Goal: Task Accomplishment & Management: Manage account settings

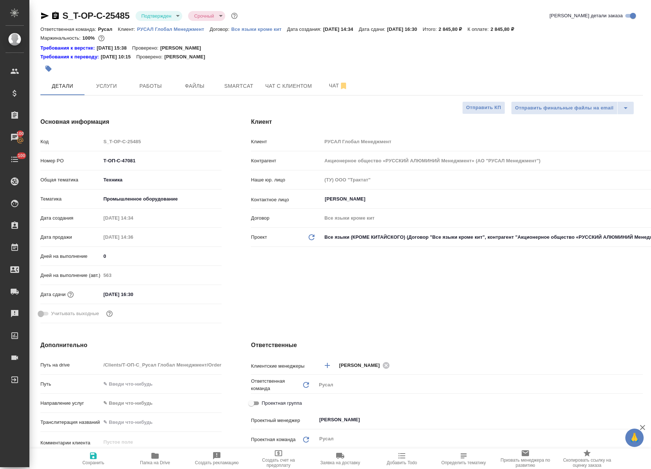
select select "RU"
click at [154, 458] on icon "button" at bounding box center [154, 456] width 7 height 6
click at [220, 88] on button "Smartcat" at bounding box center [239, 86] width 44 height 18
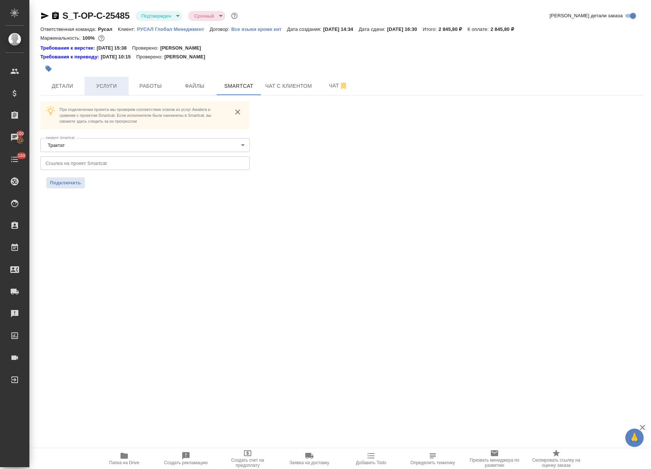
click at [116, 87] on span "Услуги" at bounding box center [106, 86] width 35 height 9
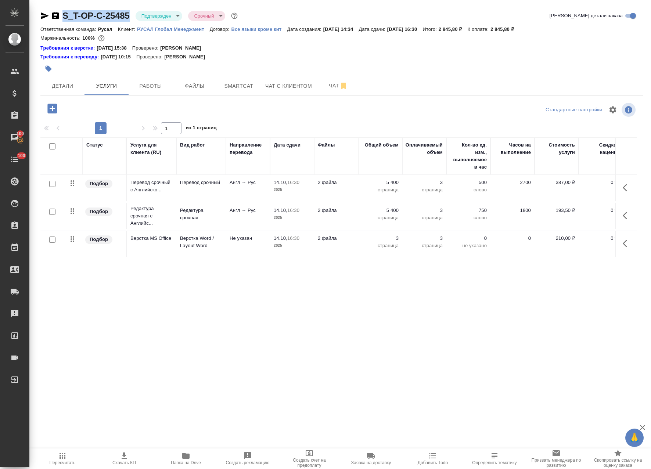
drag, startPoint x: 130, startPoint y: 8, endPoint x: 63, endPoint y: 33, distance: 71.3
click at [62, 17] on div "S_T-OP-C-25485 Подтвержден confirmed Срочный urgent Кратко детали заказа Ответс…" at bounding box center [341, 206] width 611 height 413
copy link "S_T-OP-C-25485"
click at [68, 78] on button "Детали" at bounding box center [62, 86] width 44 height 18
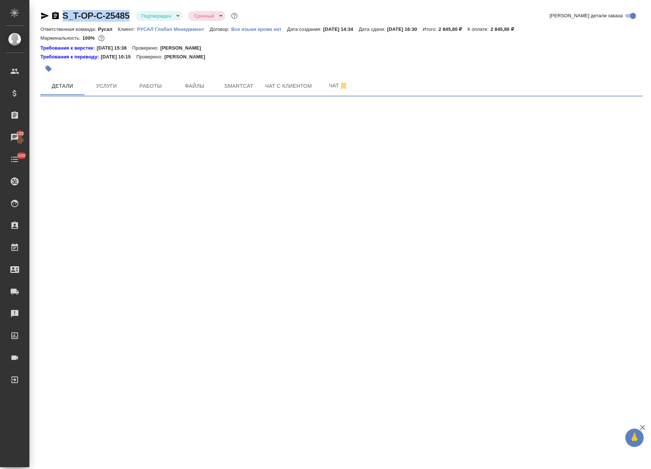
select select "RU"
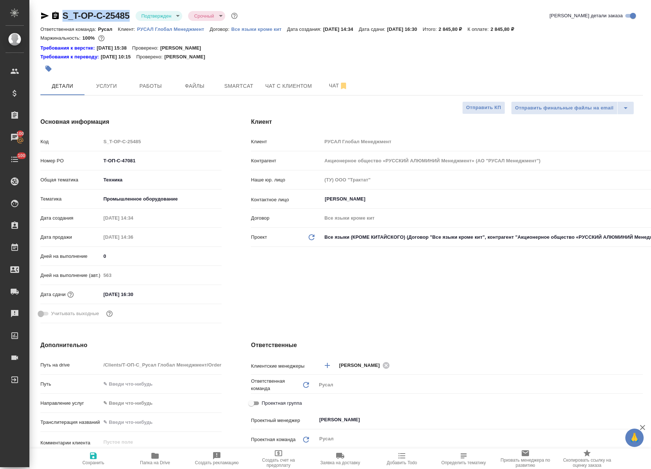
type textarea "x"
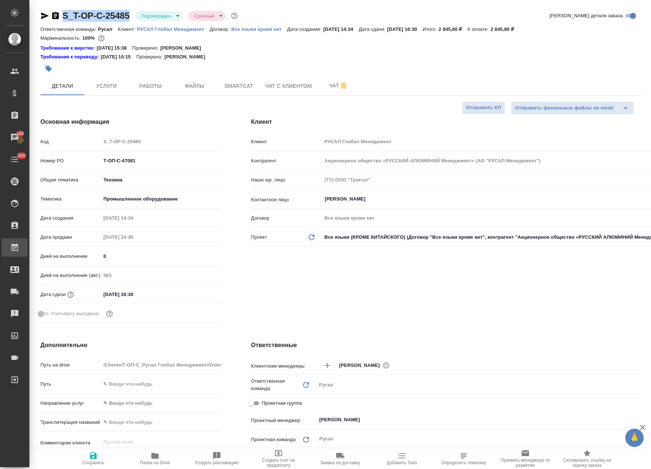
type textarea "x"
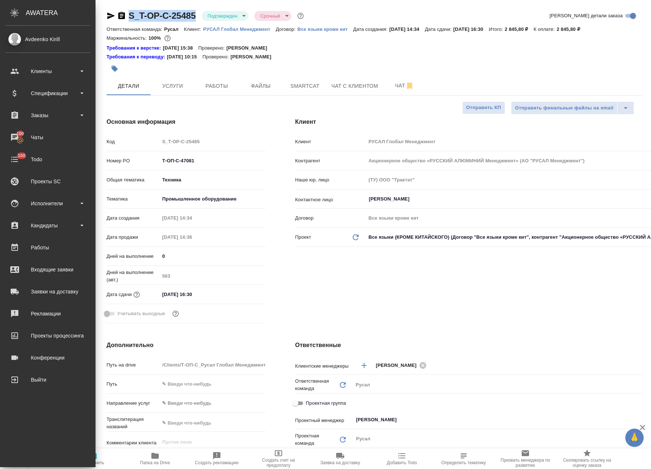
type textarea "x"
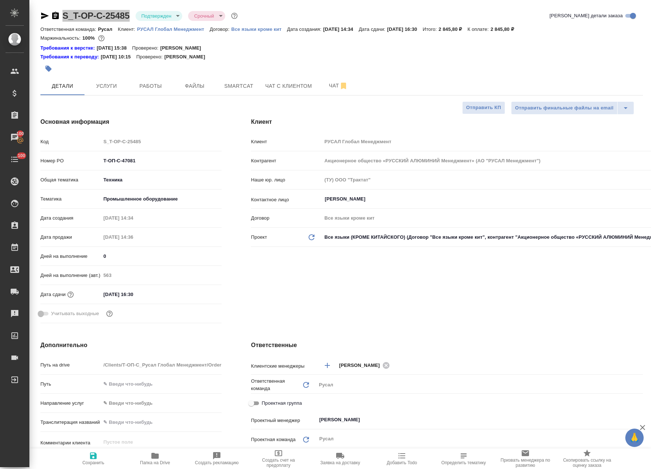
type textarea "x"
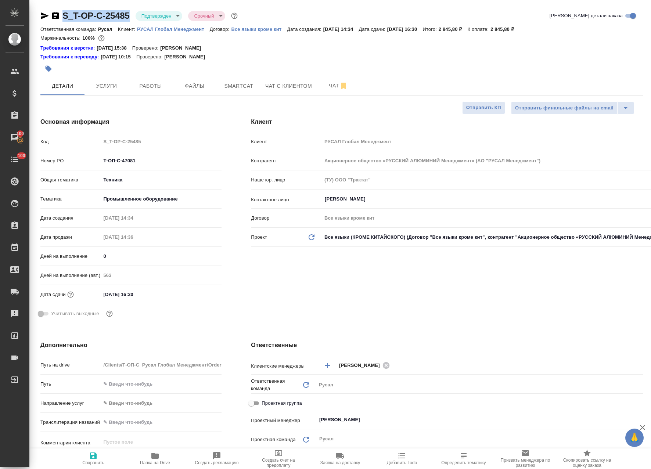
type textarea "x"
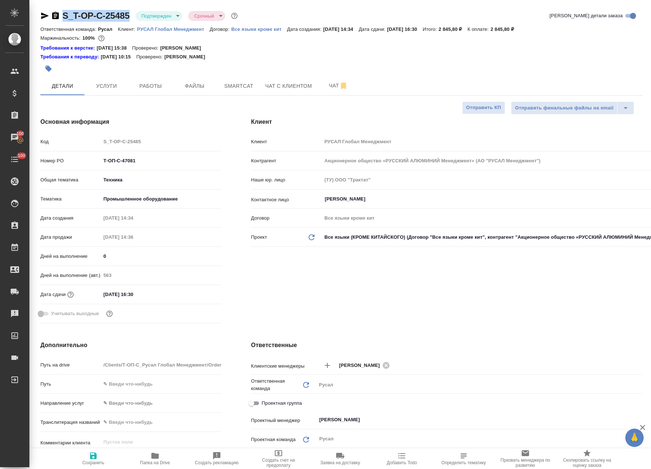
type textarea "x"
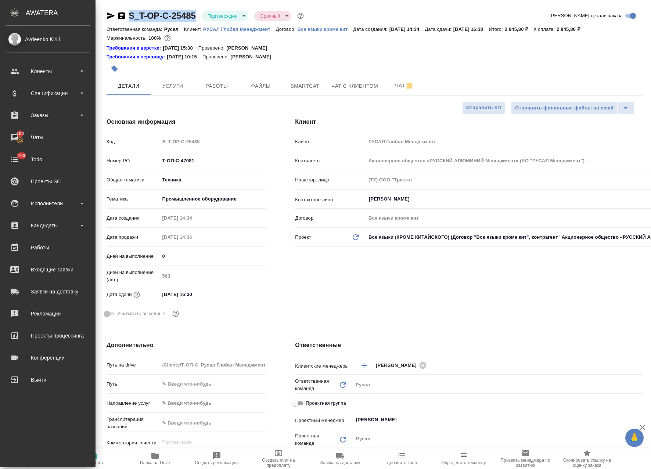
type textarea "x"
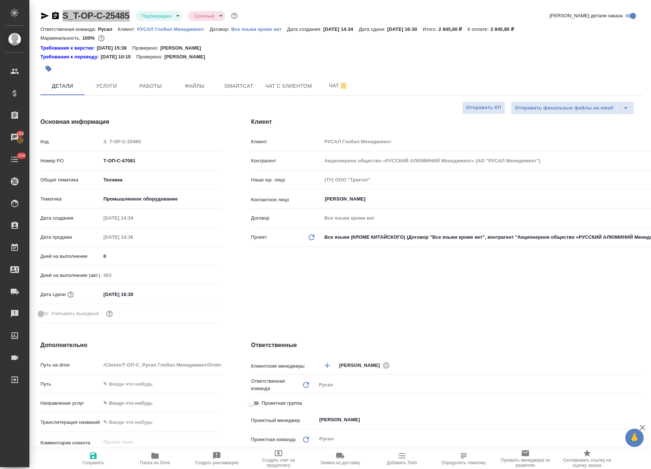
type textarea "x"
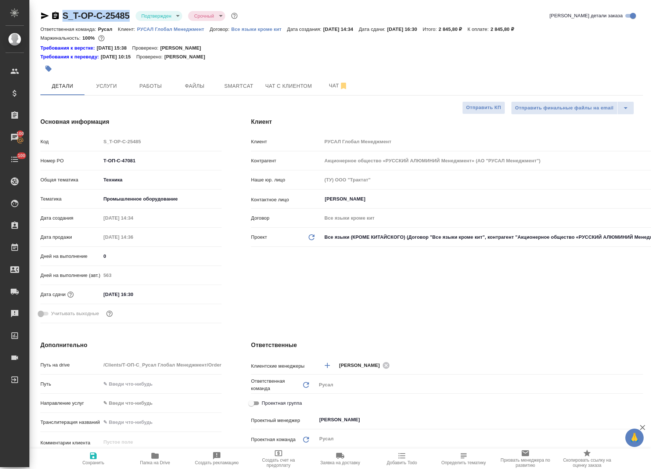
type textarea "x"
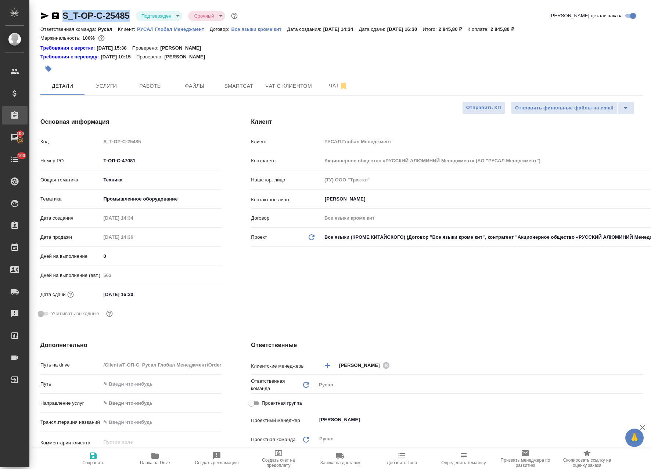
type textarea "x"
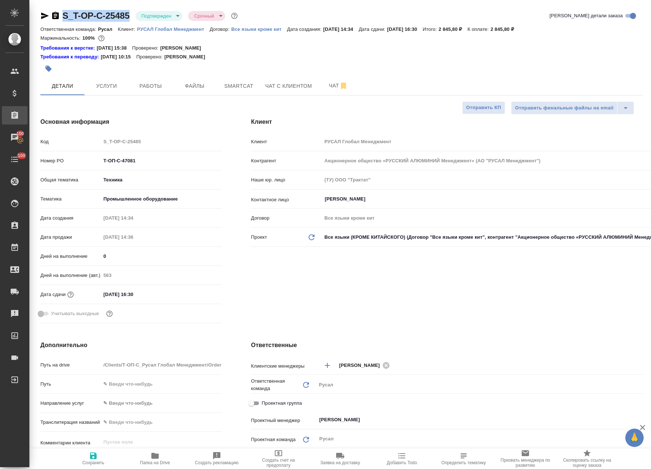
type textarea "x"
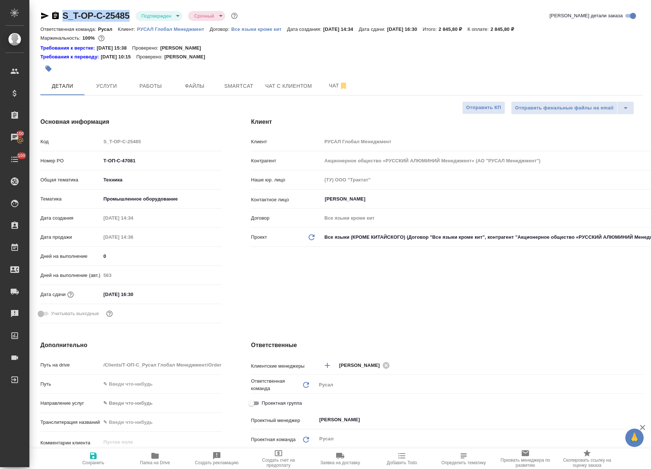
type textarea "x"
click at [153, 90] on span "Работы" at bounding box center [150, 86] width 35 height 9
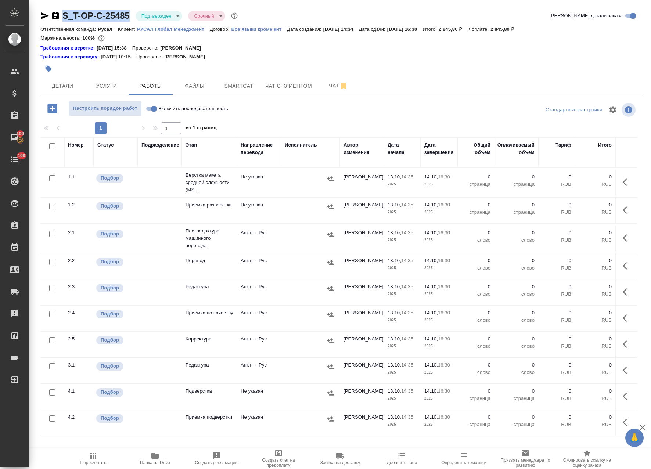
drag, startPoint x: 293, startPoint y: 239, endPoint x: 545, endPoint y: 245, distance: 252.2
click at [293, 239] on div at bounding box center [310, 234] width 51 height 11
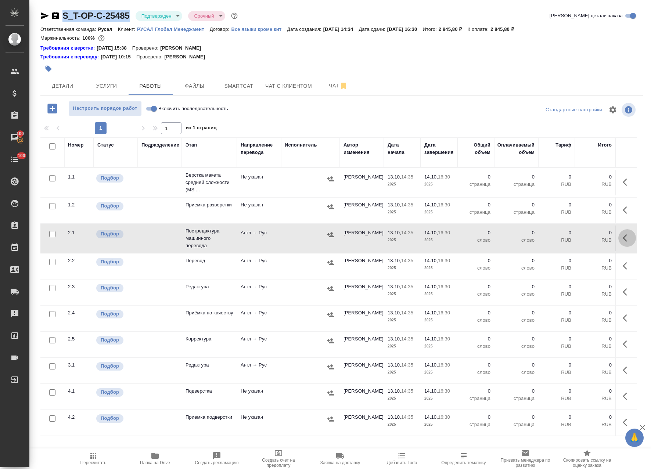
drag, startPoint x: 623, startPoint y: 240, endPoint x: 617, endPoint y: 240, distance: 6.2
click at [623, 240] on icon "button" at bounding box center [627, 238] width 9 height 9
click at [571, 236] on button "button" at bounding box center [573, 238] width 12 height 18
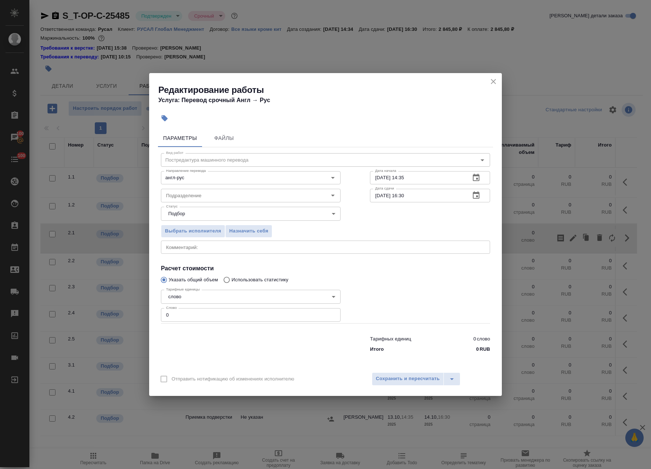
drag, startPoint x: 189, startPoint y: 311, endPoint x: 13, endPoint y: 306, distance: 175.7
click at [19, 307] on div "Редактирование работы Услуга: Перевод срочный Англ → Рус Параметры Файлы Вид ра…" at bounding box center [325, 234] width 651 height 469
paste input "20"
type input "200"
drag, startPoint x: 417, startPoint y: 178, endPoint x: 404, endPoint y: 179, distance: 13.3
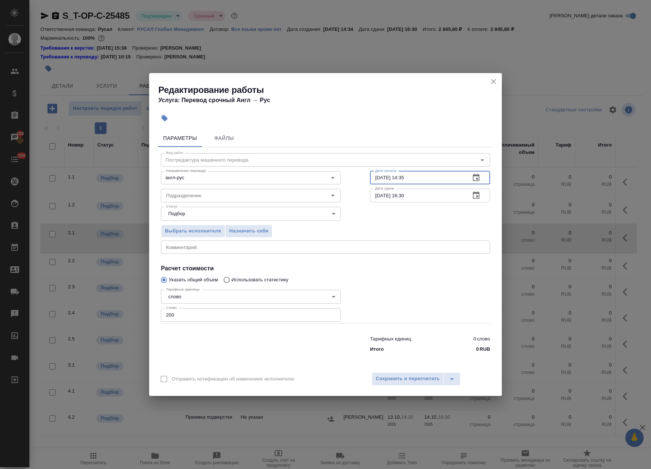
click at [404, 179] on input "13.10.2025 14:35" at bounding box center [417, 177] width 94 height 13
type input "[DATE] 16:00"
drag, startPoint x: 410, startPoint y: 197, endPoint x: 291, endPoint y: 191, distance: 120.0
click at [270, 183] on div "Вид работ Постредактура машинного перевода Вид работ Направление перевода англ-…" at bounding box center [325, 251] width 335 height 208
click at [425, 198] on input "14.10.2025 16:30" at bounding box center [417, 195] width 94 height 13
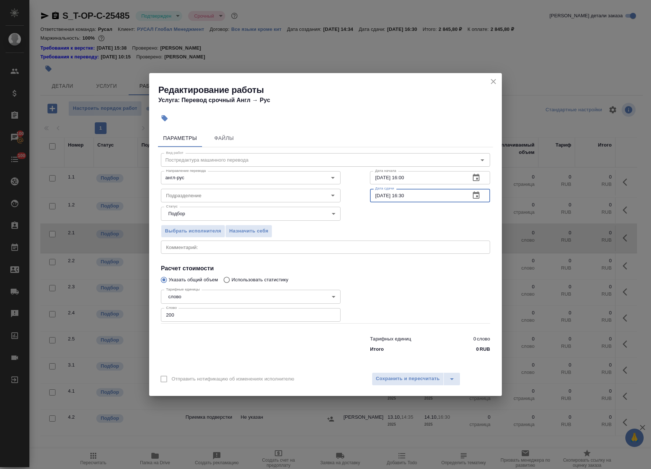
drag, startPoint x: 406, startPoint y: 199, endPoint x: 404, endPoint y: 205, distance: 6.2
click at [404, 204] on div "Вид работ Постредактура машинного перевода Вид работ Направление перевода англ-…" at bounding box center [325, 251] width 335 height 208
click at [185, 190] on div "Подразделение" at bounding box center [251, 195] width 180 height 13
type input "[DATE] 12:00"
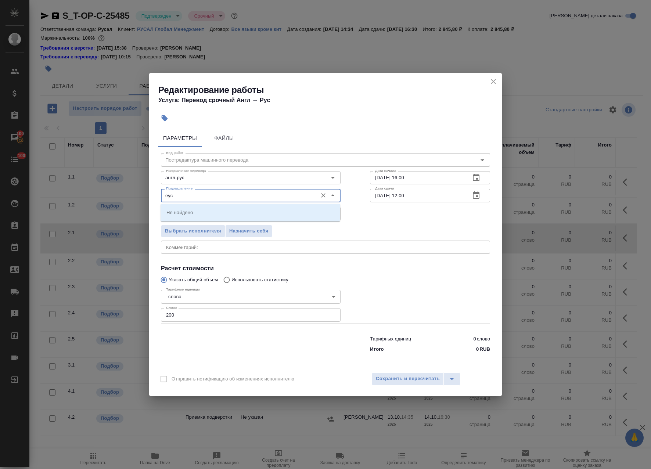
drag, startPoint x: 183, startPoint y: 196, endPoint x: -89, endPoint y: 193, distance: 272.0
click at [0, 193] on html "🙏 .cls-1 fill:#fff; AWATERA Avdeenko Kirill Клиенты Спецификации Заказы 100 Чат…" at bounding box center [325, 234] width 651 height 469
type input "y"
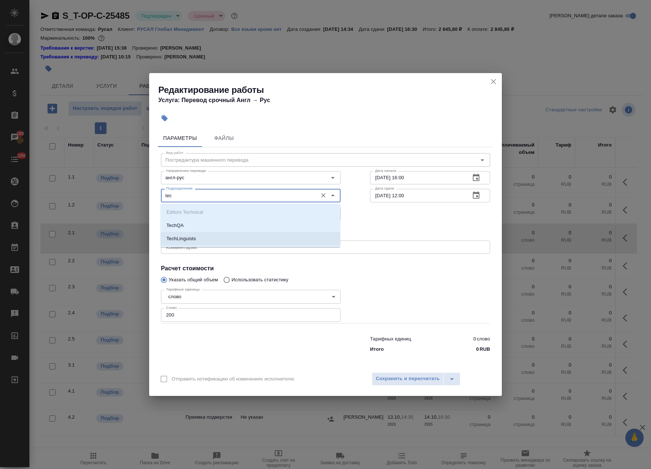
click at [218, 240] on li "TechLinguists" at bounding box center [251, 238] width 180 height 13
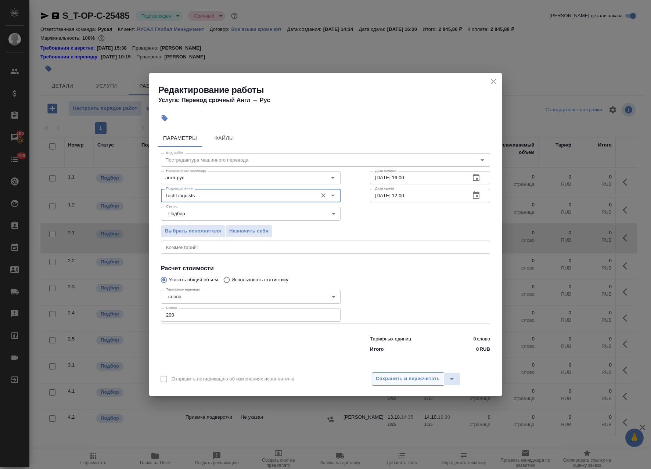
type input "TechLinguists"
click at [401, 377] on span "Сохранить и пересчитать" at bounding box center [408, 379] width 64 height 8
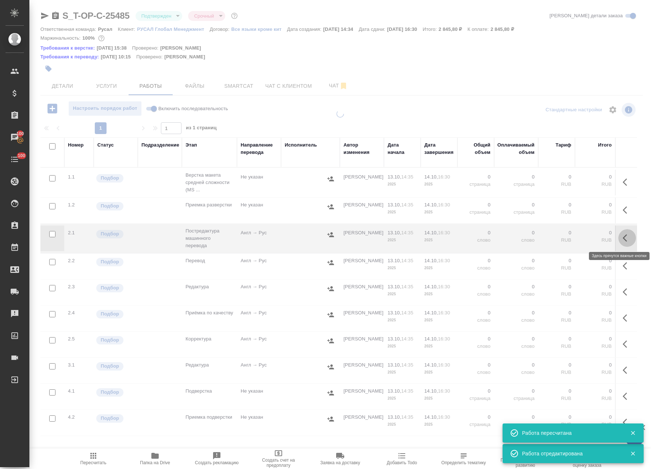
click at [618, 237] on button "button" at bounding box center [627, 238] width 18 height 18
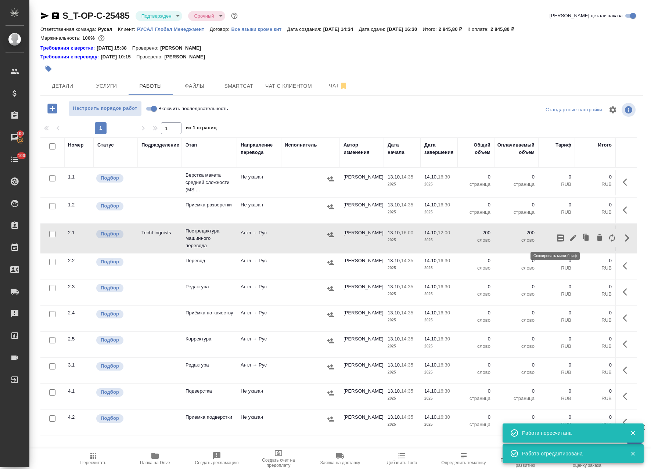
click at [557, 237] on icon "button" at bounding box center [560, 237] width 7 height 7
click at [54, 146] on input "checkbox" at bounding box center [52, 146] width 6 height 6
checkbox input "true"
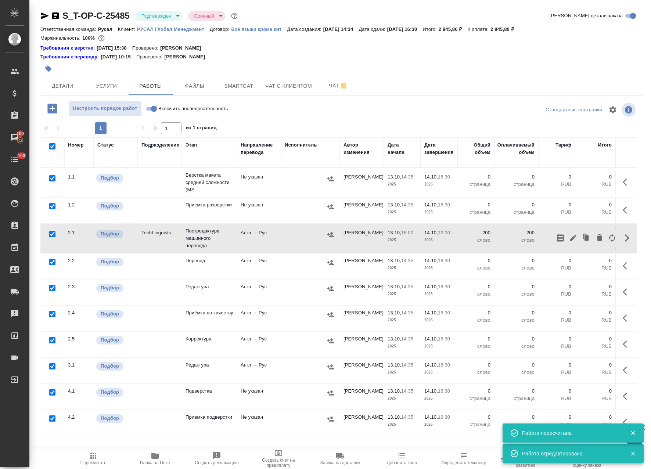
checkbox input "true"
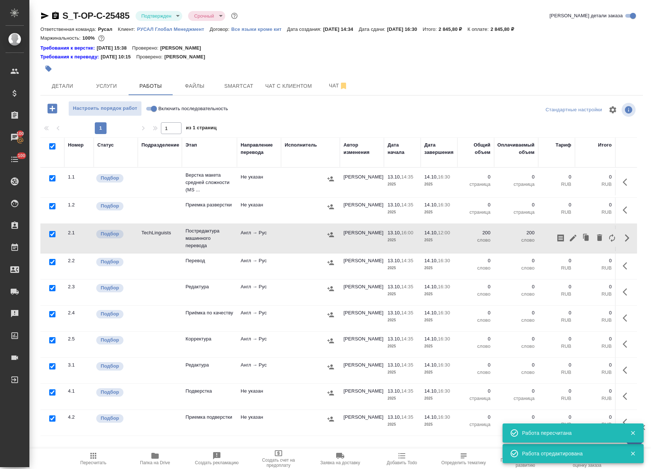
checkbox input "true"
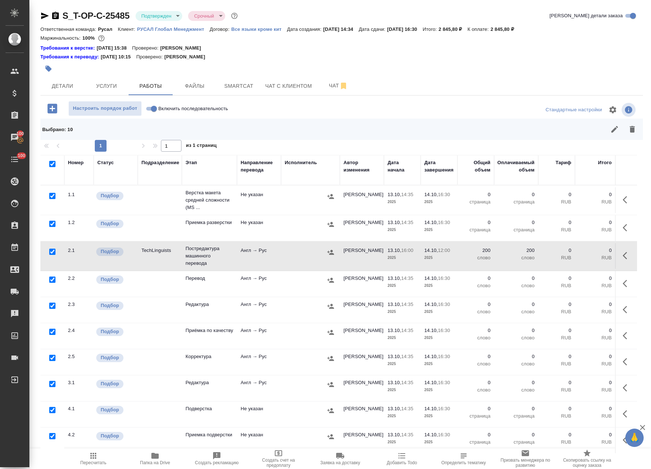
click at [53, 251] on input "checkbox" at bounding box center [52, 252] width 6 height 6
checkbox input "false"
click at [628, 128] on icon "button" at bounding box center [632, 129] width 9 height 9
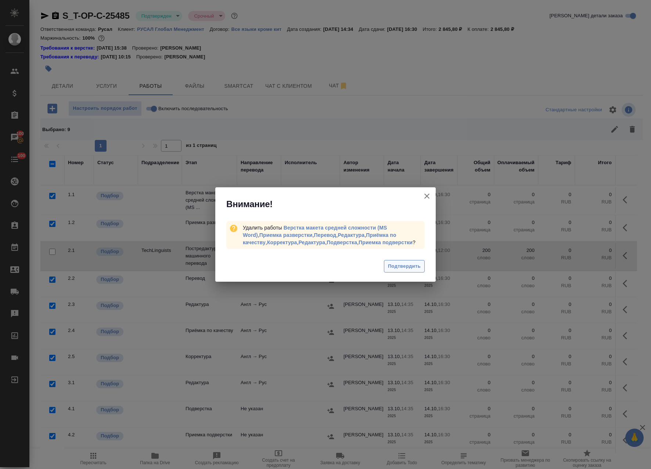
click at [419, 264] on span "Подтвердить" at bounding box center [404, 266] width 33 height 8
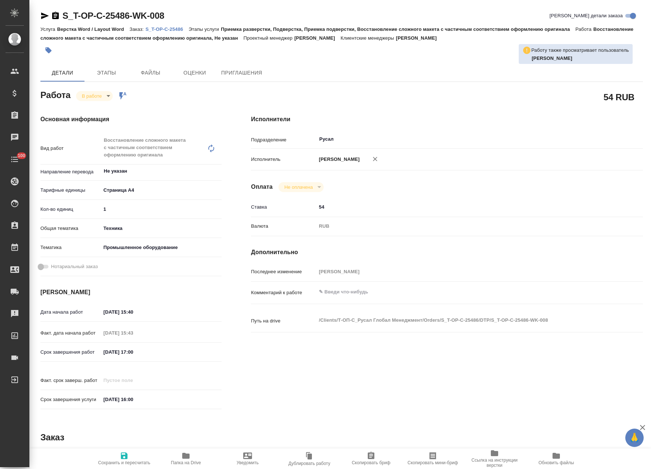
type textarea "x"
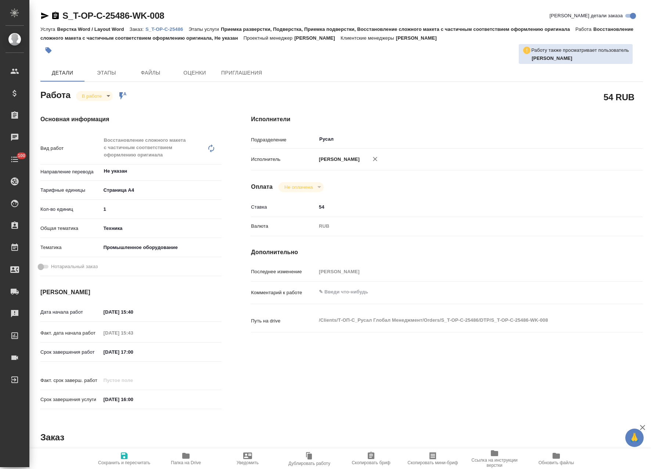
type textarea "x"
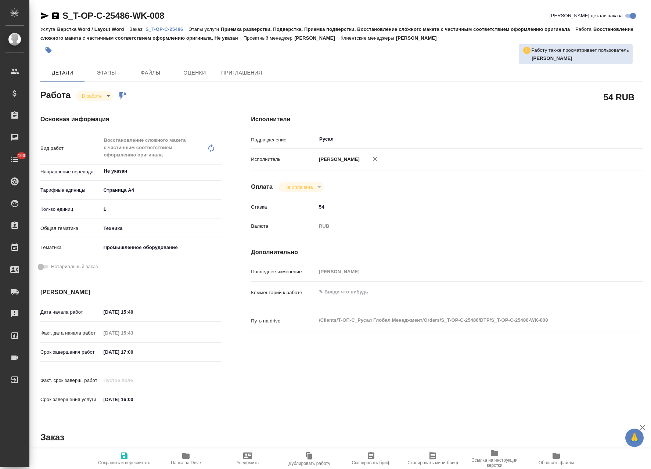
type textarea "x"
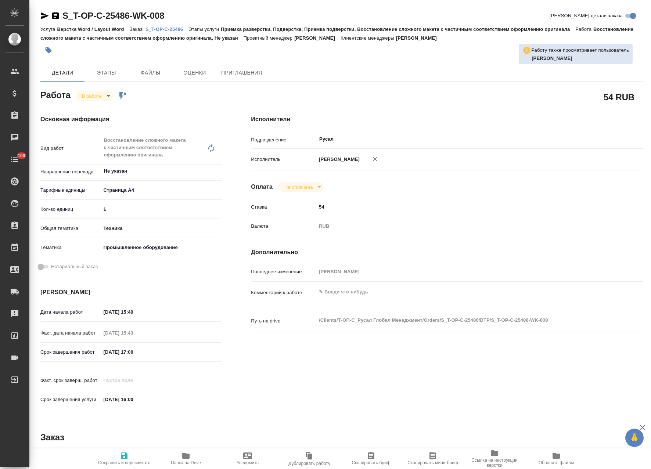
type textarea "x"
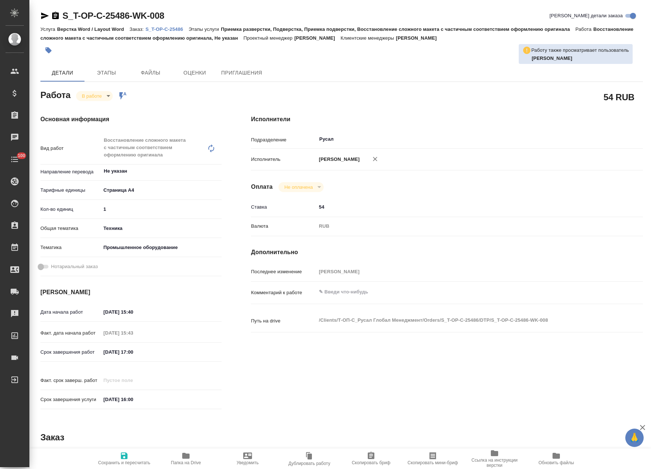
type textarea "x"
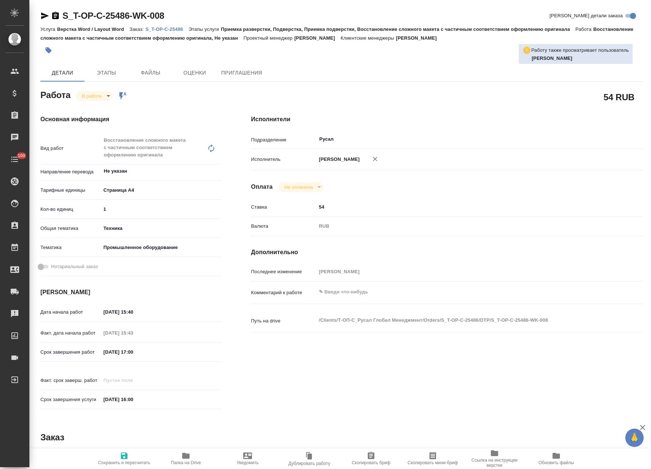
click at [186, 462] on span "Папка на Drive" at bounding box center [186, 462] width 30 height 5
type textarea "x"
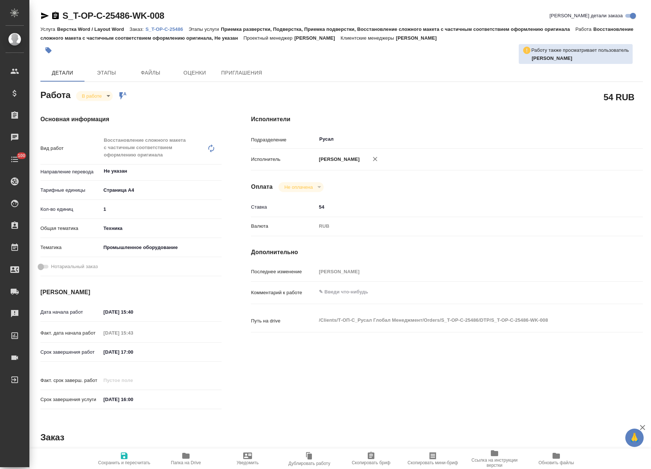
type textarea "x"
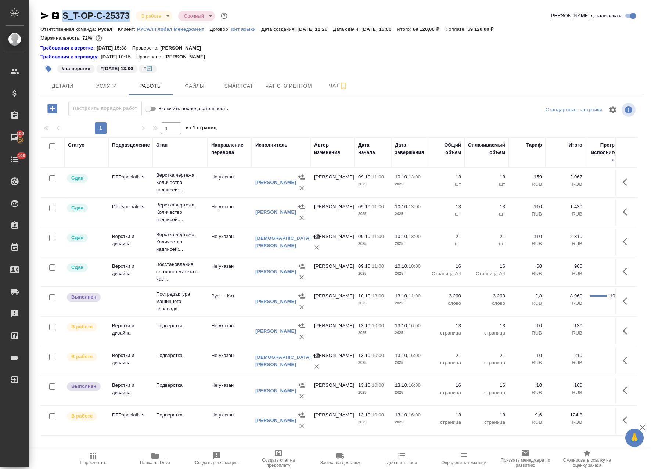
click at [47, 14] on icon "button" at bounding box center [44, 15] width 9 height 9
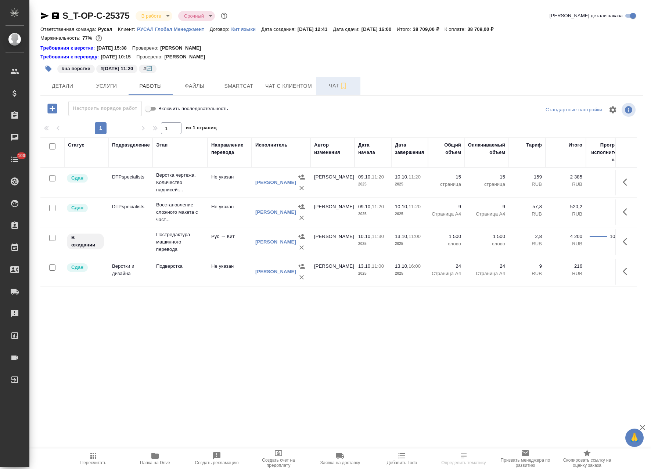
click at [321, 87] on span "Чат" at bounding box center [338, 85] width 35 height 9
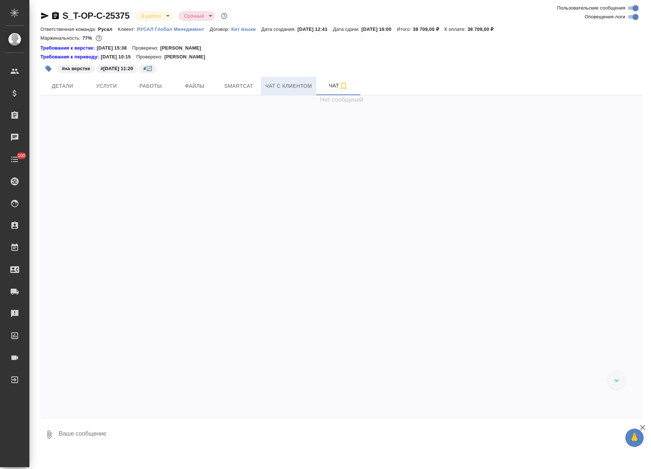
scroll to position [5097, 0]
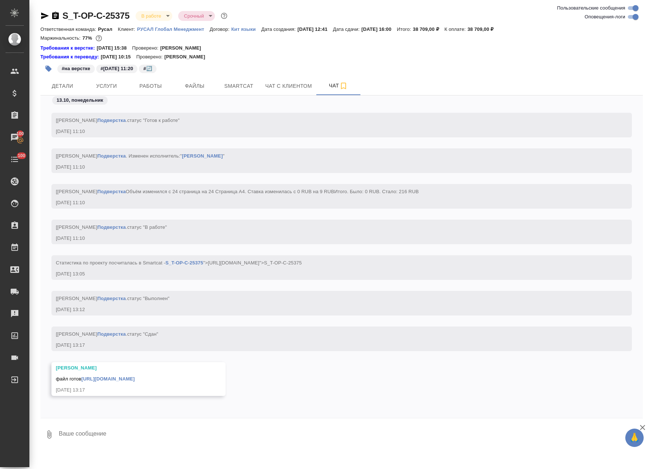
click at [135, 376] on link "https://drive.awatera.com/apps/files/files/10574945?dir=/Shares/%D0%A2-%D0%9E%D…" at bounding box center [107, 379] width 53 height 6
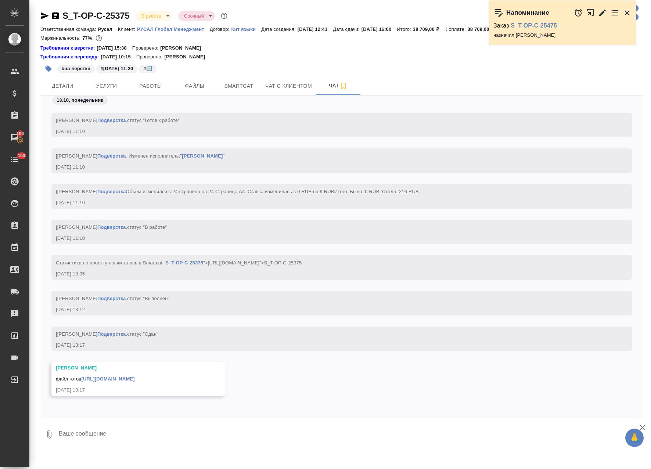
click at [47, 17] on icon "button" at bounding box center [44, 15] width 9 height 9
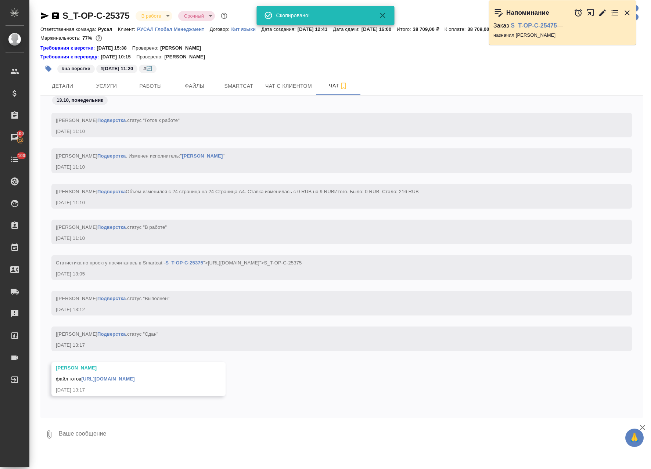
click at [581, 14] on icon "button" at bounding box center [578, 12] width 9 height 9
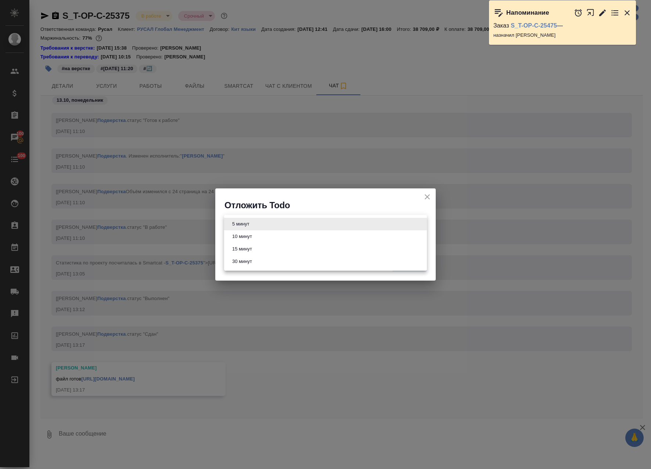
click at [345, 221] on body "🙏 .cls-1 fill:#fff; AWATERA Avdeenko Kirill Клиенты Спецификации Заказы 100 Чат…" at bounding box center [325, 234] width 651 height 469
click at [420, 224] on body "🙏 .cls-1 fill:#fff; AWATERA Avdeenko Kirill Клиенты Спецификации Заказы 100 Чат…" at bounding box center [325, 234] width 651 height 469
click at [293, 244] on li "15 минут" at bounding box center [325, 249] width 203 height 12
type input "15"
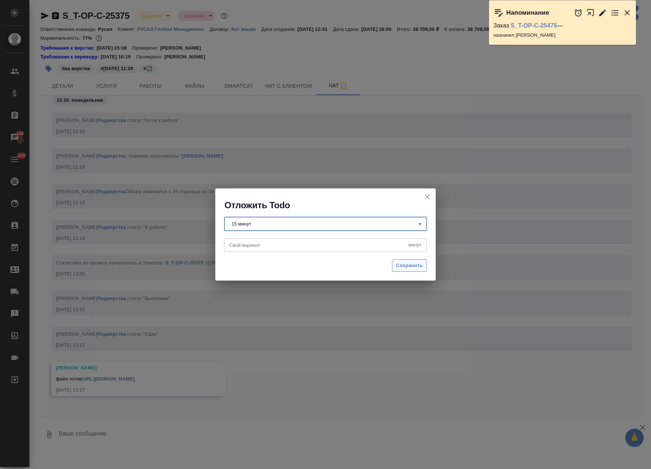
click at [405, 265] on span "Сохранить" at bounding box center [409, 266] width 27 height 8
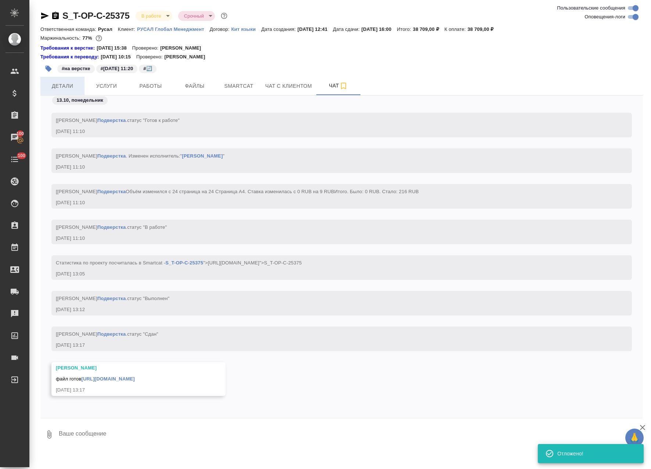
click at [67, 88] on span "Детали" at bounding box center [62, 86] width 35 height 9
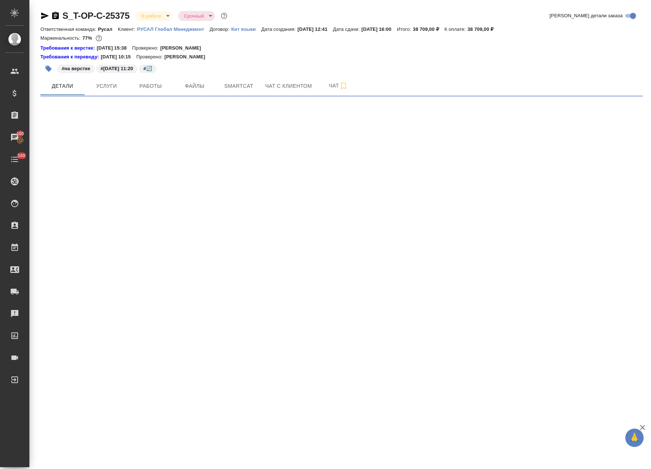
select select "RU"
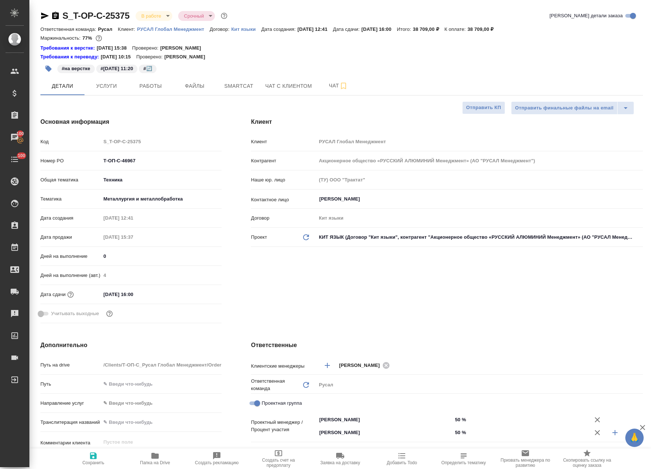
type textarea "x"
drag, startPoint x: 143, startPoint y: 156, endPoint x: 82, endPoint y: 157, distance: 60.6
click at [97, 157] on div "Номер PO Т-ОП-С-46967" at bounding box center [130, 160] width 181 height 13
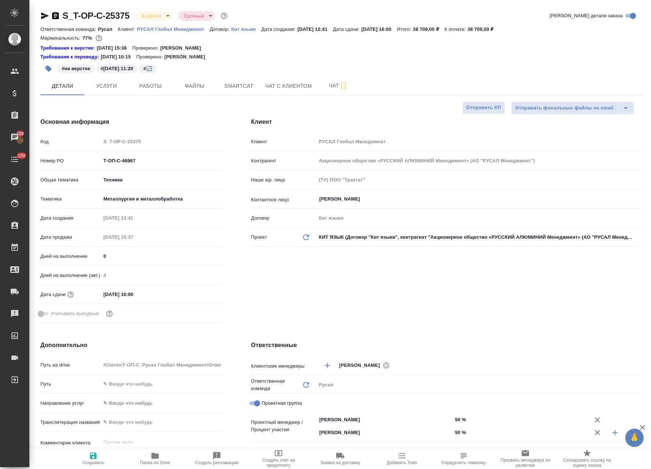
click at [152, 14] on body "🙏 .cls-1 fill:#fff; AWATERA Avdeenko Kirill Клиенты Спецификации Заказы 100 Чат…" at bounding box center [325, 234] width 651 height 469
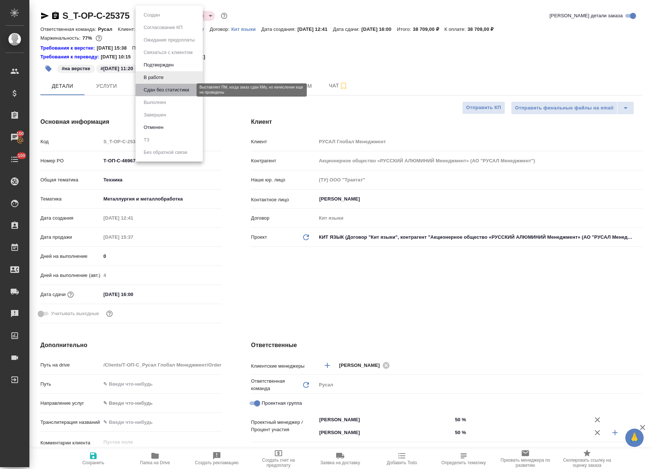
click at [166, 89] on button "Сдан без статистики" at bounding box center [166, 90] width 50 height 8
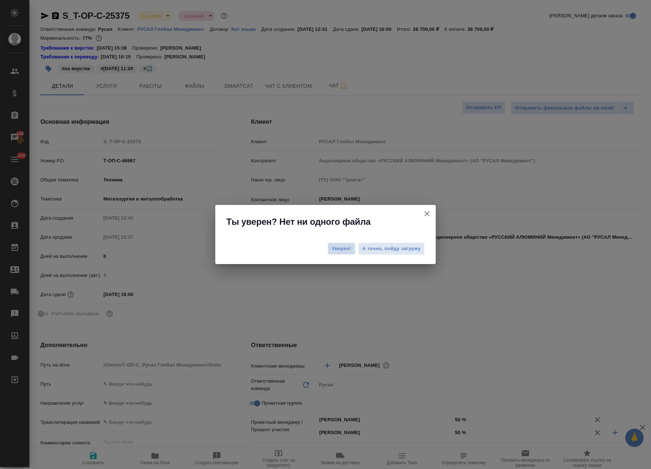
click at [334, 245] on button "Уверен!" at bounding box center [342, 249] width 28 height 12
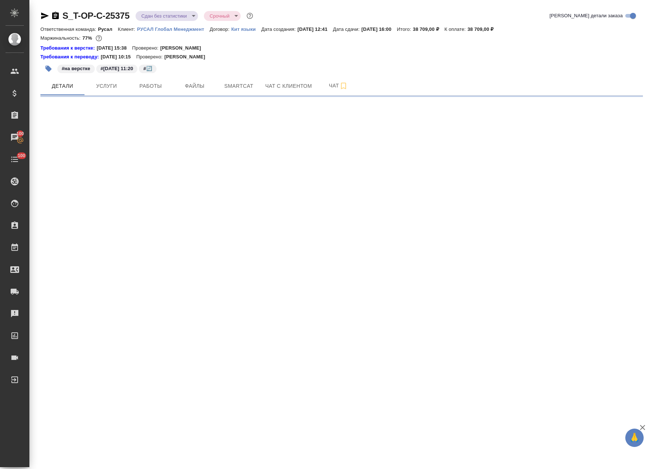
select select "RU"
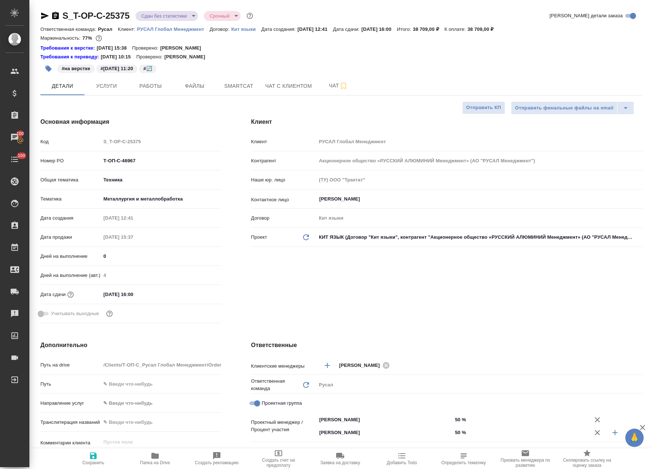
type textarea "x"
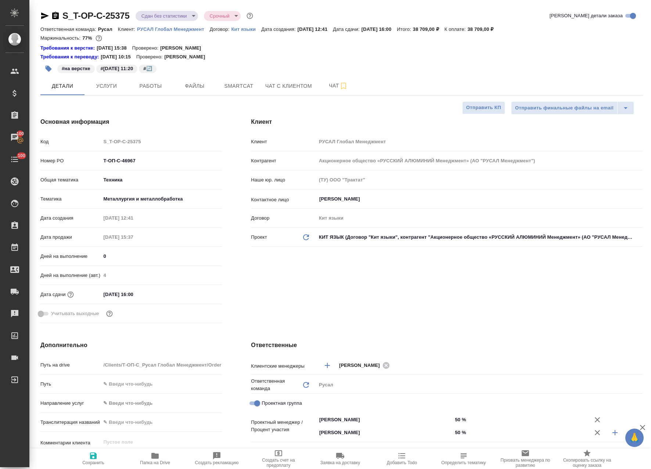
type textarea "x"
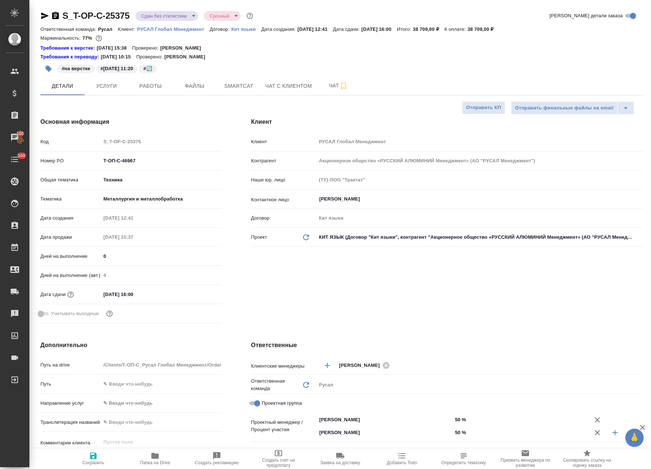
type textarea "x"
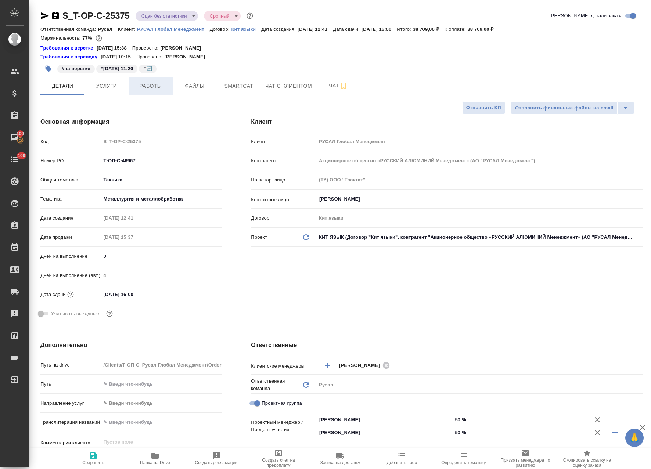
click at [141, 83] on span "Работы" at bounding box center [150, 86] width 35 height 9
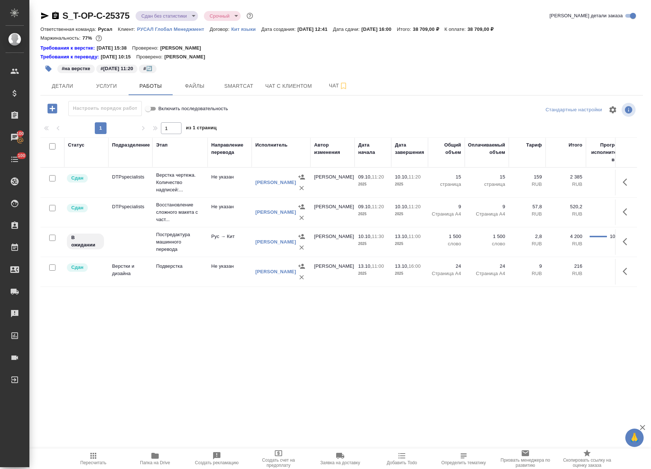
click at [623, 238] on icon "button" at bounding box center [627, 241] width 9 height 9
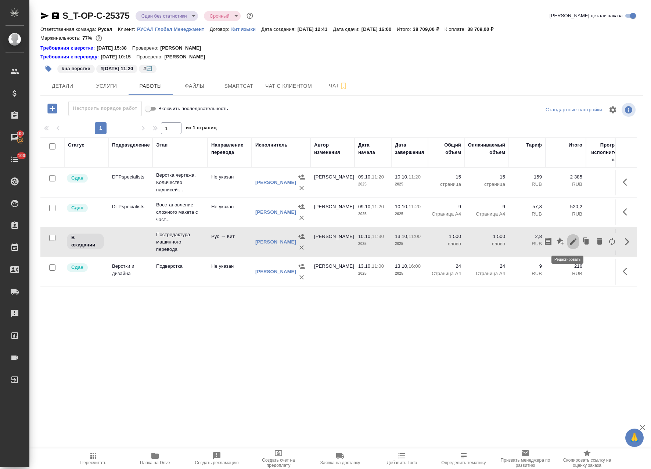
click at [569, 240] on icon "button" at bounding box center [573, 241] width 9 height 9
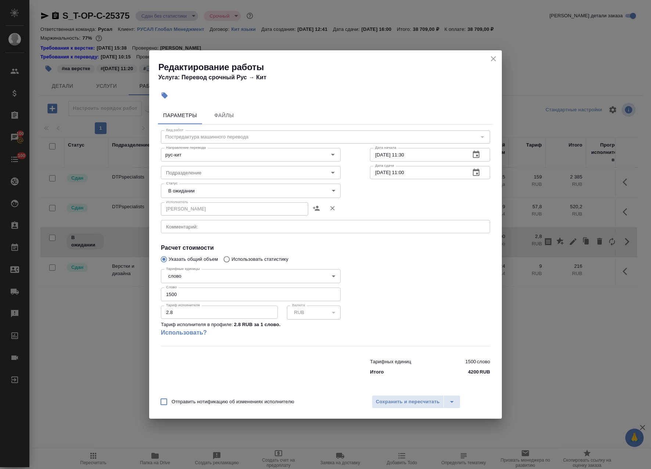
click at [197, 193] on body "🙏 .cls-1 fill:#fff; AWATERA Avdeenko Kirill Клиенты Спецификации Заказы 100 Чат…" at bounding box center [325, 234] width 651 height 469
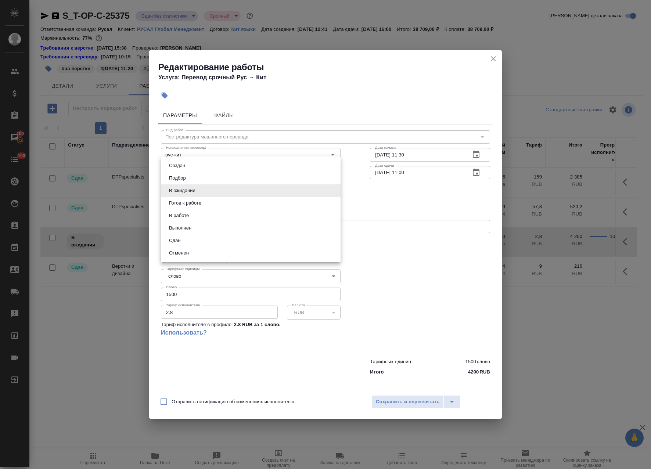
click at [197, 226] on li "Выполнен" at bounding box center [251, 228] width 180 height 12
type input "completed"
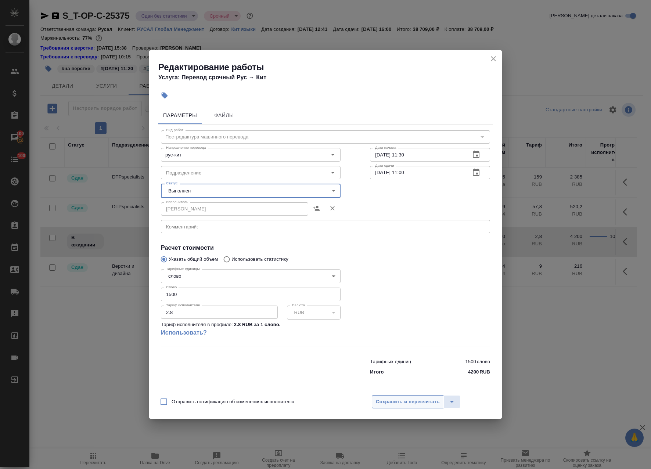
click at [409, 400] on span "Сохранить и пересчитать" at bounding box center [408, 402] width 64 height 8
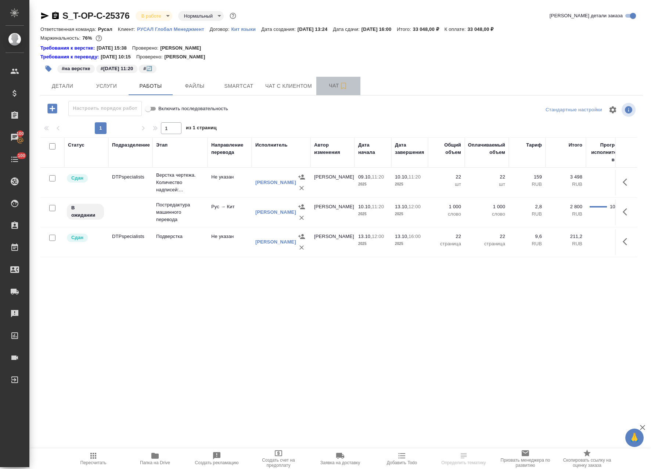
click at [322, 82] on span "Чат" at bounding box center [338, 85] width 35 height 9
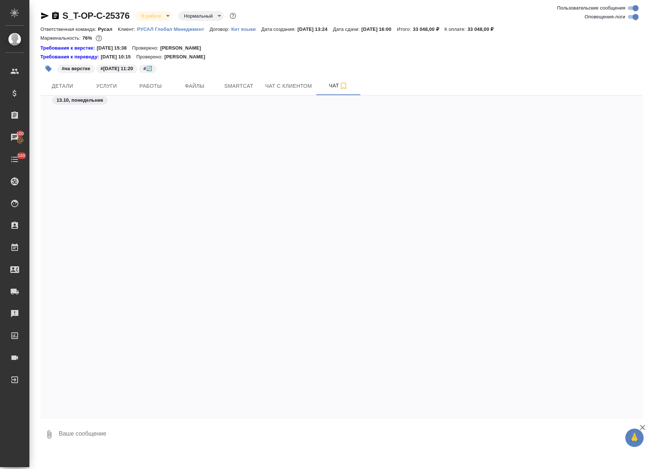
scroll to position [4421, 0]
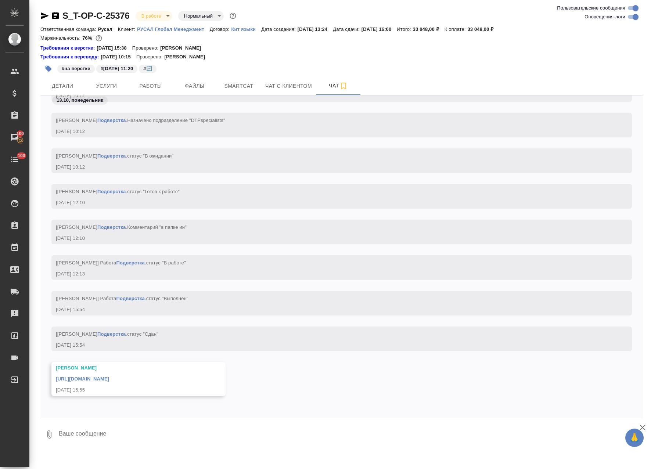
click at [200, 376] on div "https://drive.awatera.com/apps/files/files/10575892?dir=/Shares/%D0%A2-%D0%9E%D…" at bounding box center [128, 378] width 144 height 9
click at [109, 376] on link "https://drive.awatera.com/apps/files/files/10575892?dir=/Shares/%D0%A2-%D0%9E%D…" at bounding box center [82, 379] width 53 height 6
click at [45, 15] on icon "button" at bounding box center [45, 15] width 8 height 7
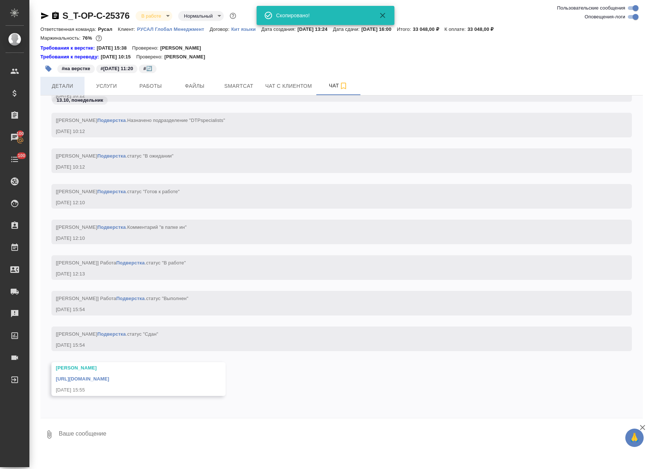
click at [62, 93] on button "Детали" at bounding box center [62, 86] width 44 height 18
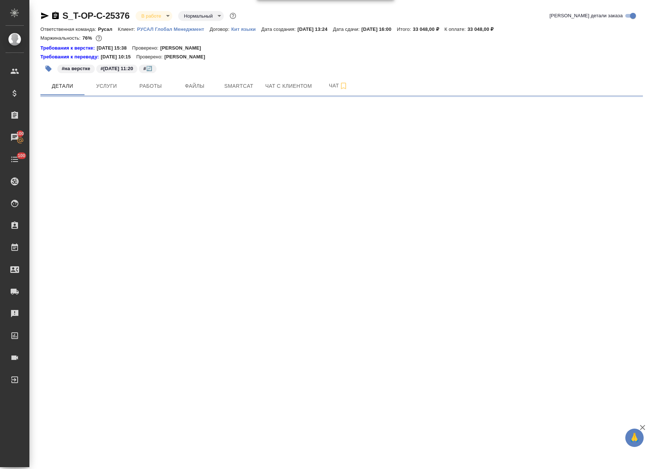
select select "RU"
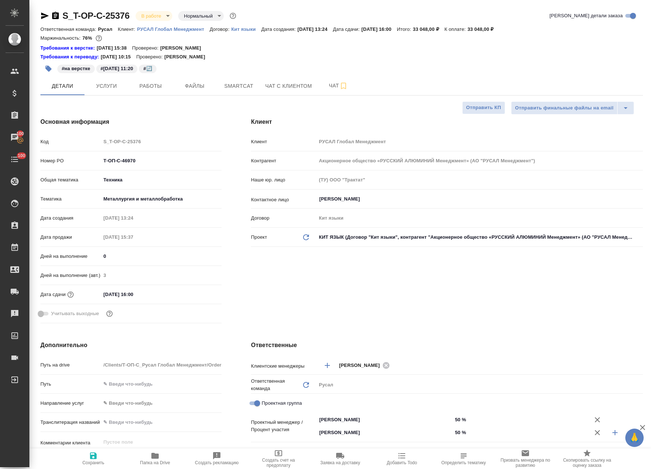
type textarea "x"
drag, startPoint x: 96, startPoint y: 157, endPoint x: 70, endPoint y: 166, distance: 27.2
click at [53, 157] on div "Номер PO Т-ОП-С-46970" at bounding box center [130, 160] width 181 height 13
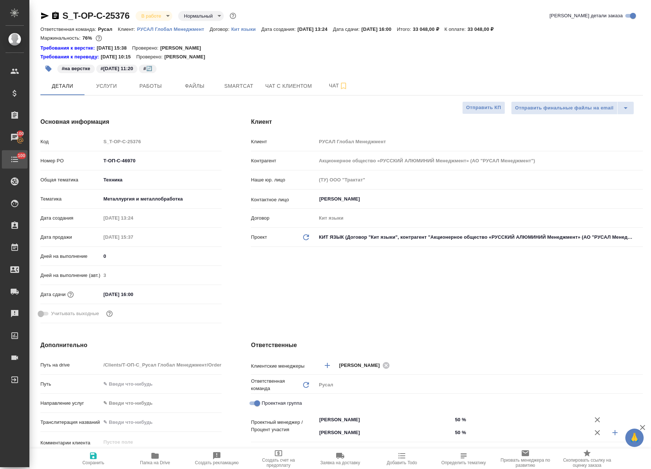
type textarea "x"
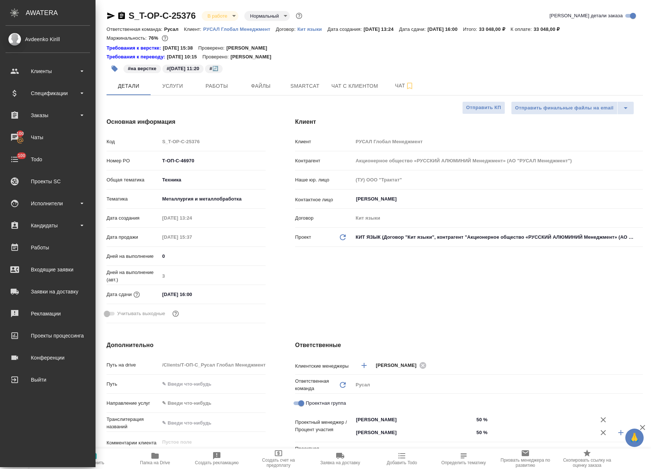
type textarea "x"
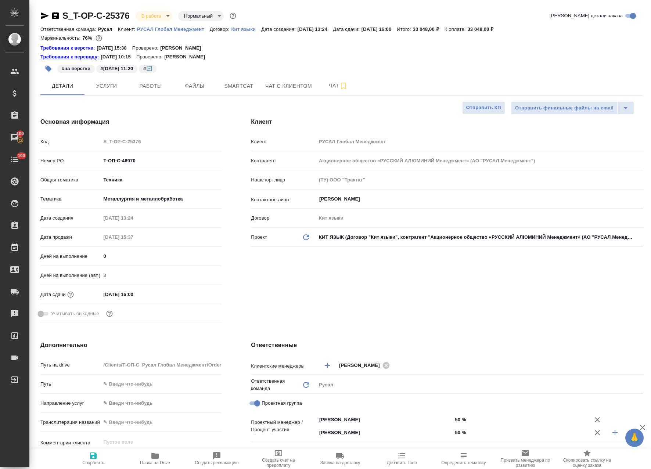
type textarea "x"
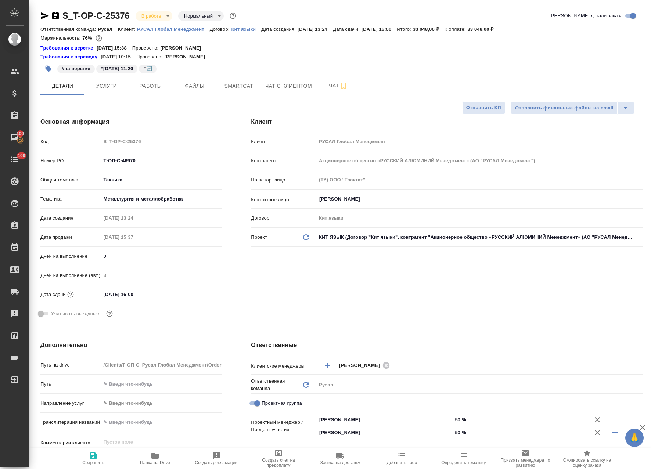
type textarea "x"
click at [143, 15] on body "🙏 .cls-1 fill:#fff; AWATERA Avdeenko Kirill Клиенты Спецификации Заказы 100 Чат…" at bounding box center [325, 234] width 651 height 469
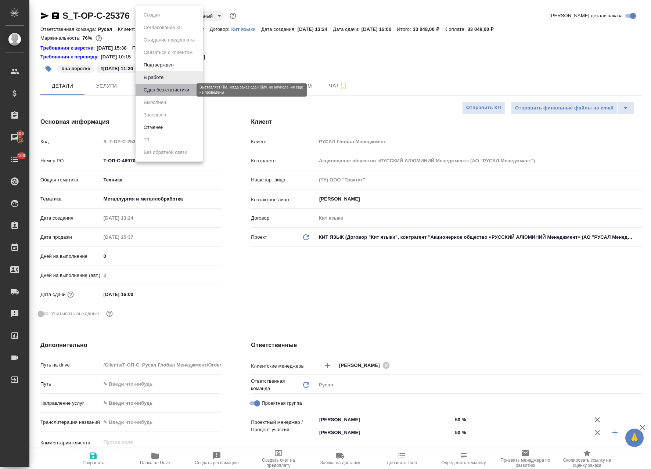
click at [168, 89] on button "Сдан без статистики" at bounding box center [166, 90] width 50 height 8
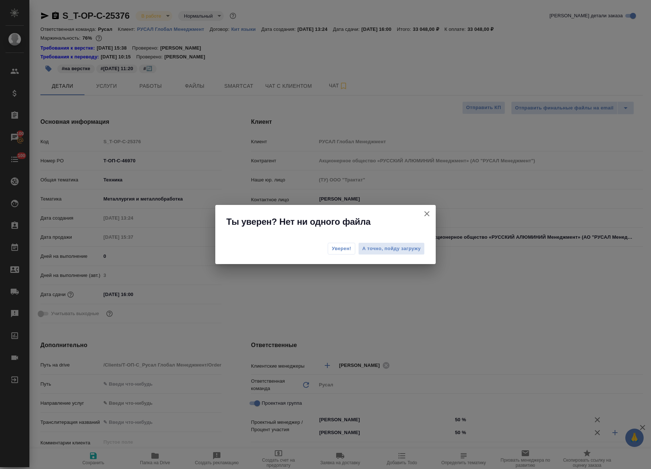
click at [341, 253] on button "Уверен!" at bounding box center [342, 249] width 28 height 12
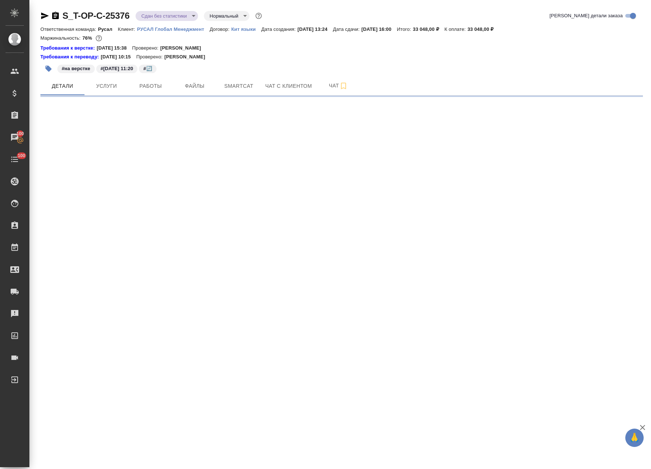
select select "RU"
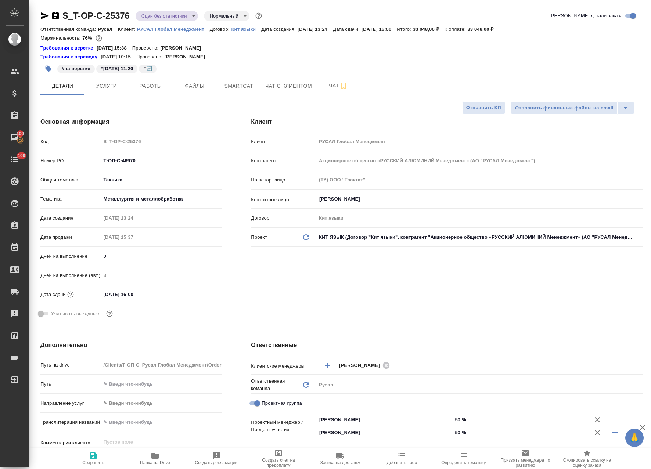
type textarea "x"
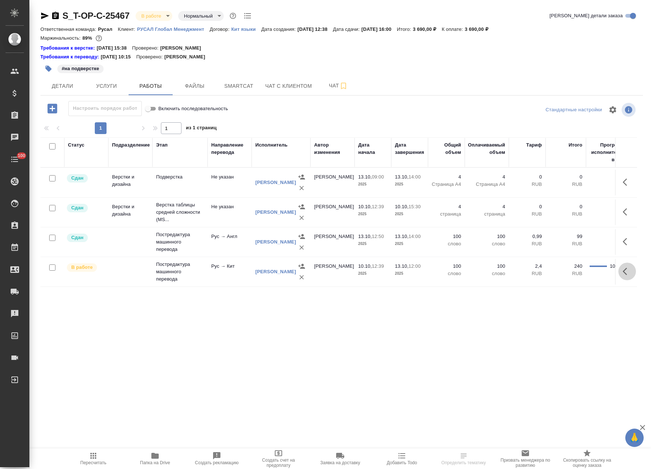
click at [628, 269] on icon "button" at bounding box center [627, 271] width 9 height 9
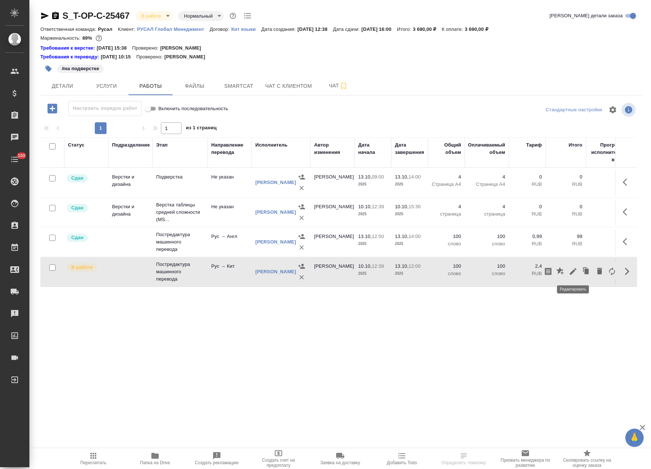
click at [572, 271] on icon "button" at bounding box center [573, 271] width 9 height 9
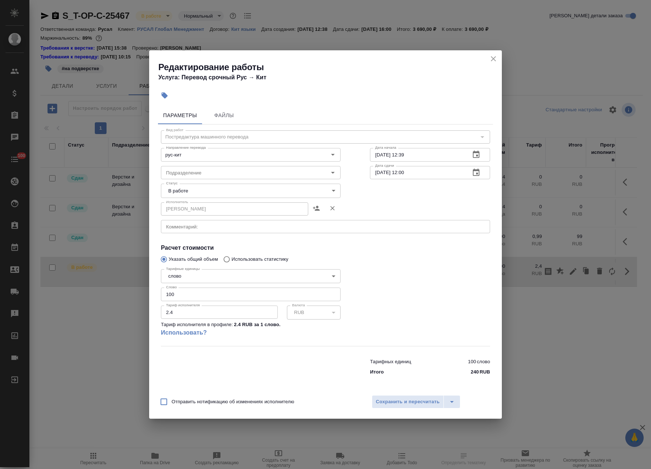
click at [229, 186] on body "🙏 .cls-1 fill:#fff; AWATERA Avdeenko Kirill Клиенты Спецификации Заказы Чаты 10…" at bounding box center [325, 234] width 651 height 469
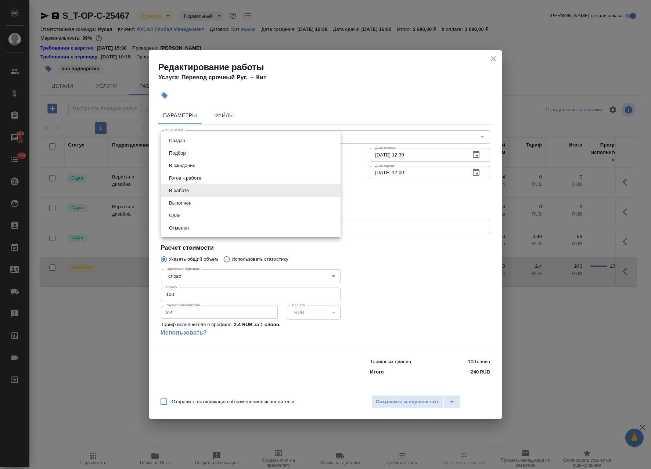
click at [208, 199] on li "Выполнен" at bounding box center [251, 203] width 180 height 12
type input "completed"
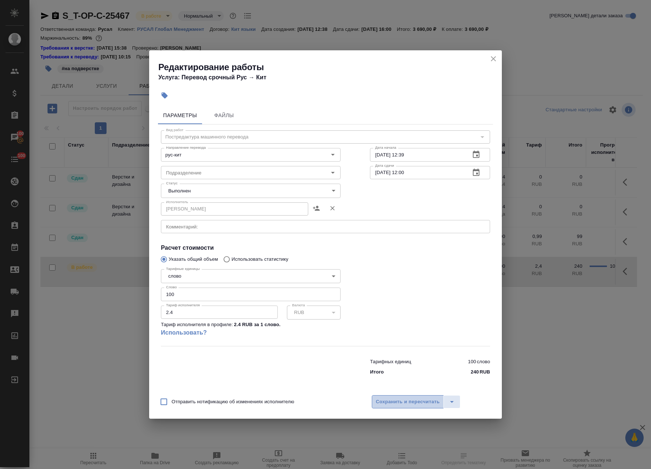
click at [427, 404] on span "Сохранить и пересчитать" at bounding box center [408, 402] width 64 height 8
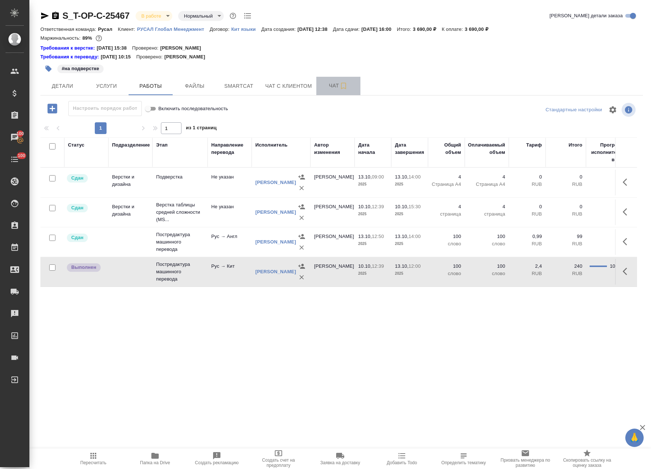
click at [325, 83] on span "Чат" at bounding box center [338, 85] width 35 height 9
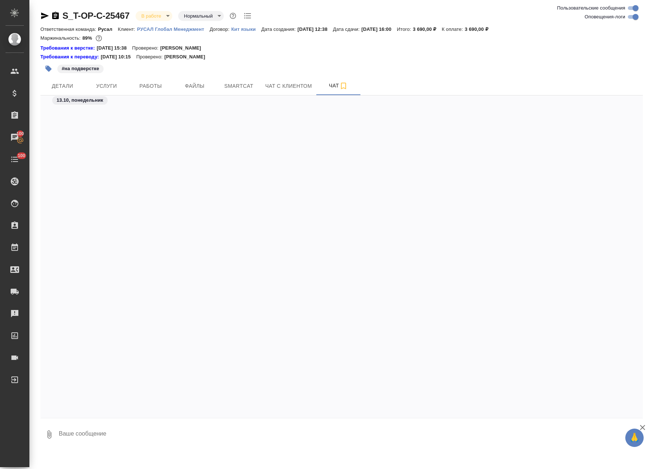
scroll to position [4909, 0]
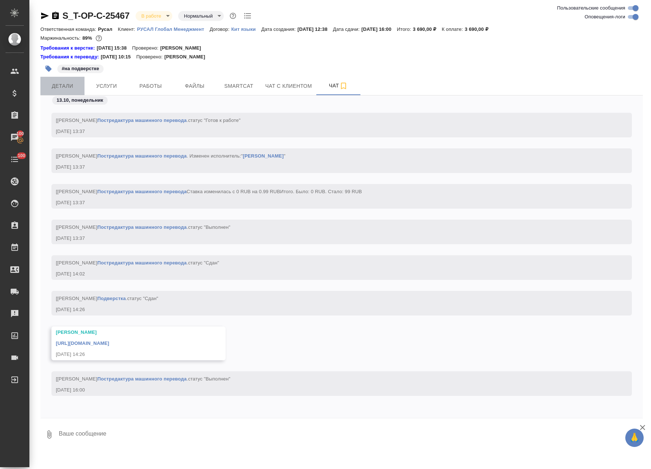
click at [53, 89] on span "Детали" at bounding box center [62, 86] width 35 height 9
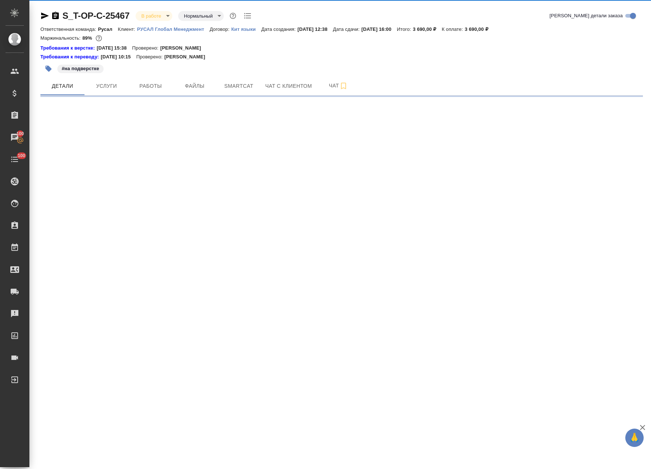
select select "RU"
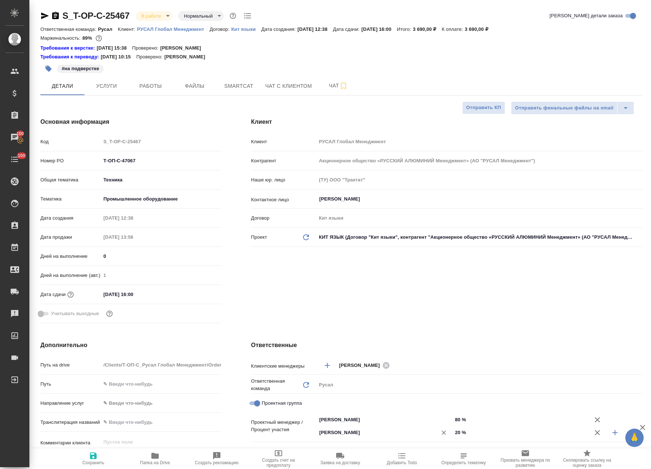
type textarea "x"
click at [160, 456] on span "Папка на Drive" at bounding box center [155, 459] width 53 height 14
type textarea "x"
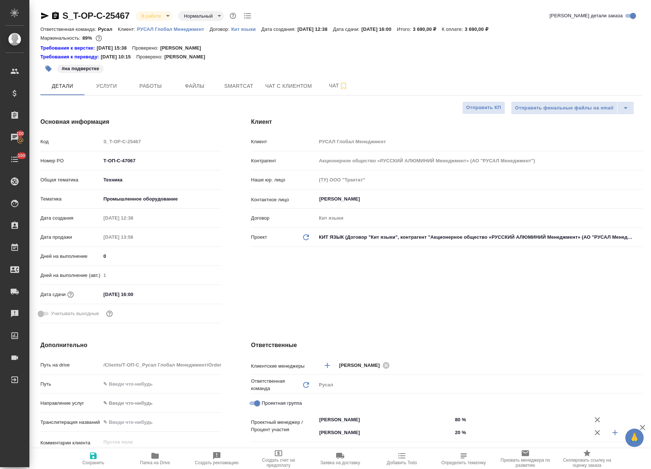
type textarea "x"
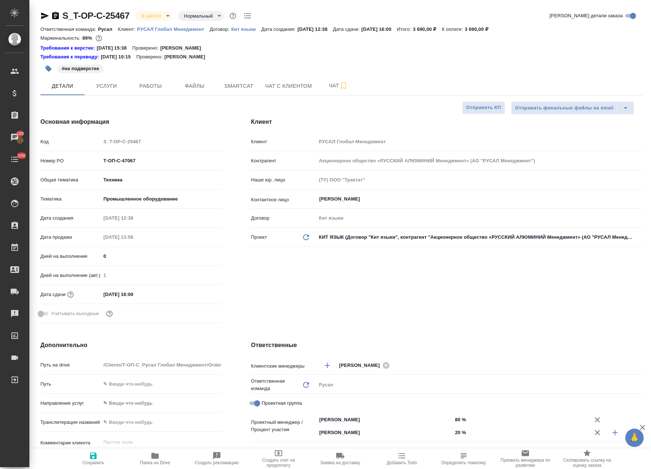
type textarea "x"
click at [43, 17] on icon "button" at bounding box center [45, 15] width 8 height 7
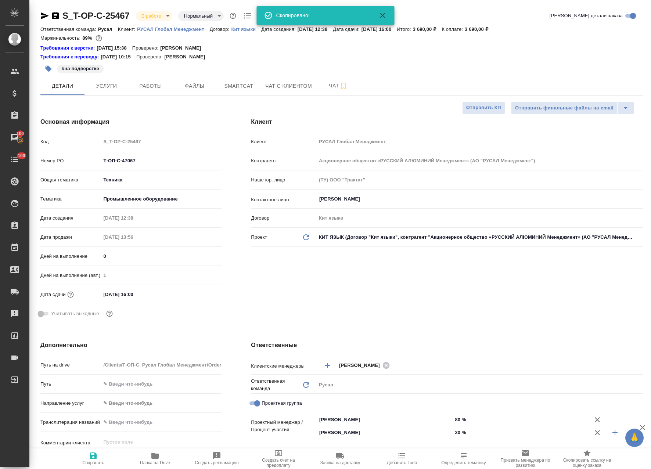
drag, startPoint x: 65, startPoint y: 162, endPoint x: 32, endPoint y: 157, distance: 33.5
click at [36, 158] on div "Основная информация Код S_T-OP-C-25467 Номер PO Т-ОП-С-47067 Общая тематика Тех…" at bounding box center [131, 222] width 211 height 238
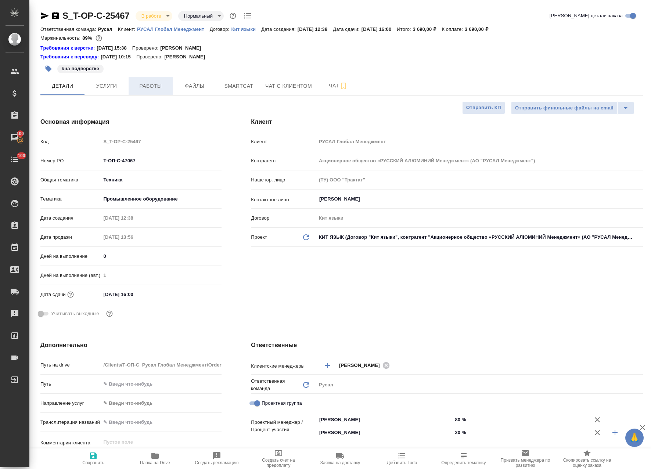
click at [157, 82] on span "Работы" at bounding box center [150, 86] width 35 height 9
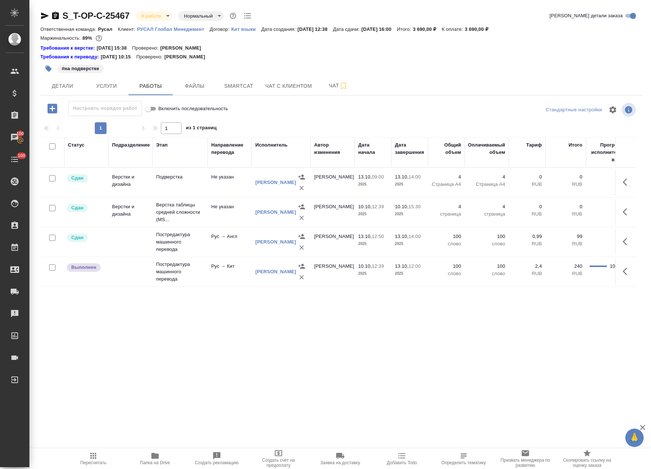
click at [168, 14] on body "🙏 .cls-1 fill:#fff; AWATERA Avdeenko Kirill Клиенты Спецификации Заказы 100 Чат…" at bounding box center [325, 234] width 651 height 469
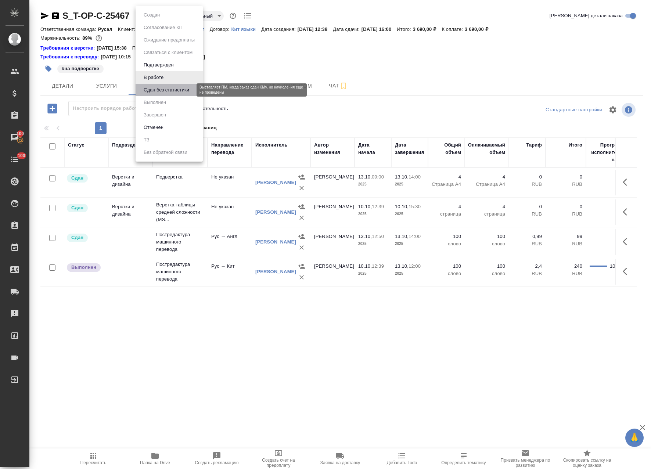
click at [161, 93] on button "Сдан без статистики" at bounding box center [166, 90] width 50 height 8
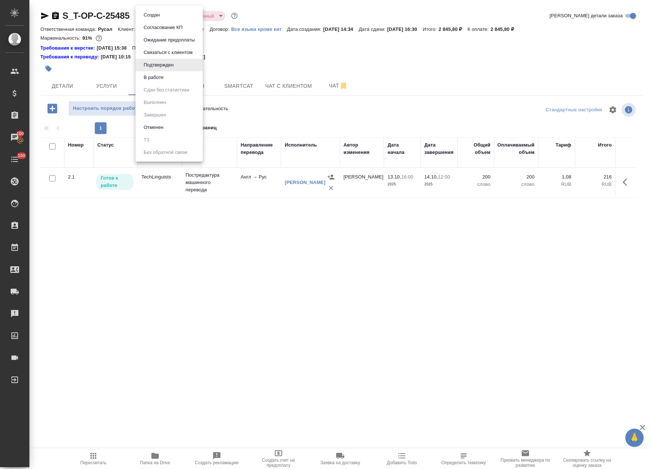
click at [159, 18] on body "🙏 .cls-1 fill:#fff; AWATERA Avdeenko Kirill Клиенты Спецификации Заказы 100 Чат…" at bounding box center [325, 234] width 651 height 469
click at [170, 77] on li "В работе" at bounding box center [169, 77] width 67 height 12
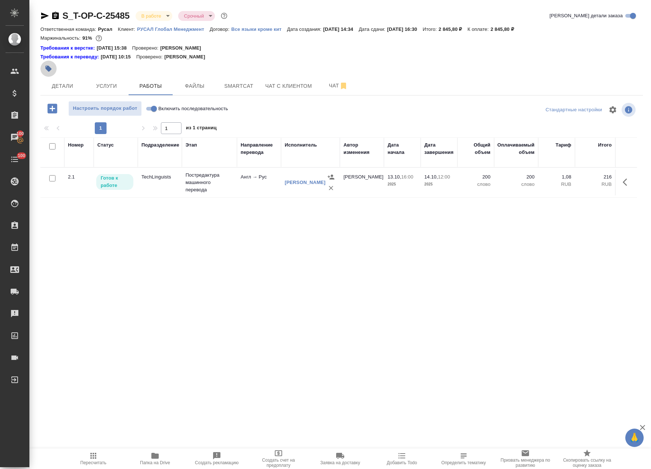
click at [44, 72] on button "button" at bounding box center [48, 69] width 16 height 16
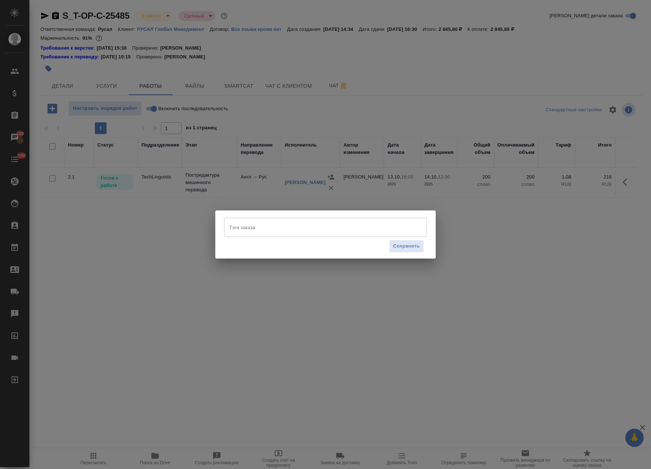
click at [266, 240] on div "Сохранить" at bounding box center [325, 246] width 203 height 19
click at [257, 229] on input "Тэги заказа" at bounding box center [318, 227] width 182 height 12
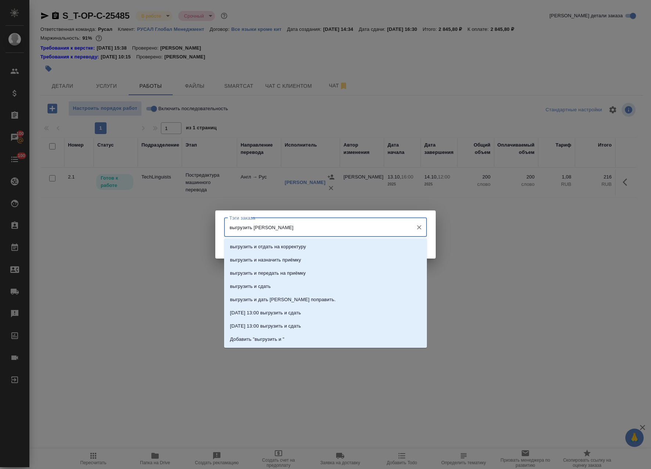
type input "выгрузить и с"
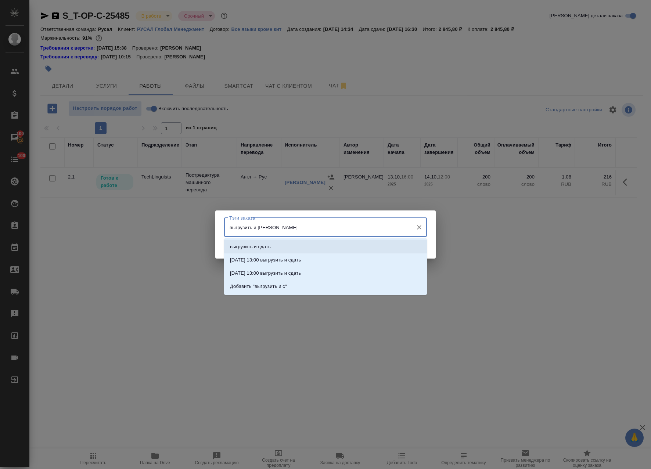
click at [261, 251] on li "выгрузить и сдать" at bounding box center [325, 246] width 203 height 13
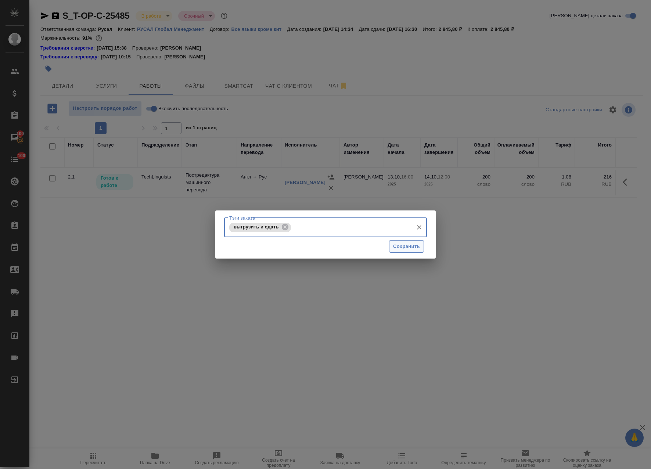
click at [400, 240] on button "Сохранить" at bounding box center [406, 246] width 35 height 13
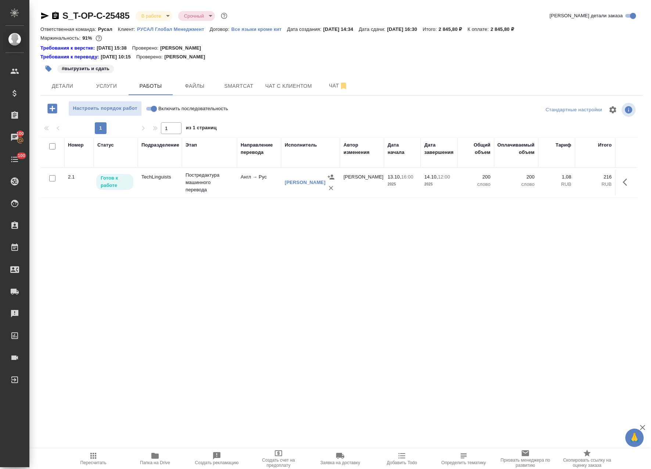
click at [620, 175] on button "button" at bounding box center [627, 182] width 18 height 18
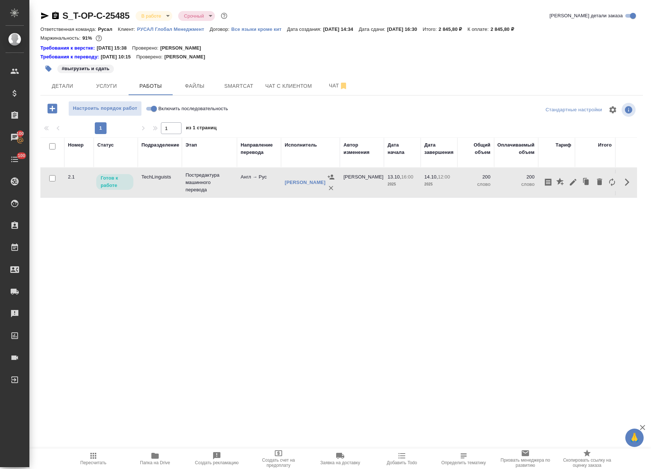
click at [40, 14] on icon "button" at bounding box center [44, 15] width 9 height 9
click at [50, 73] on button "button" at bounding box center [48, 69] width 16 height 16
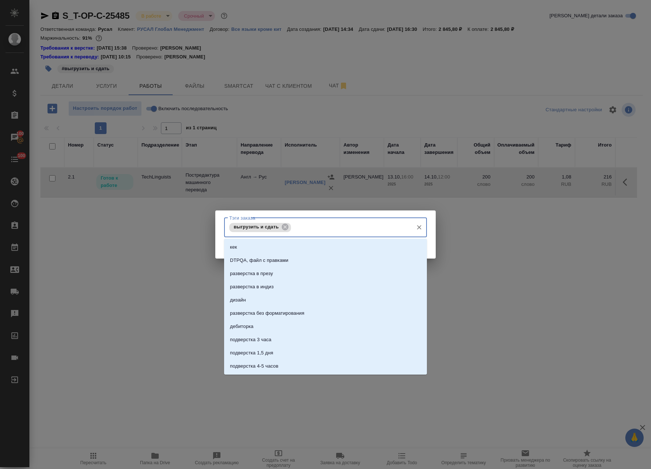
type input "🔄️"
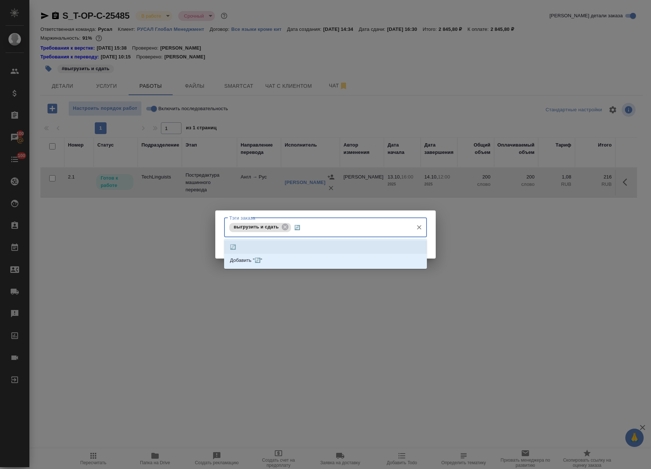
drag, startPoint x: 251, startPoint y: 246, endPoint x: 267, endPoint y: 249, distance: 15.6
click at [252, 246] on li "🔄️" at bounding box center [325, 247] width 203 height 13
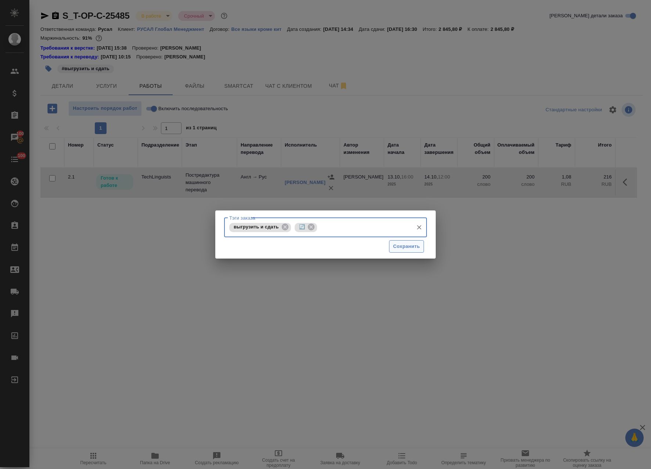
click at [403, 248] on span "Сохранить" at bounding box center [406, 247] width 27 height 8
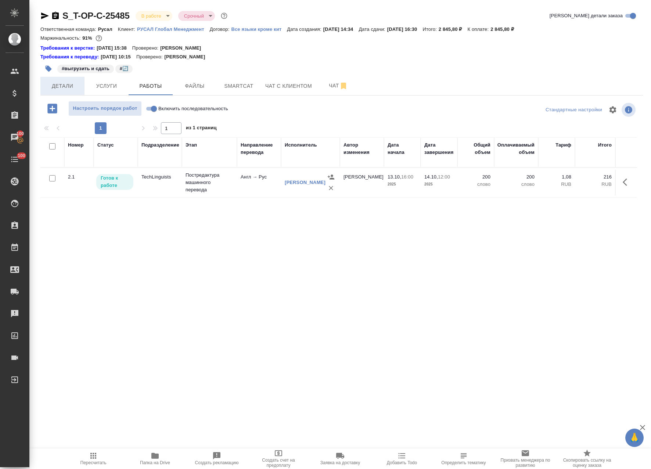
click at [54, 87] on span "Детали" at bounding box center [62, 86] width 35 height 9
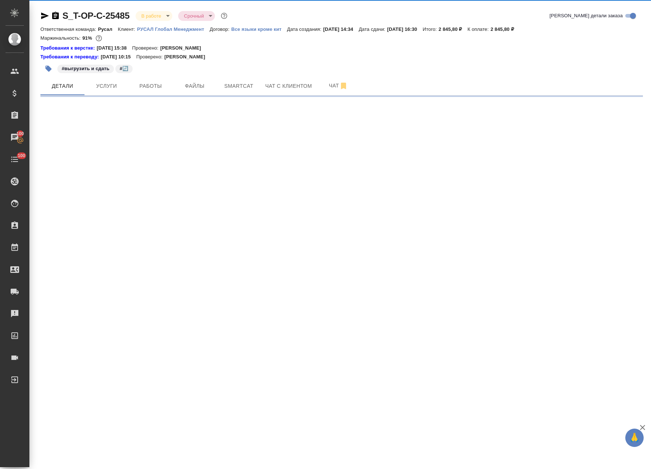
select select "RU"
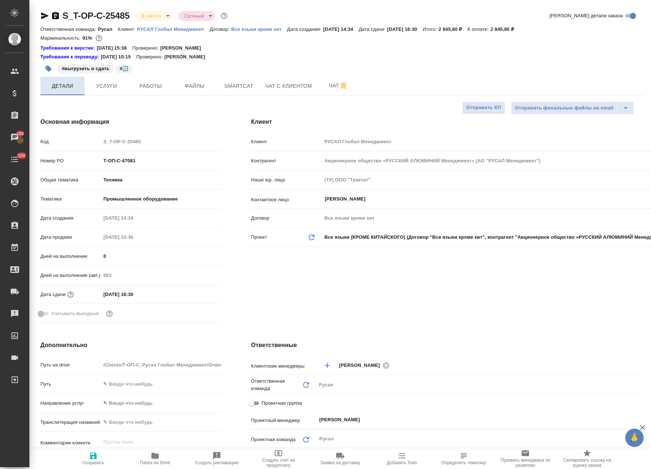
type textarea "x"
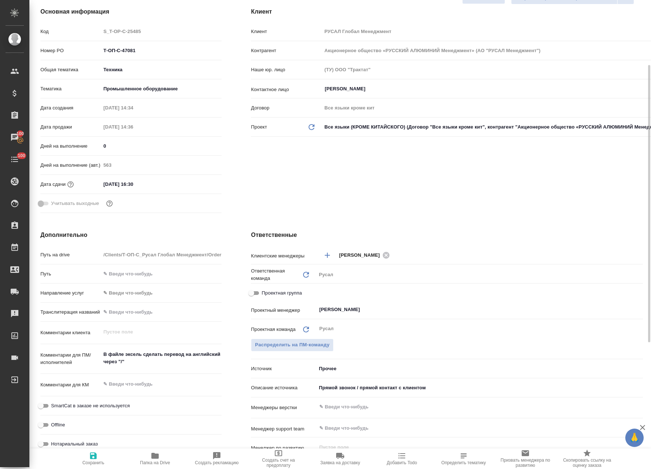
drag, startPoint x: 236, startPoint y: 284, endPoint x: 251, endPoint y: 290, distance: 15.8
click at [237, 284] on div "Ответственные Клиентские менеджеры Меньшикова Александра ​ Ответственная команд…" at bounding box center [447, 374] width 422 height 316
click at [253, 291] on input "Проектная группа" at bounding box center [251, 293] width 26 height 9
checkbox input "true"
type textarea "x"
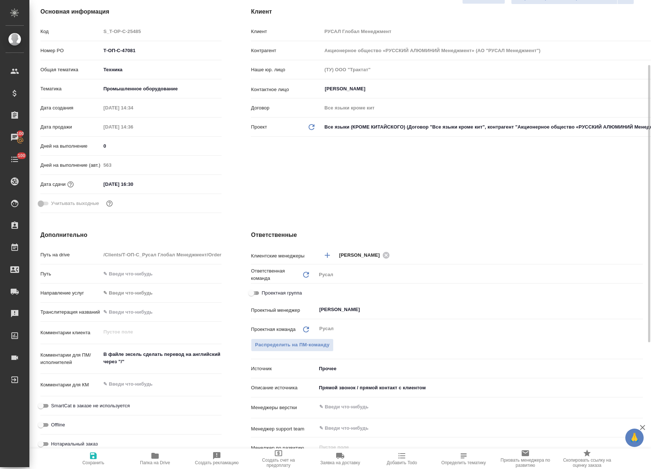
type textarea "x"
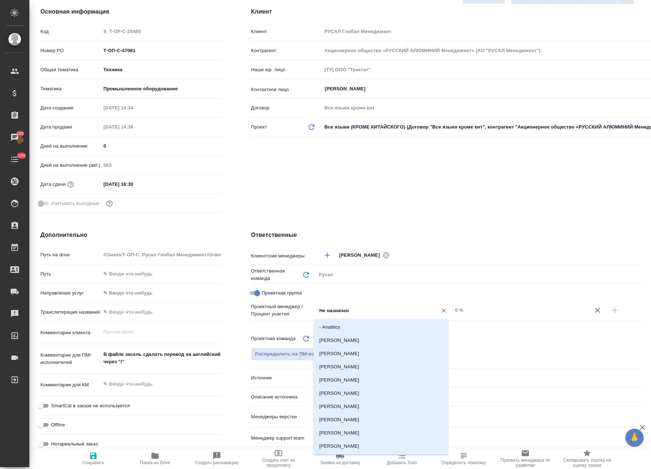
click at [361, 310] on input "Не назначен" at bounding box center [372, 310] width 107 height 9
type input "авде"
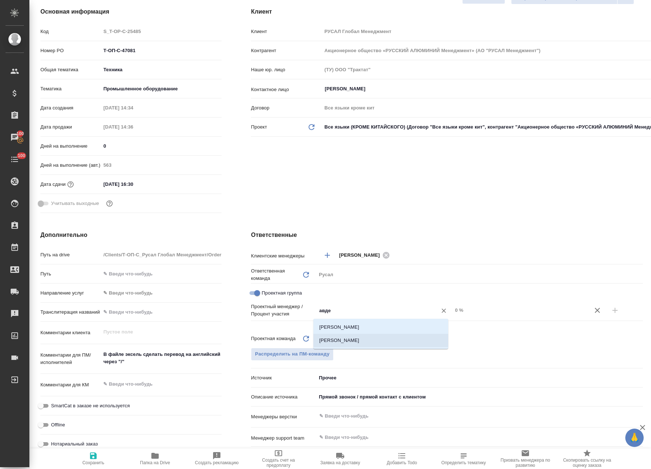
click at [397, 339] on li "[PERSON_NAME]" at bounding box center [380, 340] width 135 height 13
type textarea "x"
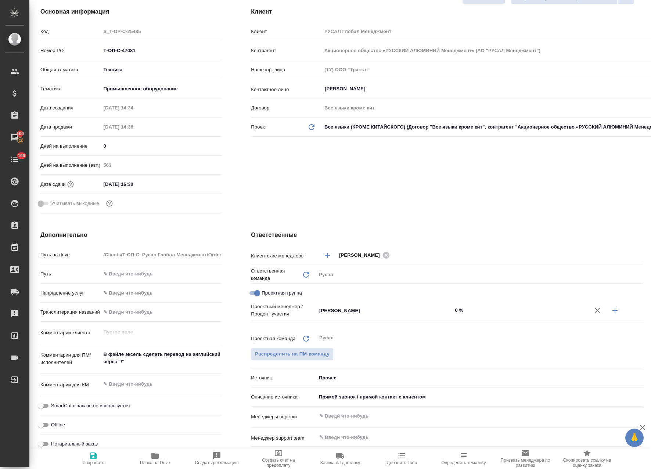
click at [611, 313] on icon "button" at bounding box center [615, 310] width 9 height 9
type textarea "x"
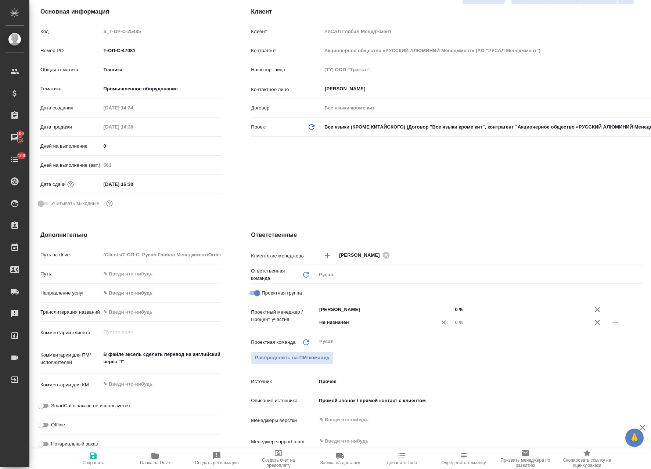
click at [398, 321] on input "Не назначен" at bounding box center [372, 322] width 107 height 9
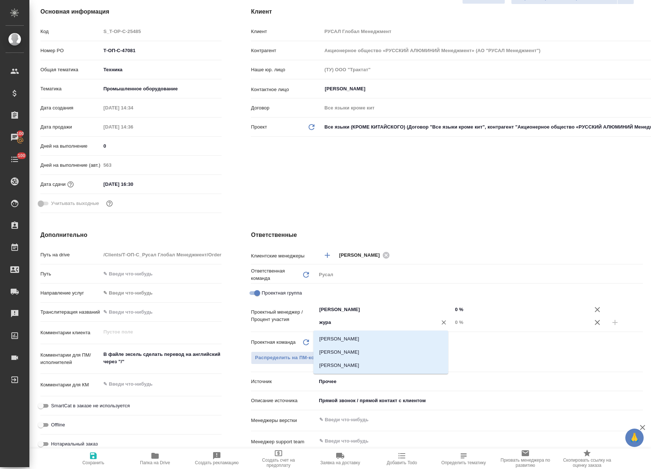
type input "журав"
click at [369, 354] on li "[PERSON_NAME]" at bounding box center [380, 352] width 135 height 13
type textarea "x"
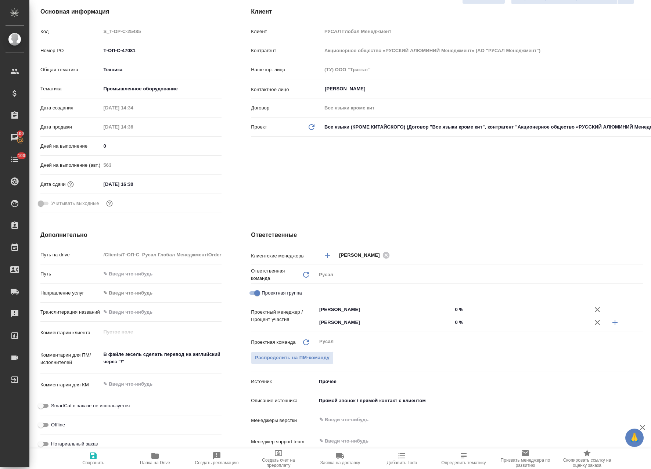
drag, startPoint x: 450, startPoint y: 307, endPoint x: 453, endPoint y: 313, distance: 7.4
click at [452, 307] on input "0 %" at bounding box center [520, 309] width 136 height 11
type textarea "x"
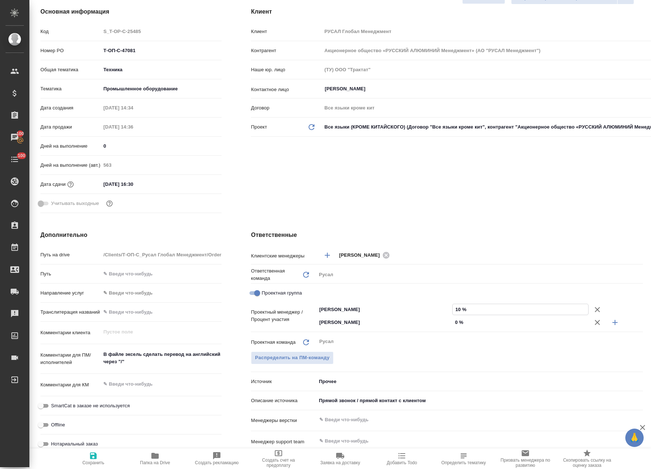
type input "10 %"
click at [453, 322] on input "0 %" at bounding box center [520, 322] width 135 height 11
type textarea "x"
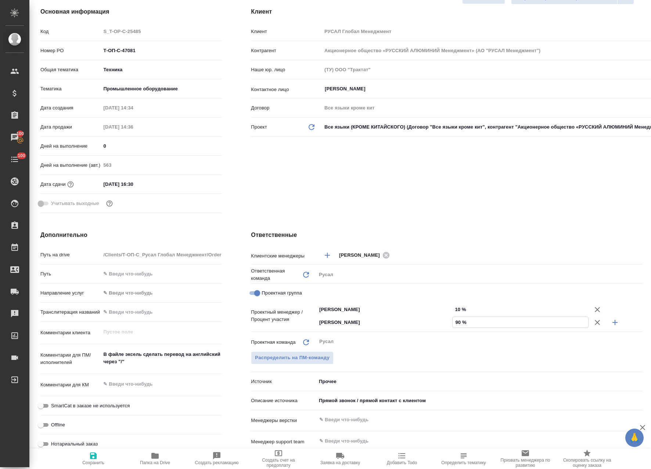
type input "90 %"
click at [97, 457] on icon "button" at bounding box center [93, 456] width 7 height 7
type textarea "x"
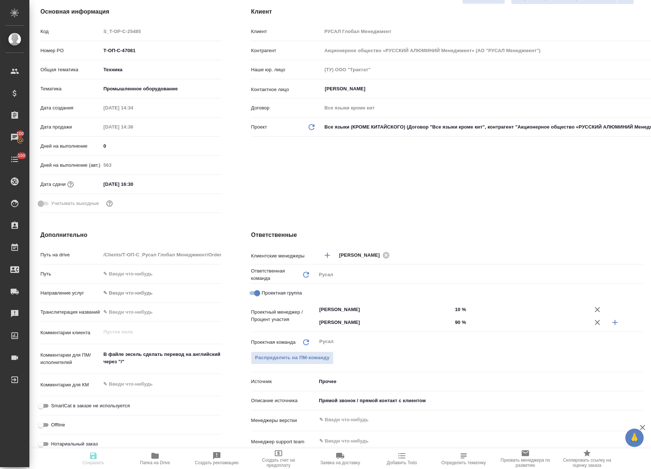
type textarea "x"
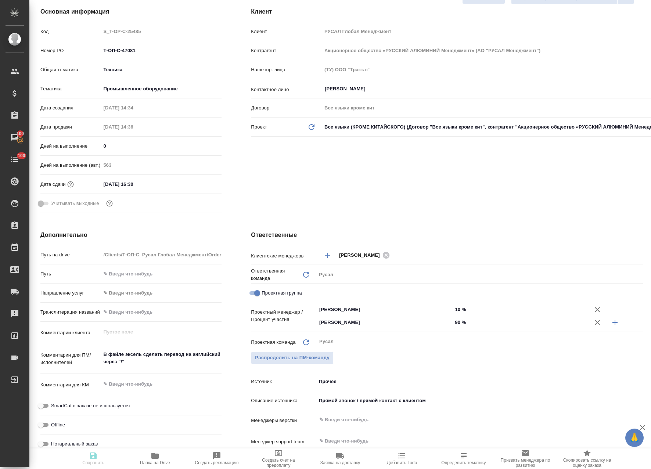
type textarea "x"
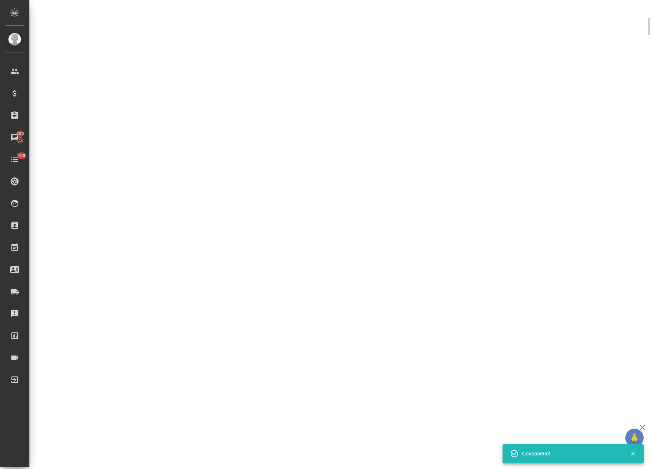
select select "RU"
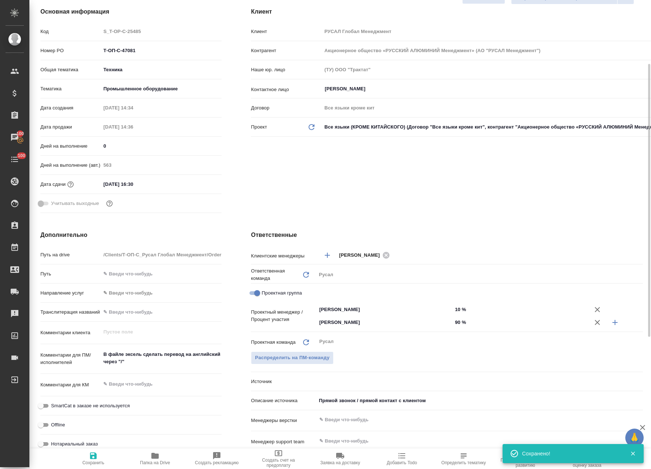
type textarea "x"
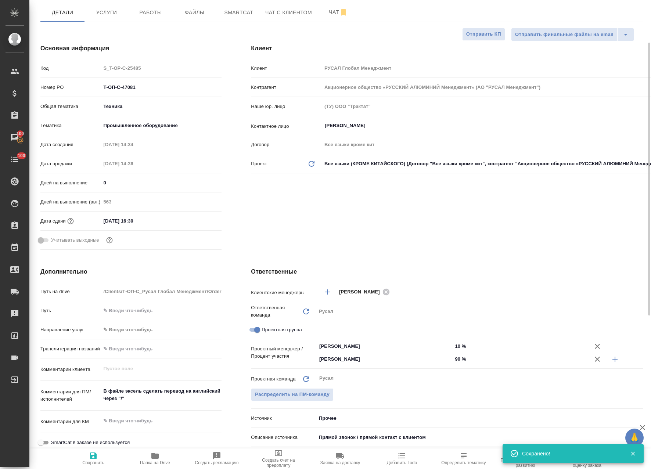
scroll to position [0, 0]
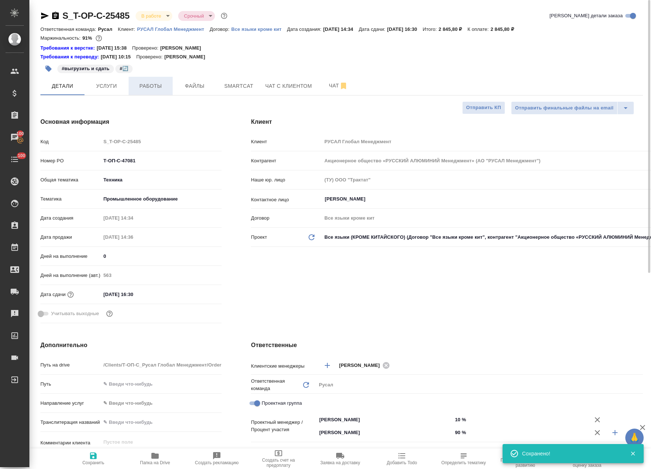
click at [155, 85] on span "Работы" at bounding box center [150, 86] width 35 height 9
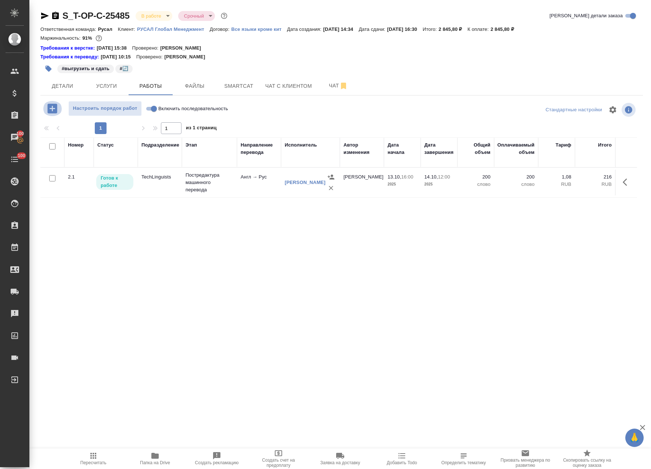
click at [59, 108] on button "button" at bounding box center [52, 108] width 20 height 15
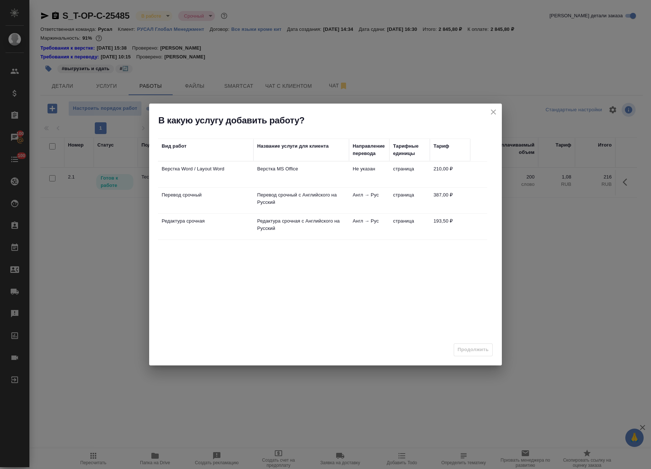
click at [416, 171] on td "страница" at bounding box center [410, 175] width 40 height 26
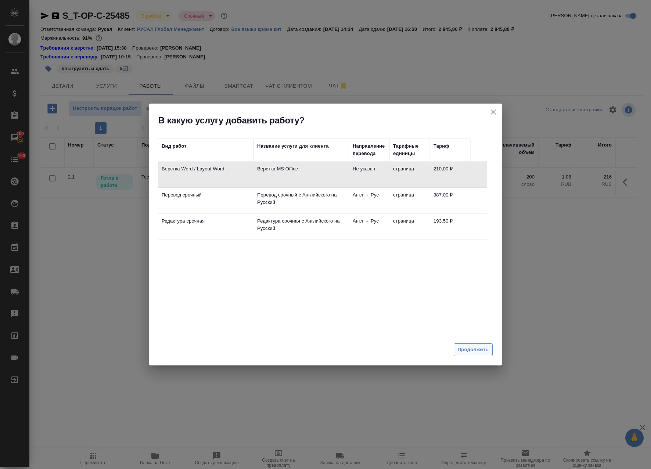
click at [467, 347] on span "Продолжить" at bounding box center [473, 350] width 31 height 8
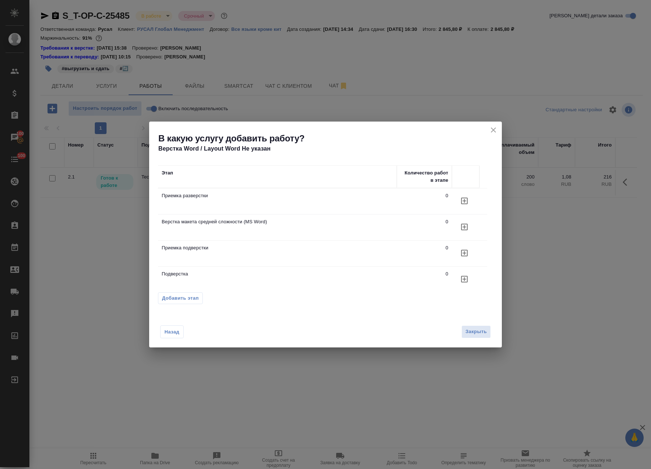
click at [413, 216] on td "0" at bounding box center [424, 228] width 55 height 26
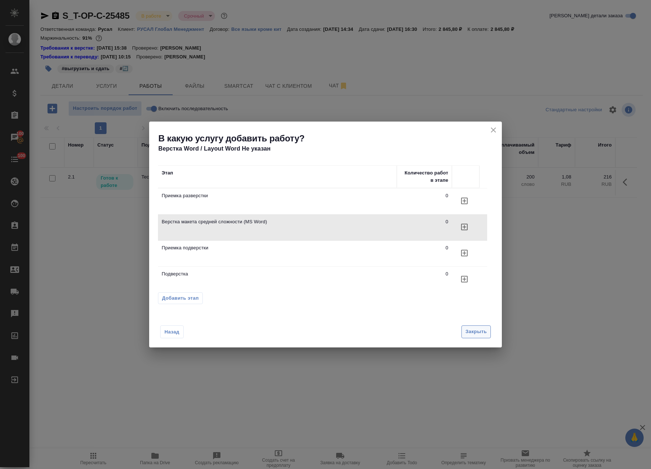
click at [473, 333] on span "Закрыть" at bounding box center [476, 332] width 21 height 8
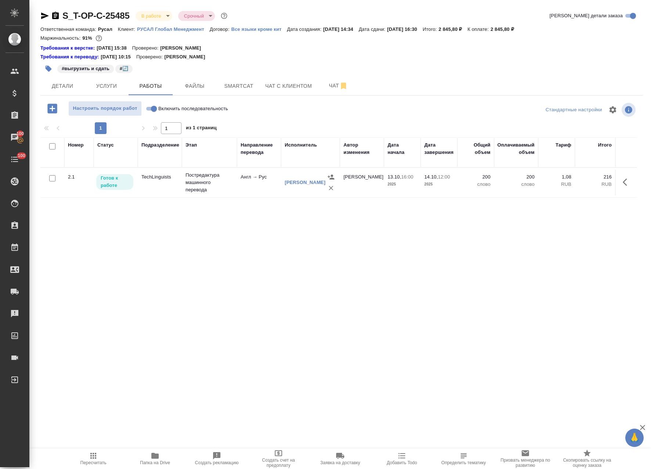
click at [52, 104] on div "S_T-OP-C-25485 В работе inProgress Срочный urgent Кратко детали заказа Ответств…" at bounding box center [341, 298] width 611 height 597
click at [52, 108] on icon "button" at bounding box center [52, 109] width 10 height 10
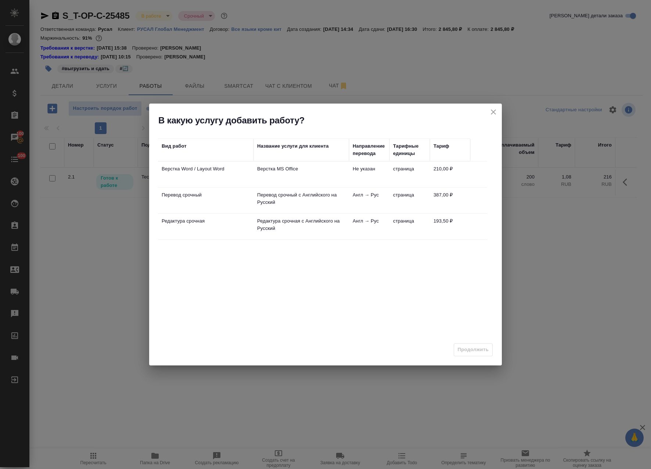
click at [295, 200] on p "Перевод срочный с Английского на Русский" at bounding box center [301, 198] width 88 height 15
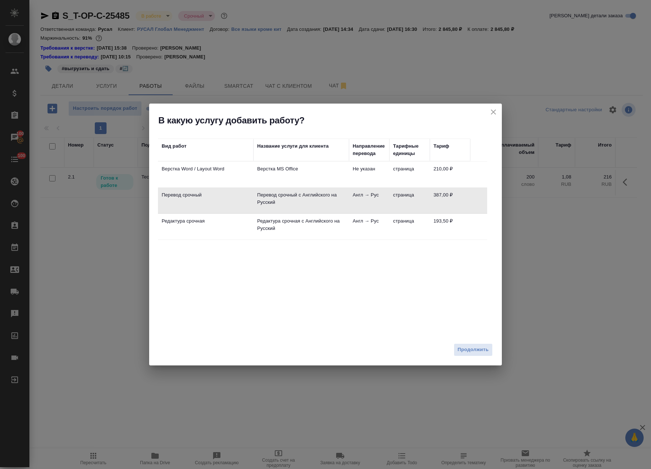
click at [331, 165] on td "Верстка MS Office" at bounding box center [302, 175] width 96 height 26
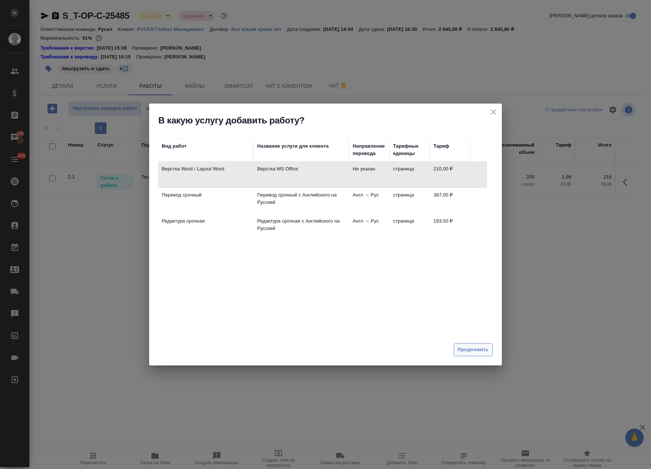
click at [454, 347] on button "Продолжить" at bounding box center [473, 350] width 39 height 13
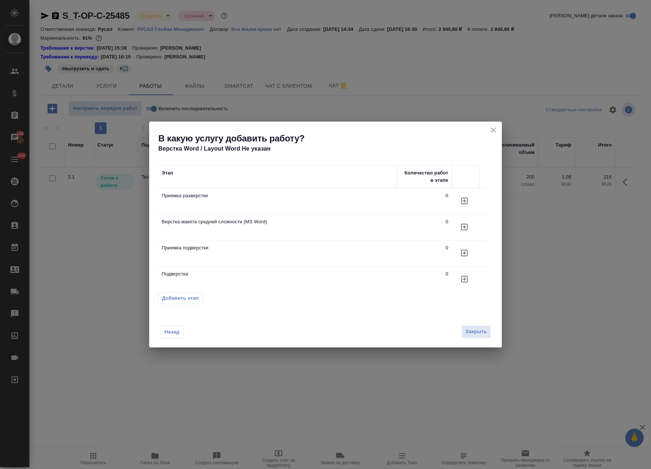
click at [284, 197] on p "Приемка разверстки" at bounding box center [278, 195] width 232 height 7
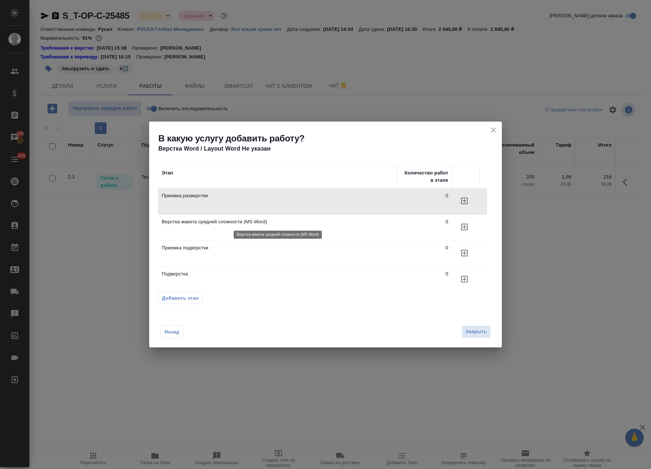
click at [307, 220] on p "Верстка макета средней сложности (MS Word)" at bounding box center [278, 221] width 232 height 7
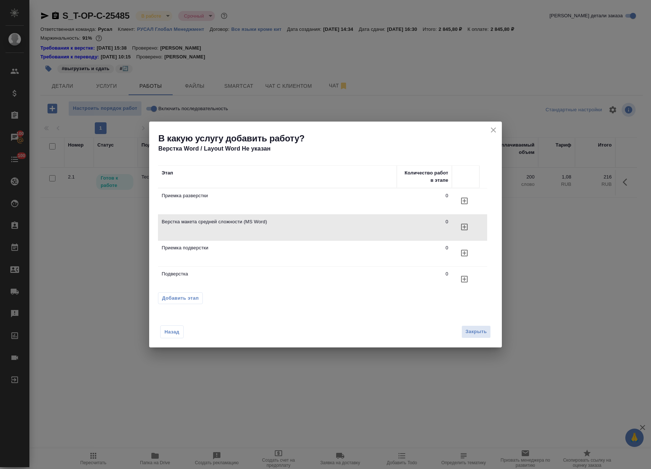
click at [220, 230] on td "Верстка макета средней сложности (MS Word)" at bounding box center [277, 228] width 239 height 26
click at [463, 228] on icon "button" at bounding box center [464, 227] width 9 height 9
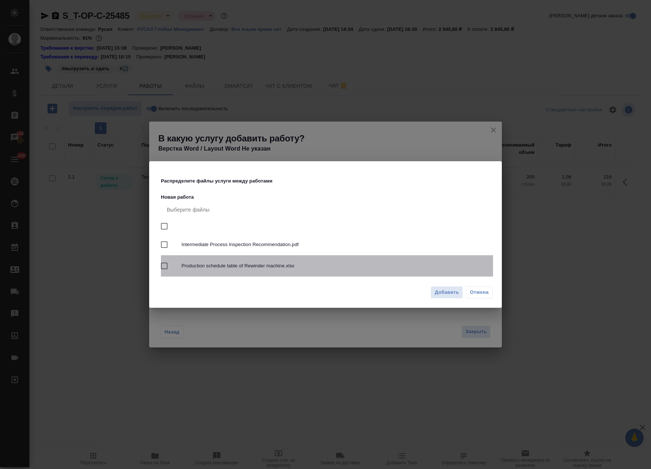
click at [383, 266] on span "Production schedule table of Rewinder machine.xlsx" at bounding box center [335, 265] width 306 height 7
checkbox input "true"
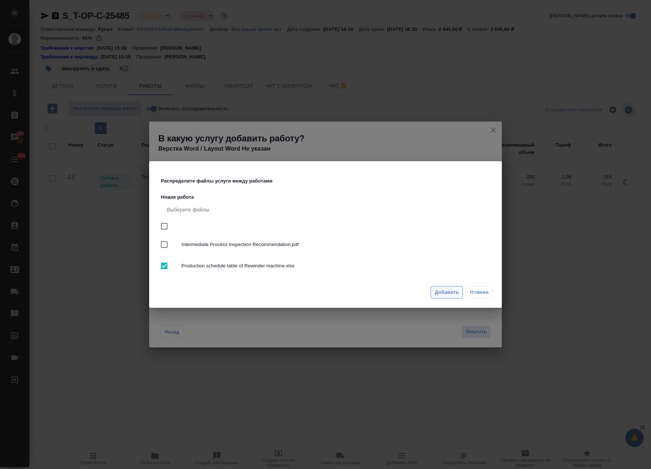
click at [442, 293] on span "Добавить" at bounding box center [447, 292] width 24 height 8
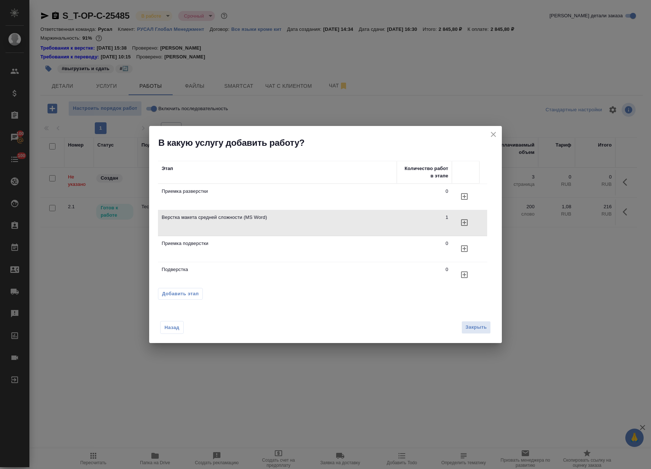
click at [494, 133] on icon "close" at bounding box center [493, 134] width 5 height 5
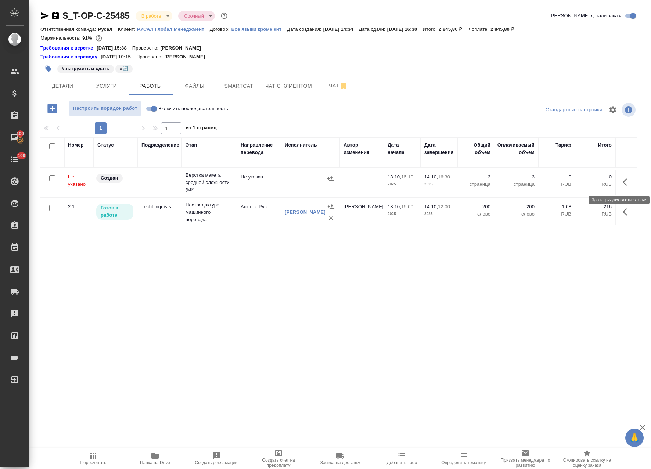
click at [619, 187] on button "button" at bounding box center [627, 182] width 18 height 18
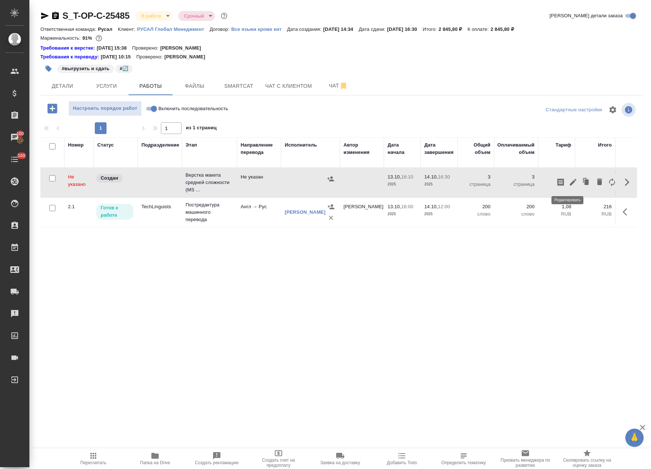
click at [569, 183] on icon "button" at bounding box center [573, 182] width 9 height 9
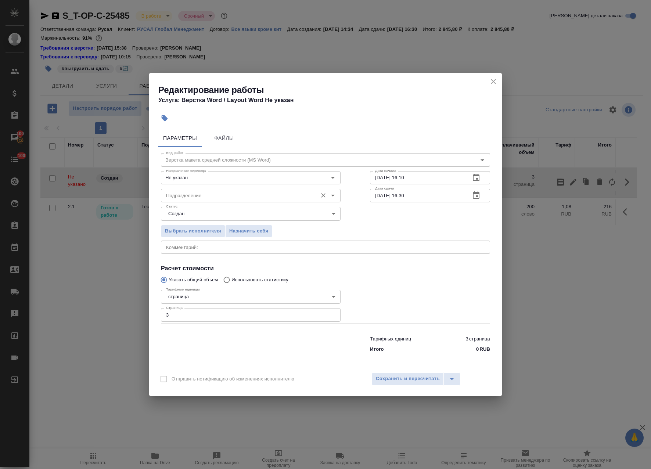
click at [209, 194] on input "Подразделение" at bounding box center [238, 195] width 151 height 9
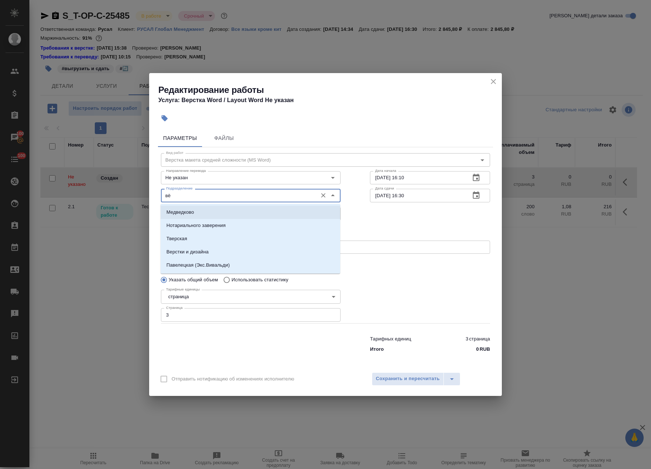
drag, startPoint x: 119, startPoint y: 191, endPoint x: 75, endPoint y: 145, distance: 63.9
click at [100, 191] on div "Редактирование работы Услуга: Верстка Word / Layout Word Не указан Параметры Фа…" at bounding box center [325, 234] width 651 height 469
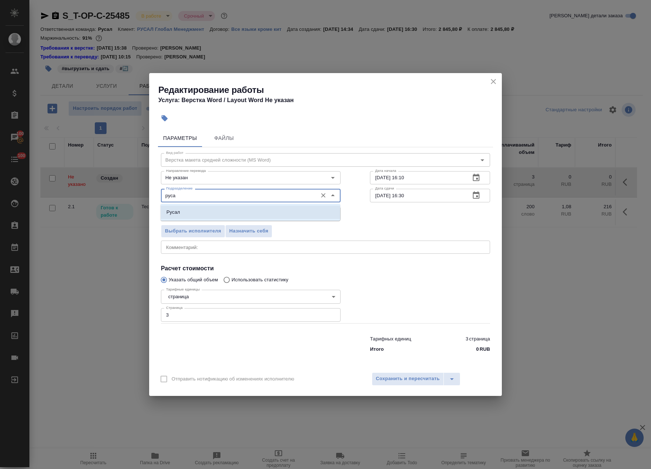
click at [225, 217] on li "Русал" at bounding box center [251, 212] width 180 height 13
type input "Русал"
drag, startPoint x: 419, startPoint y: 196, endPoint x: 275, endPoint y: 183, distance: 144.2
click at [259, 185] on div "Подразделение Русал Подразделение Дата сдачи 14.10.2025 16:30 Дата сдачи" at bounding box center [325, 194] width 359 height 47
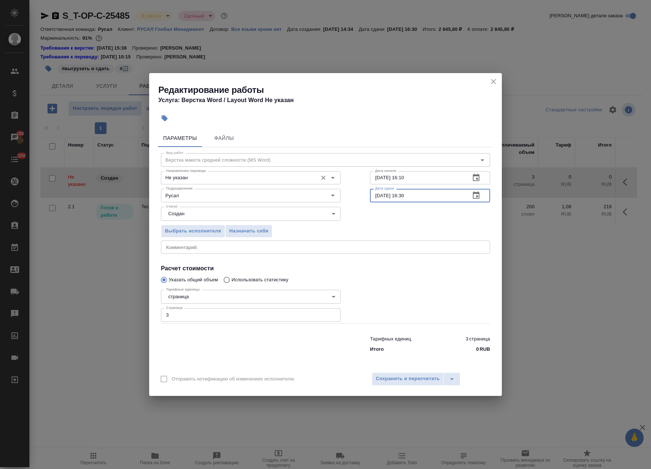
click at [227, 170] on div "Направление перевода Не указан Направление перевода Дата начала 13.10.2025 16:1…" at bounding box center [325, 177] width 359 height 47
paste input "4.10.2025 16:3"
drag, startPoint x: 421, startPoint y: 176, endPoint x: 405, endPoint y: 182, distance: 16.6
click at [405, 182] on input "14.10.2025 16:30" at bounding box center [417, 177] width 94 height 13
type input "14.10.2025 12:00"
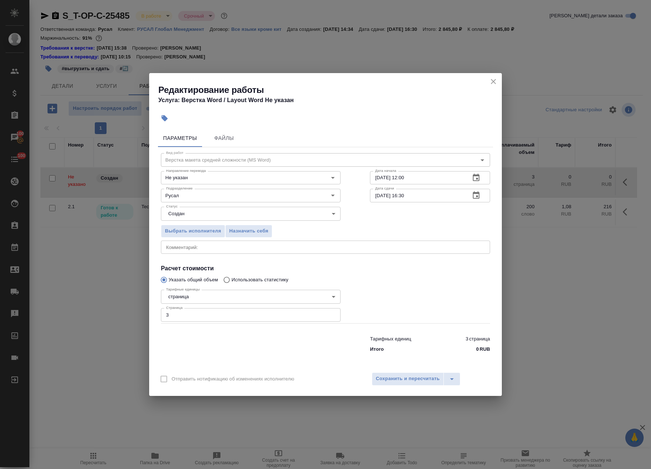
click at [241, 222] on div "Выбрать исполнителя Назначить себя" at bounding box center [250, 230] width 209 height 45
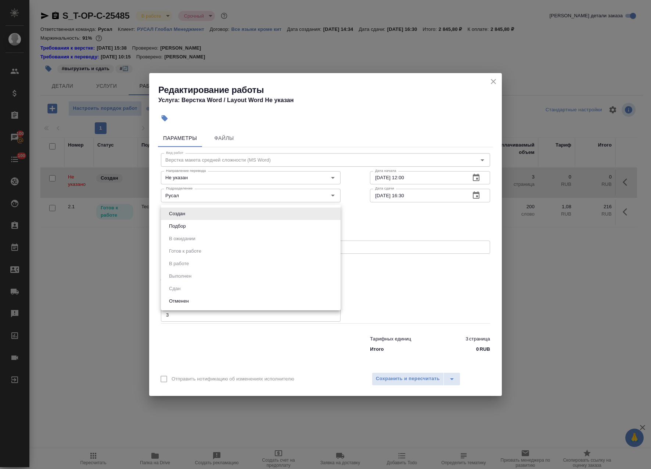
click at [230, 215] on body "🙏 .cls-1 fill:#fff; AWATERA Avdeenko Kirill Клиенты Спецификации Заказы 100 Чат…" at bounding box center [325, 234] width 651 height 469
click at [182, 230] on button "Подбор" at bounding box center [177, 226] width 21 height 8
type input "recruiting"
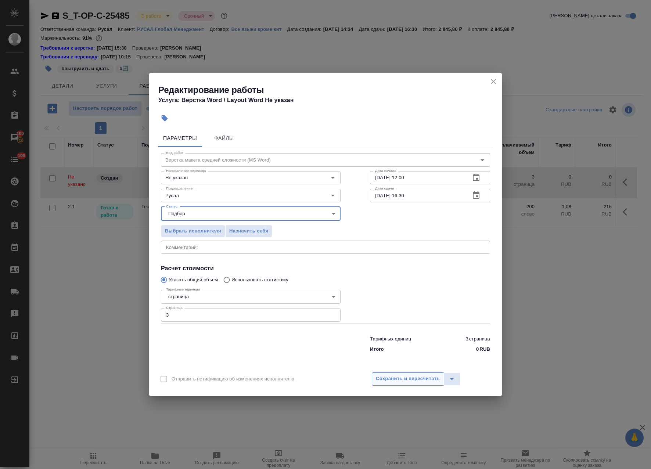
click at [431, 379] on span "Сохранить и пересчитать" at bounding box center [408, 379] width 64 height 8
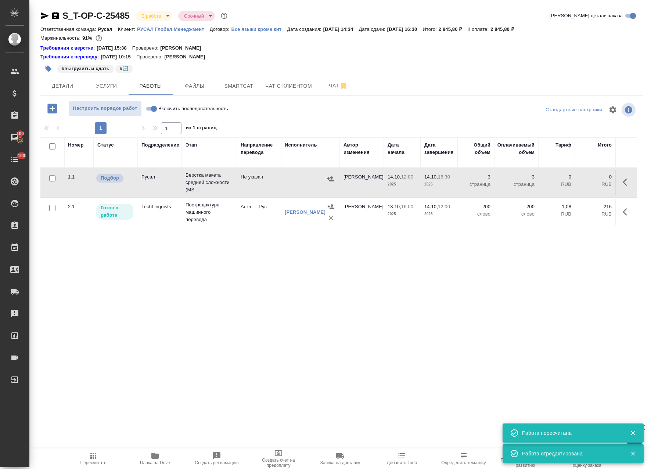
click at [623, 181] on icon "button" at bounding box center [627, 182] width 9 height 9
click at [557, 181] on icon "button" at bounding box center [560, 182] width 7 height 7
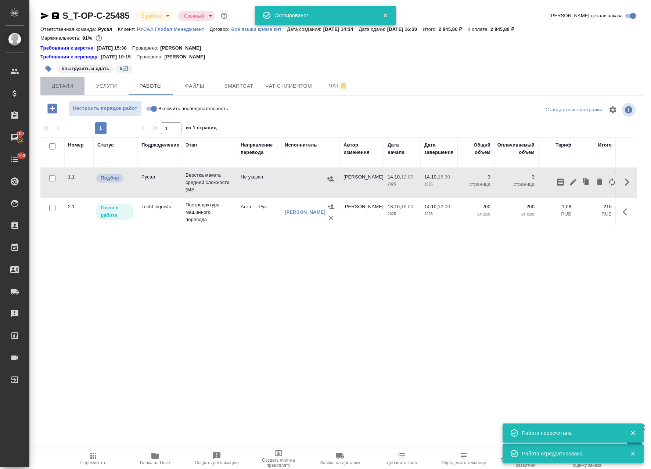
click at [67, 90] on span "Детали" at bounding box center [62, 86] width 35 height 9
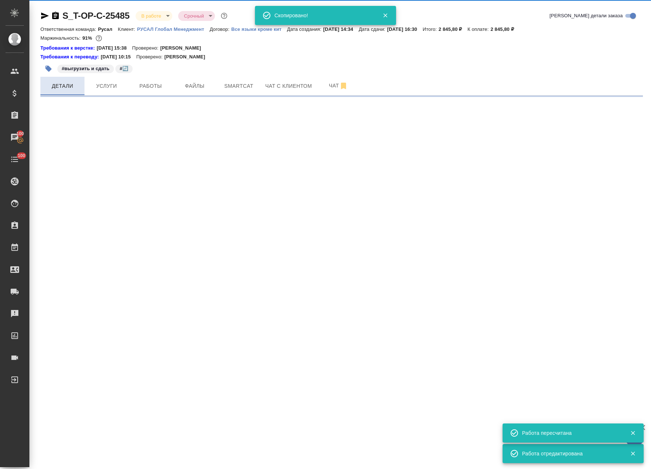
select select "RU"
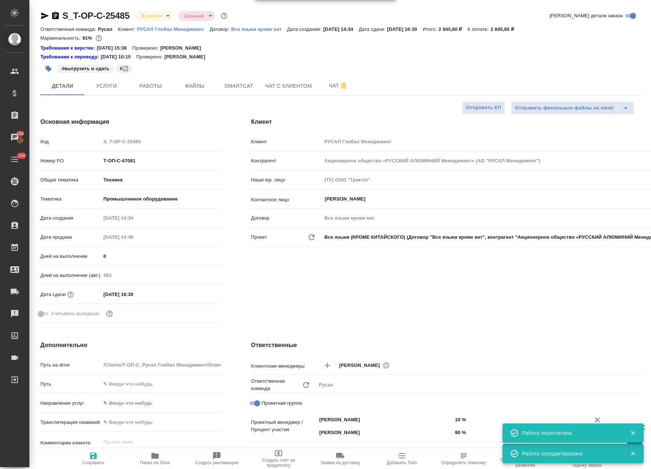
type textarea "x"
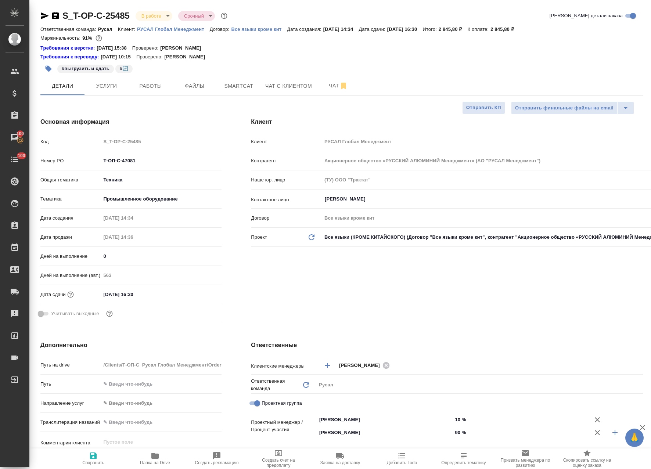
type textarea "x"
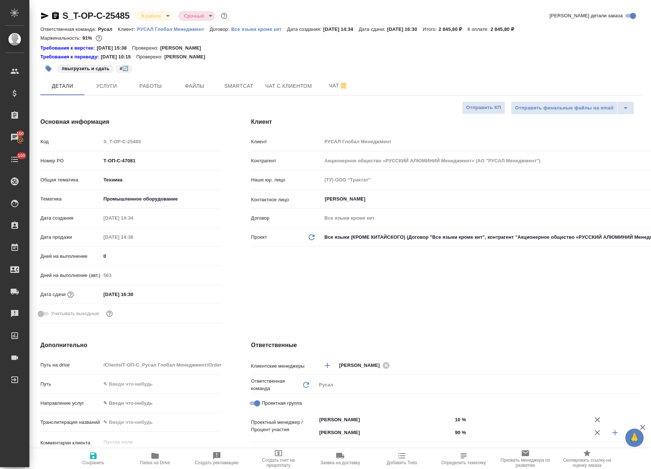
type textarea "x"
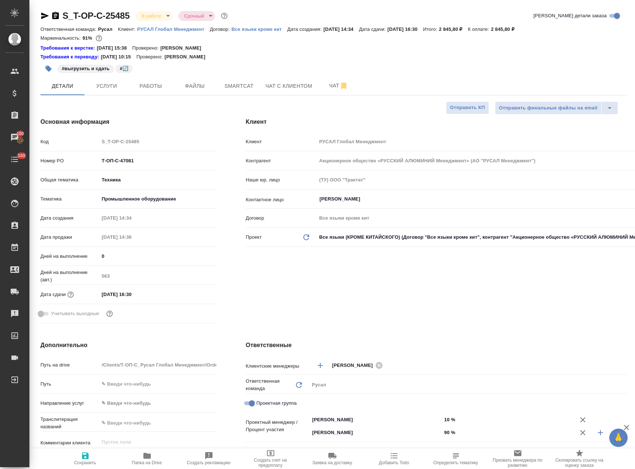
type textarea "x"
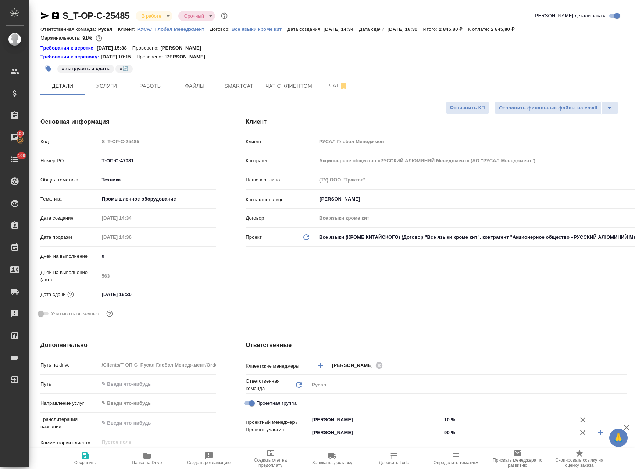
type textarea "x"
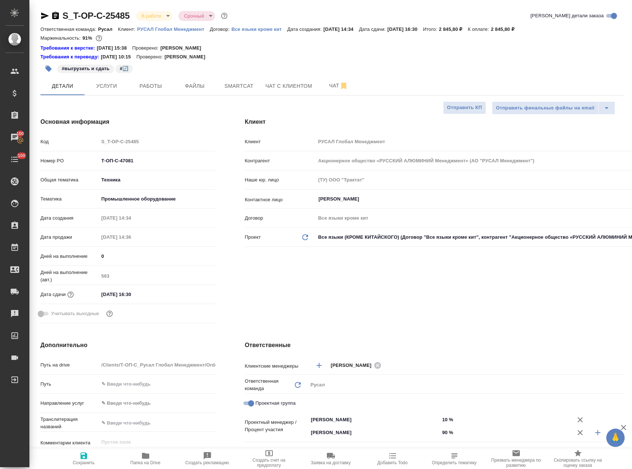
type textarea "x"
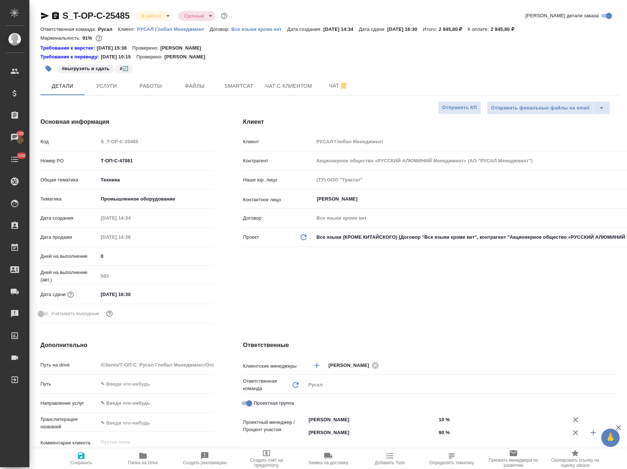
type textarea "x"
click at [155, 84] on span "Работы" at bounding box center [150, 86] width 35 height 9
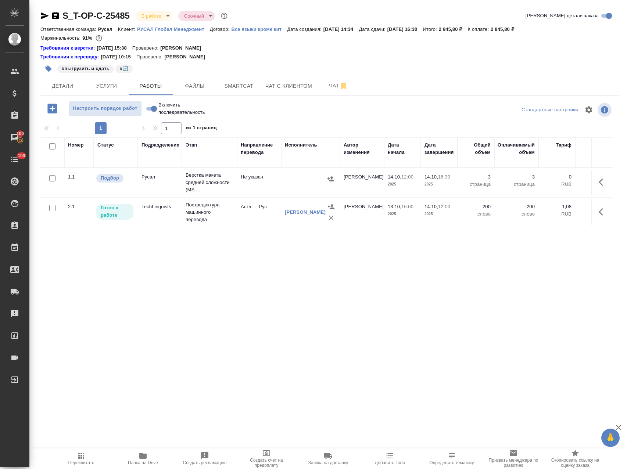
click at [599, 184] on icon "button" at bounding box center [603, 182] width 9 height 9
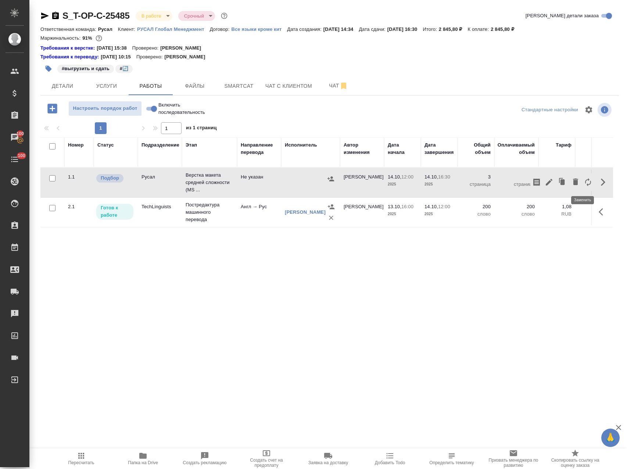
click at [585, 180] on icon "button" at bounding box center [588, 182] width 6 height 8
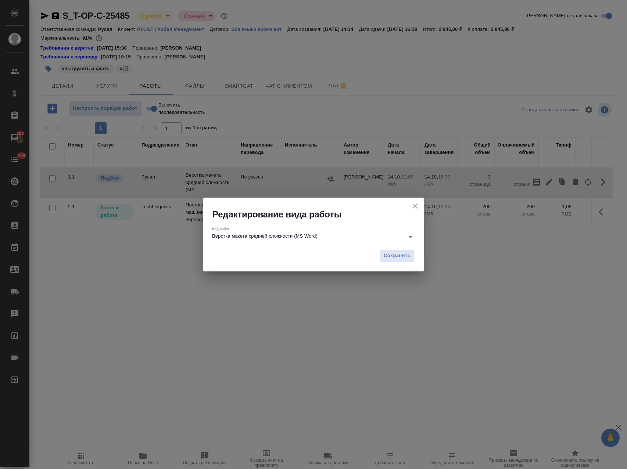
click at [377, 237] on input "Верстка макета средней сложности (MS Word)" at bounding box center [306, 236] width 189 height 9
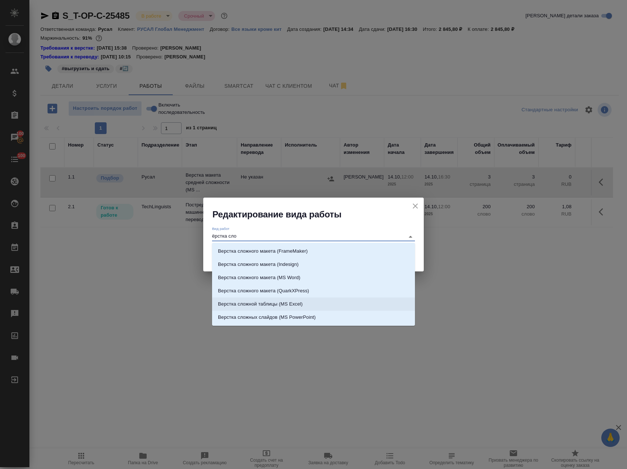
click at [318, 308] on li "Верстка сложной таблицы (MS Excel)" at bounding box center [313, 304] width 203 height 13
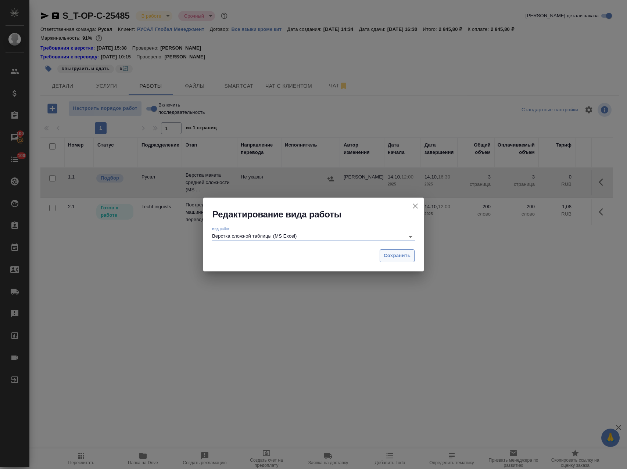
type input "Верстка сложной таблицы (MS Excel)"
click at [386, 254] on span "Сохранить" at bounding box center [397, 256] width 27 height 8
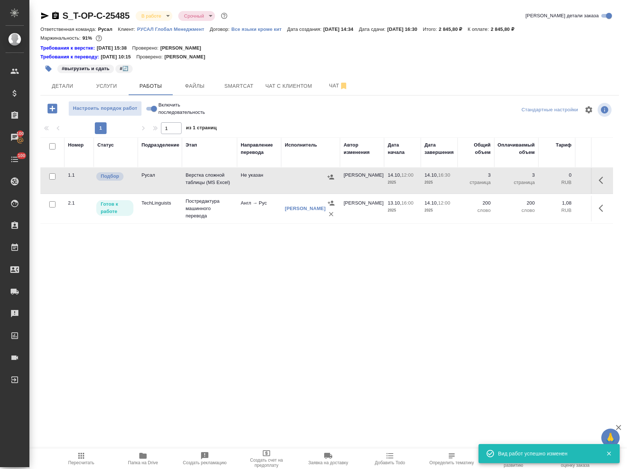
drag, startPoint x: 605, startPoint y: 172, endPoint x: 585, endPoint y: 178, distance: 20.9
click at [602, 172] on td at bounding box center [602, 181] width 22 height 26
click at [599, 178] on icon "button" at bounding box center [603, 180] width 9 height 9
drag, startPoint x: 532, startPoint y: 178, endPoint x: 625, endPoint y: 196, distance: 93.9
click at [533, 178] on icon "button" at bounding box center [536, 180] width 7 height 7
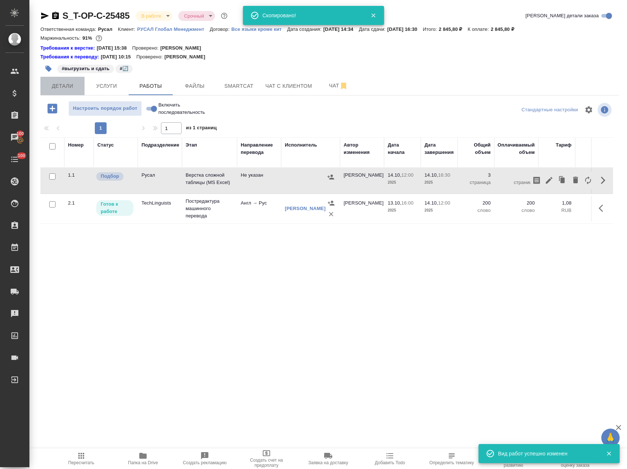
click at [54, 87] on span "Детали" at bounding box center [62, 86] width 35 height 9
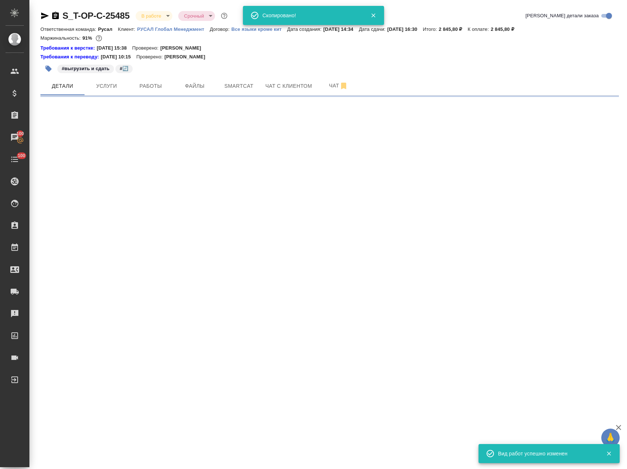
select select "RU"
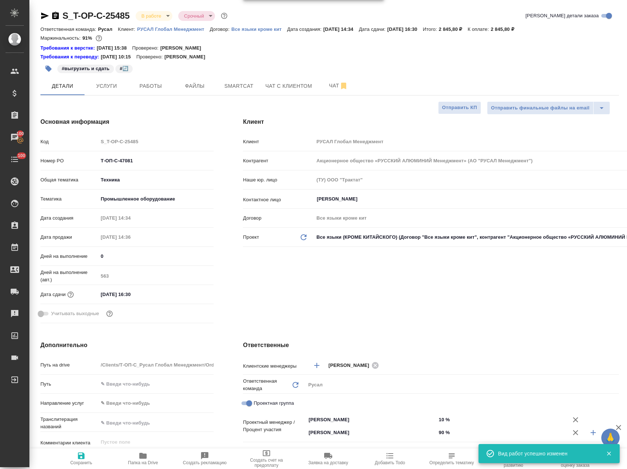
type textarea "x"
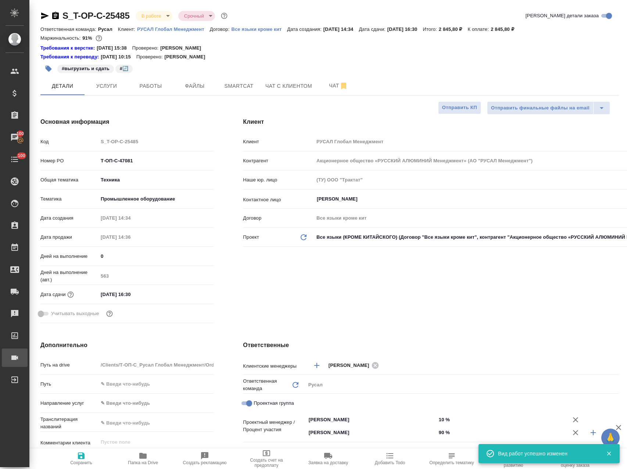
type textarea "x"
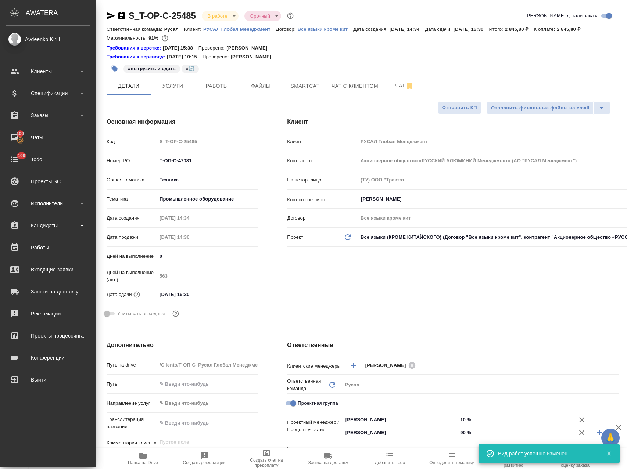
type textarea "x"
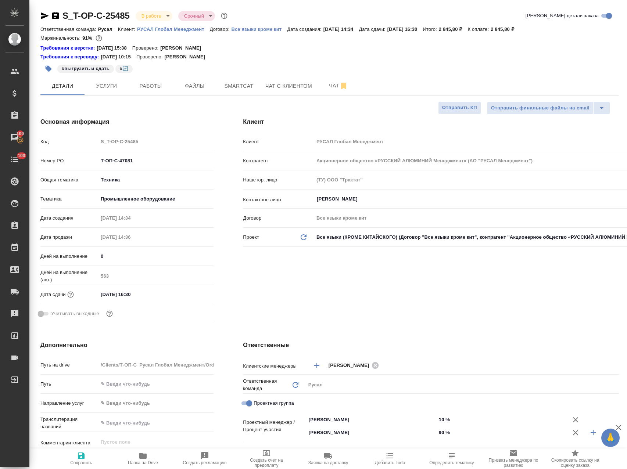
scroll to position [73, 0]
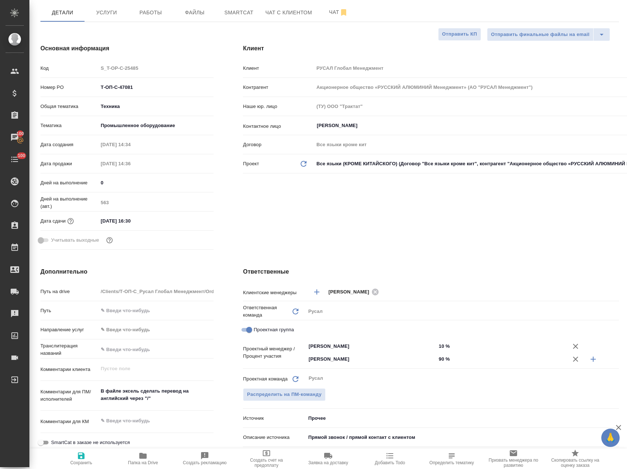
drag, startPoint x: 436, startPoint y: 358, endPoint x: 432, endPoint y: 358, distance: 4.1
click at [436, 358] on input "90 %" at bounding box center [501, 359] width 130 height 11
type textarea "x"
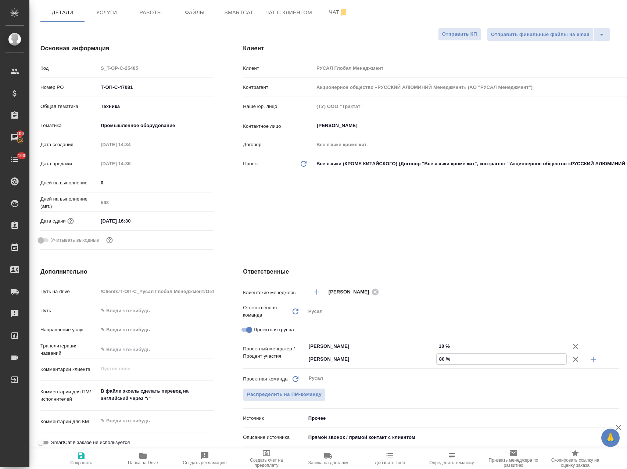
type input "80 %"
drag, startPoint x: 438, startPoint y: 347, endPoint x: 432, endPoint y: 347, distance: 5.9
click at [436, 347] on div "10 %" at bounding box center [501, 346] width 130 height 11
type textarea "x"
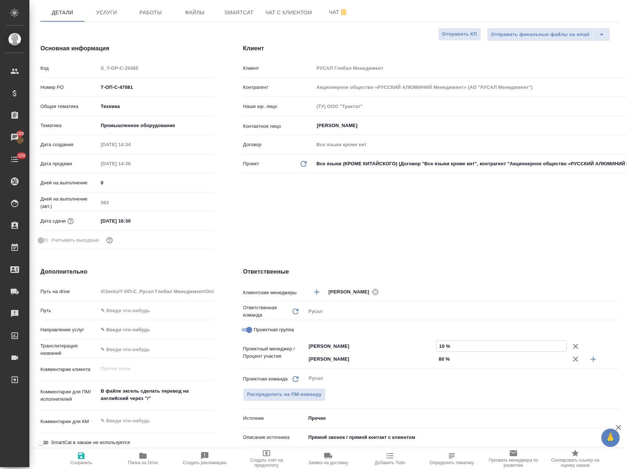
type textarea "x"
type input "20 %"
type textarea "x"
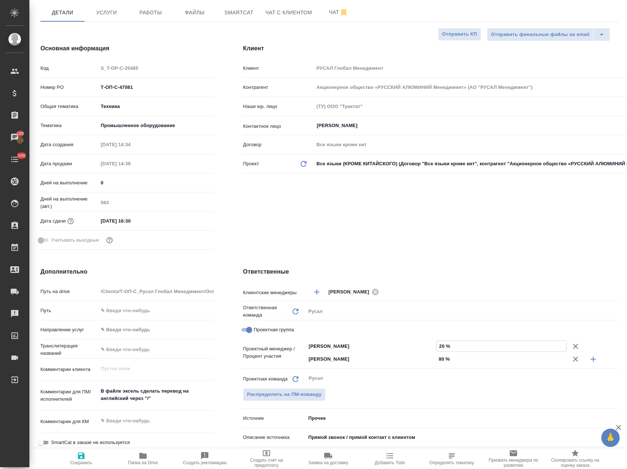
type input "0 %"
type textarea "x"
type input "80 %"
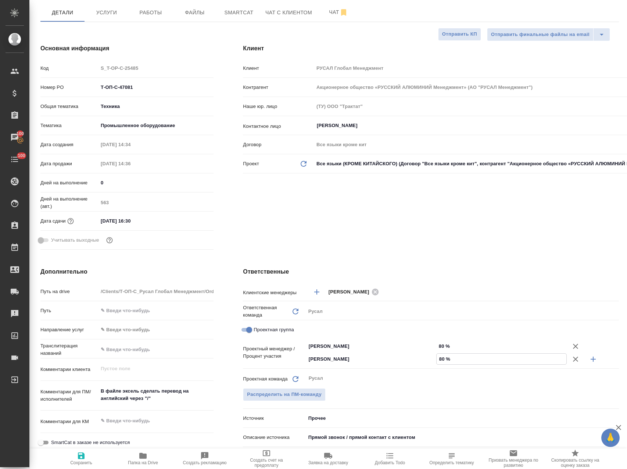
drag, startPoint x: 439, startPoint y: 361, endPoint x: 433, endPoint y: 360, distance: 5.9
click at [437, 360] on input "80 %" at bounding box center [502, 359] width 130 height 11
type input "2 %"
type textarea "x"
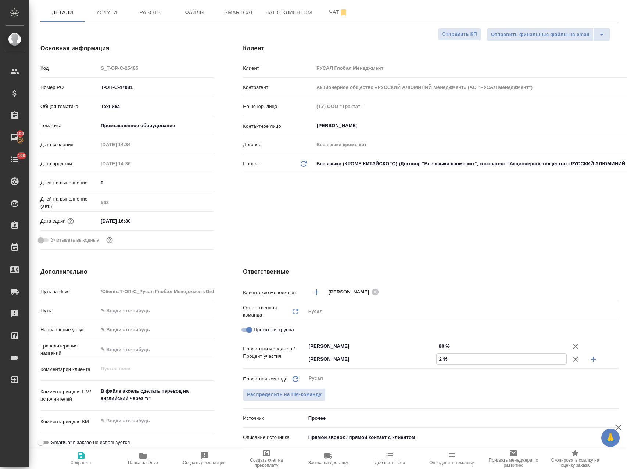
type textarea "x"
type input "20 %"
click at [86, 467] on button "Сохранить" at bounding box center [81, 459] width 62 height 21
type textarea "x"
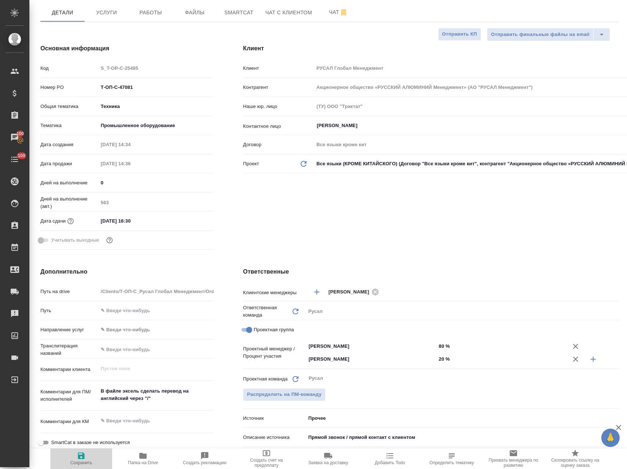
type textarea "x"
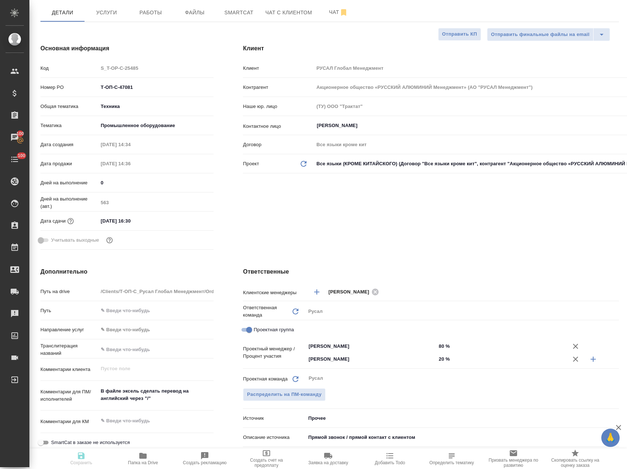
type textarea "x"
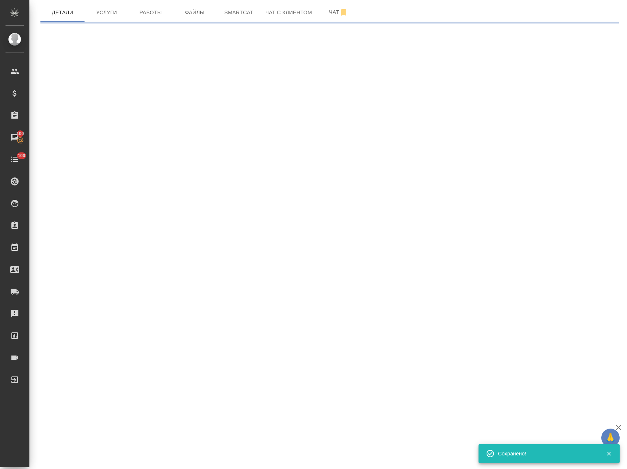
select select "RU"
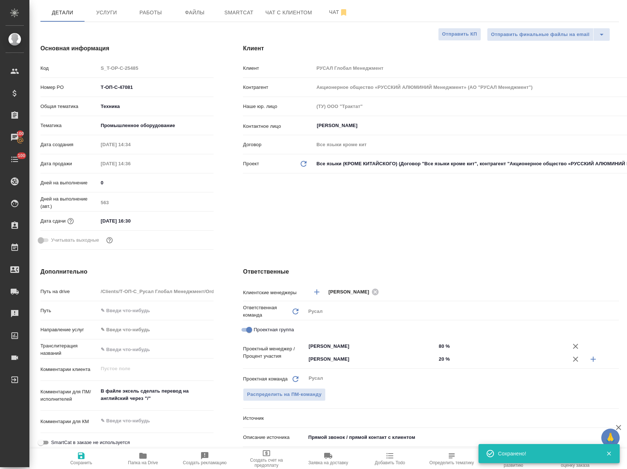
type textarea "x"
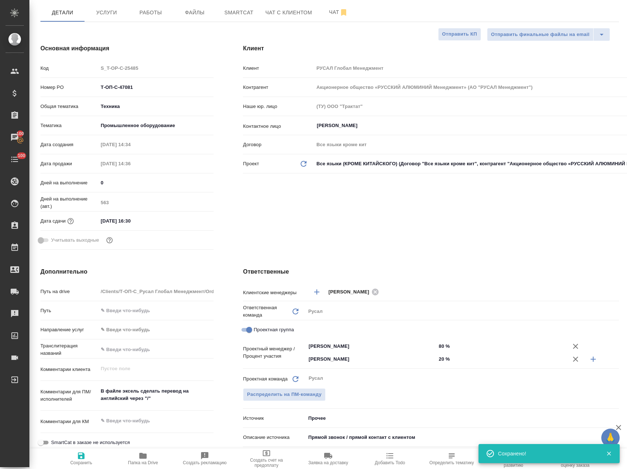
type textarea "x"
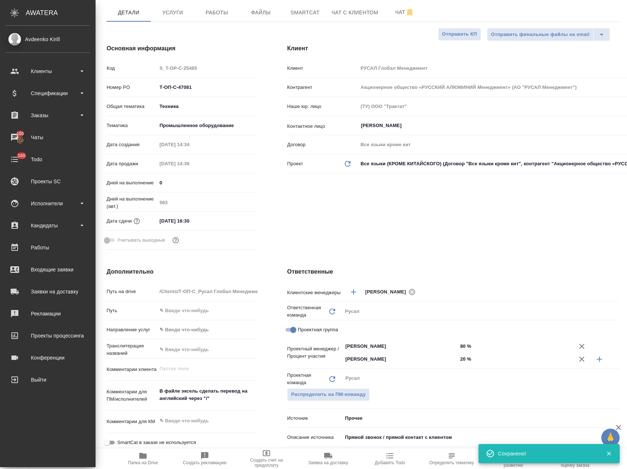
type textarea "x"
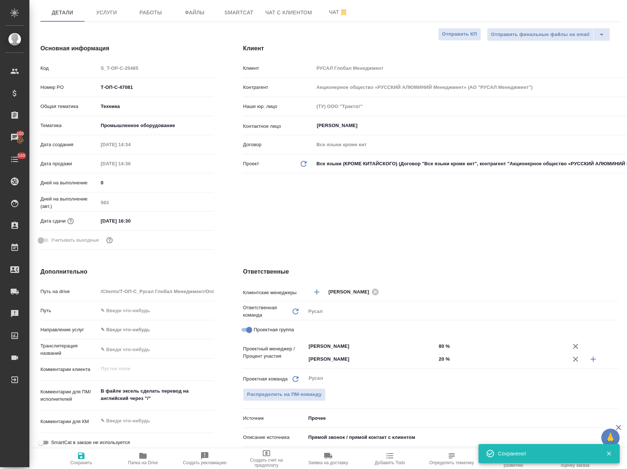
type textarea "x"
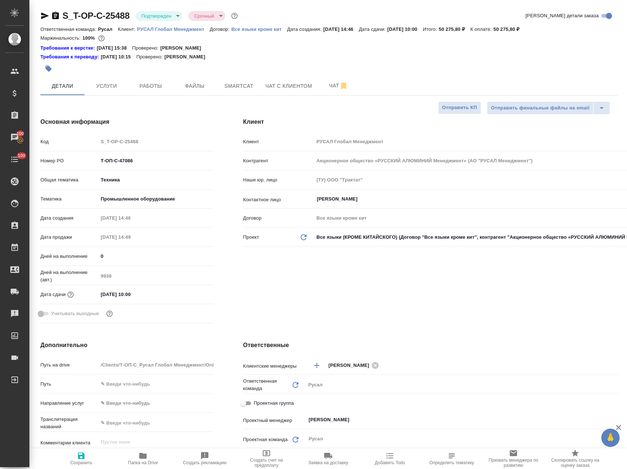
select select "RU"
click at [165, 85] on span "Работы" at bounding box center [150, 86] width 35 height 9
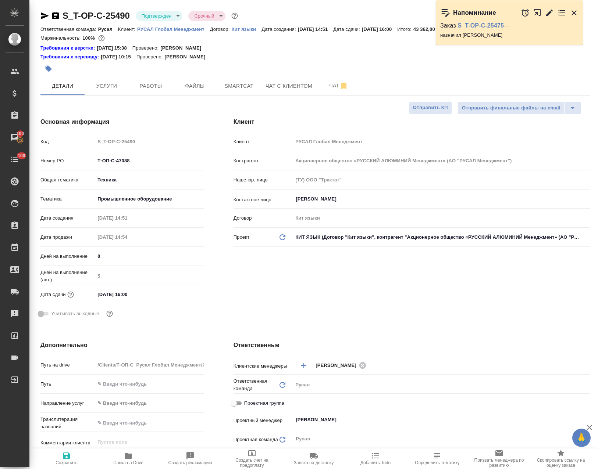
select select "RU"
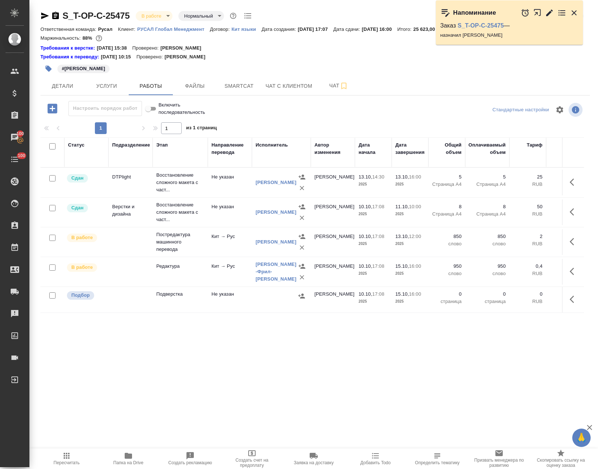
click at [52, 107] on icon "button" at bounding box center [52, 108] width 13 height 13
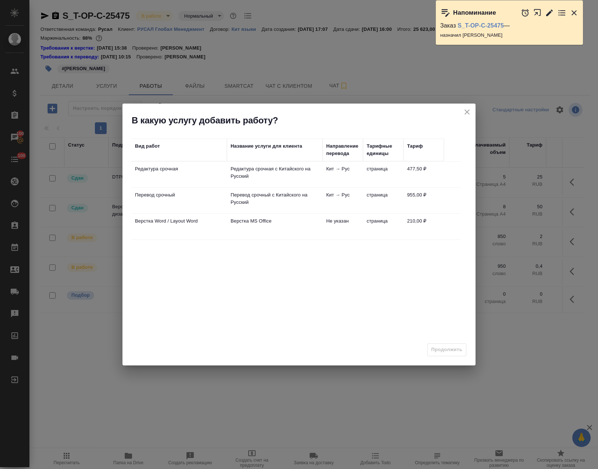
click at [181, 203] on td "Перевод срочный" at bounding box center [179, 201] width 96 height 26
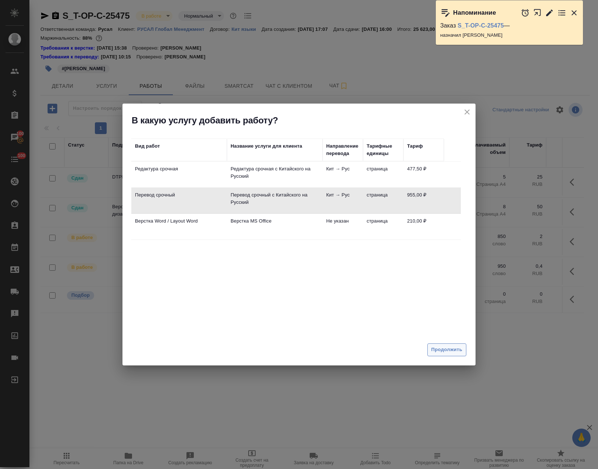
click at [441, 348] on span "Продолжить" at bounding box center [446, 350] width 31 height 8
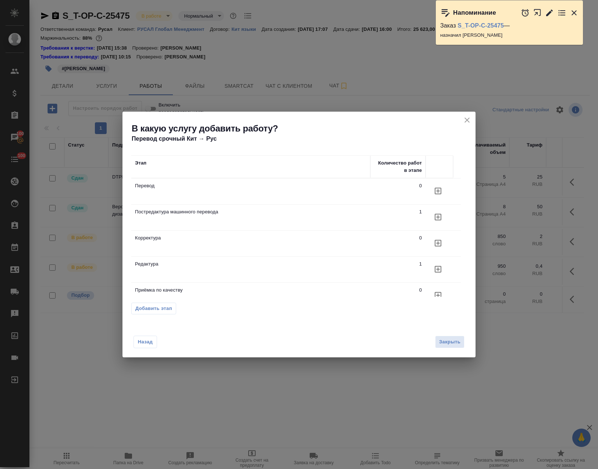
click at [435, 219] on icon "button" at bounding box center [437, 217] width 9 height 9
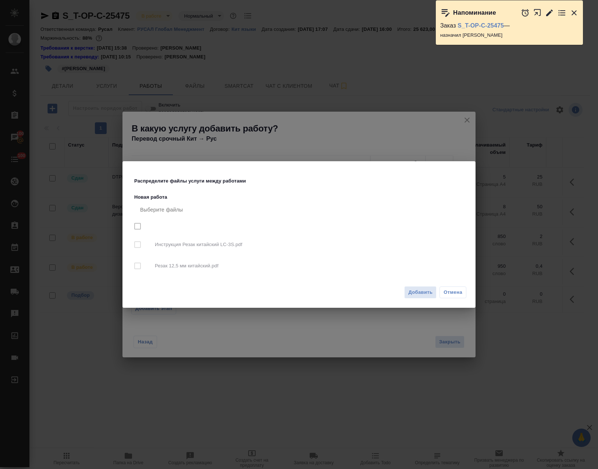
checkbox input "true"
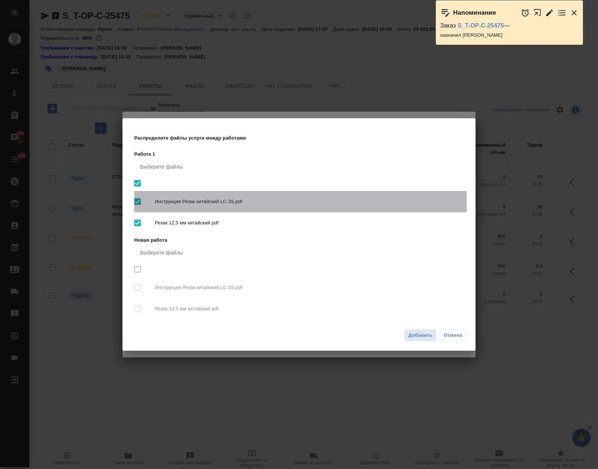
click at [200, 198] on span "Инструкция Резак китайский LC-3S.pdf" at bounding box center [308, 201] width 306 height 7
checkbox input "false"
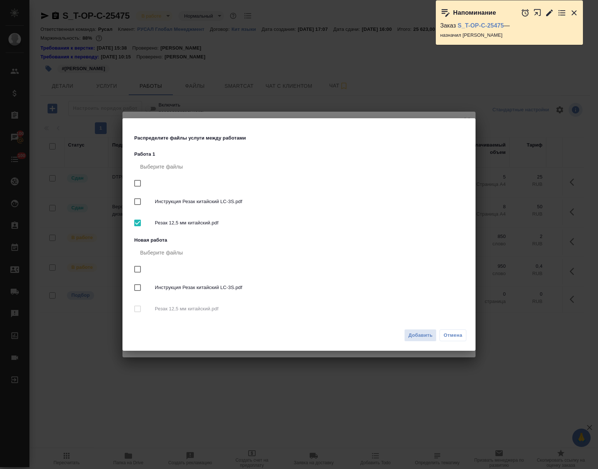
click at [139, 202] on input "checkbox" at bounding box center [137, 201] width 15 height 15
checkbox input "true"
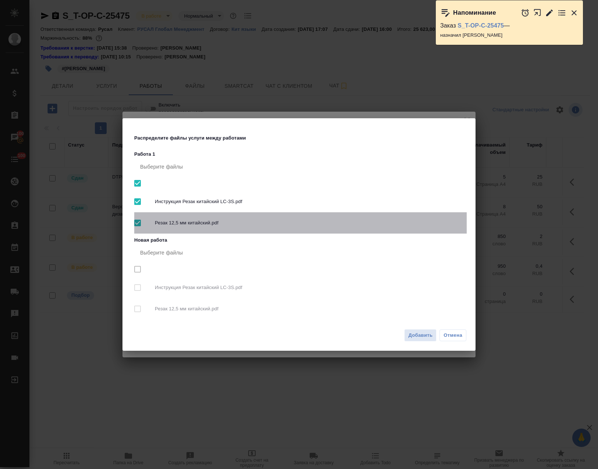
click at [138, 225] on input "checkbox" at bounding box center [137, 222] width 15 height 15
checkbox input "false"
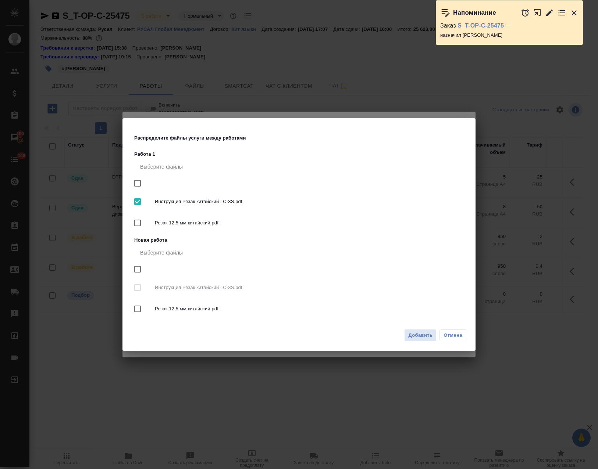
click at [138, 306] on input "checkbox" at bounding box center [137, 308] width 15 height 15
checkbox input "true"
click at [423, 338] on span "Добавить" at bounding box center [420, 335] width 24 height 8
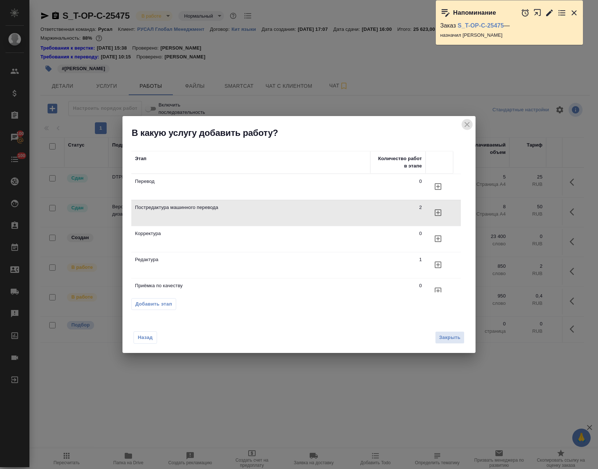
click at [468, 121] on icon "close" at bounding box center [466, 124] width 9 height 9
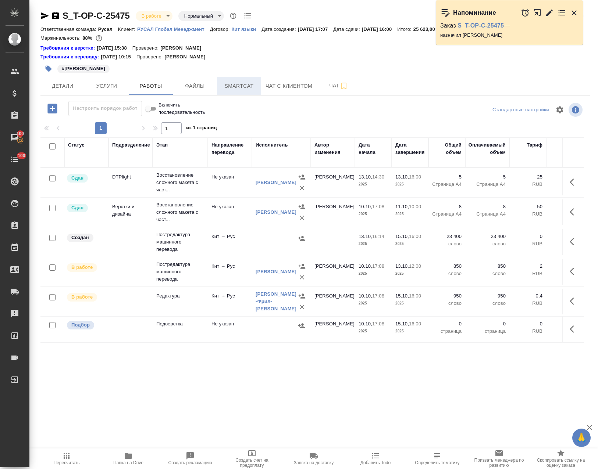
click at [222, 86] on span "Smartcat" at bounding box center [238, 86] width 35 height 9
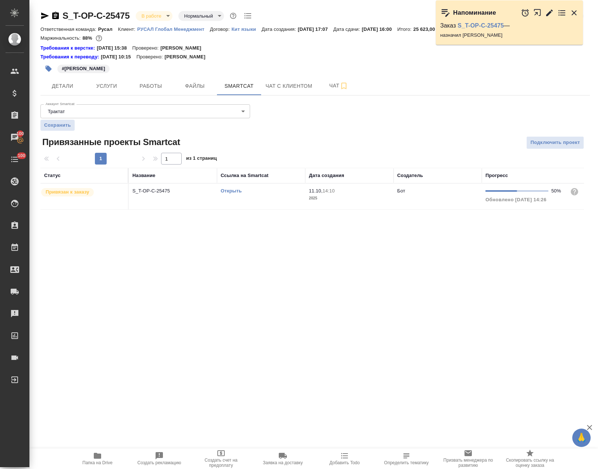
click at [227, 191] on link "Открыть" at bounding box center [230, 191] width 21 height 6
click at [161, 80] on button "Работы" at bounding box center [151, 86] width 44 height 18
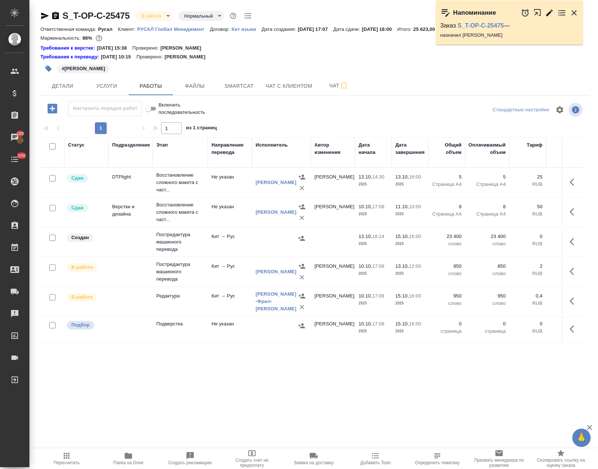
click at [569, 241] on icon "button" at bounding box center [571, 241] width 4 height 7
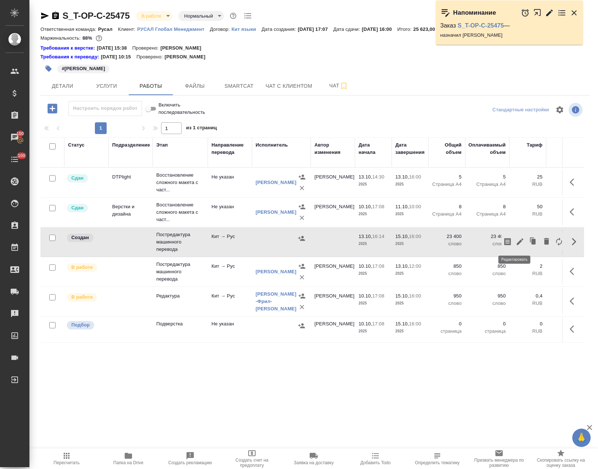
click at [516, 241] on icon "button" at bounding box center [519, 242] width 7 height 7
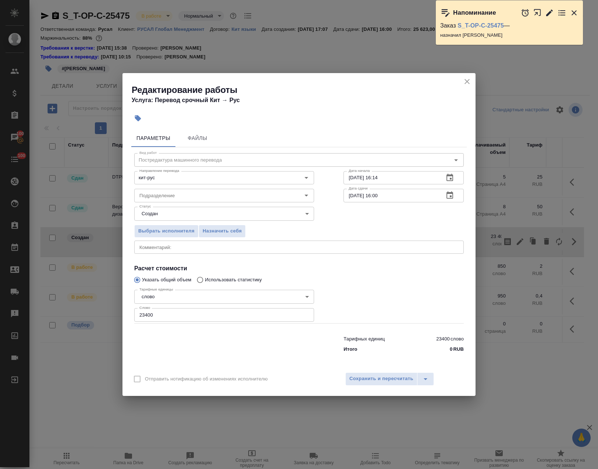
drag, startPoint x: 158, startPoint y: 314, endPoint x: 35, endPoint y: 313, distance: 123.1
click at [38, 313] on div "Редактирование работы Услуга: Перевод срочный Кит → Рус Параметры Файлы Вид раб…" at bounding box center [299, 234] width 598 height 469
paste input "682"
type input "682"
drag, startPoint x: 378, startPoint y: 195, endPoint x: 380, endPoint y: 199, distance: 4.8
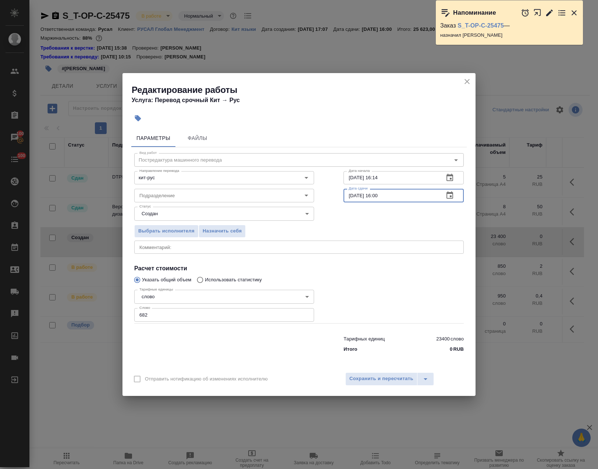
click at [380, 199] on input "[DATE] 16:00" at bounding box center [390, 195] width 94 height 13
click at [351, 199] on input "15.10.2025 10:0_" at bounding box center [390, 195] width 94 height 13
click at [379, 197] on input "14.10.2025 10:0_" at bounding box center [390, 195] width 94 height 13
type input "14.10.2025 12:00"
drag, startPoint x: 415, startPoint y: 177, endPoint x: 382, endPoint y: 186, distance: 33.5
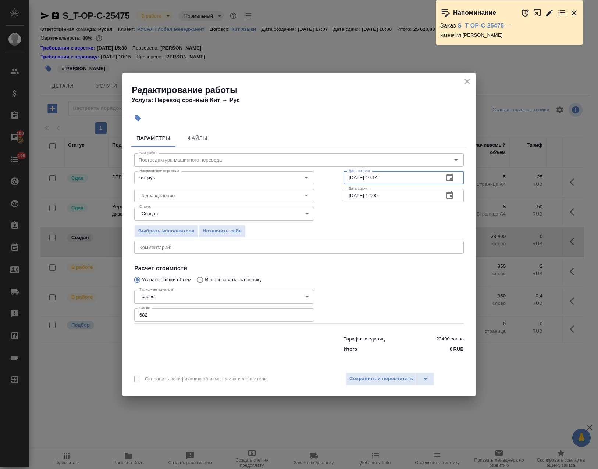
click at [382, 186] on div "Вид работ Постредактура машинного перевода Вид работ Направление перевода кит-р…" at bounding box center [298, 251] width 335 height 208
type input "13.10.2025 16:20"
click at [190, 197] on input "Подразделение" at bounding box center [211, 195] width 151 height 9
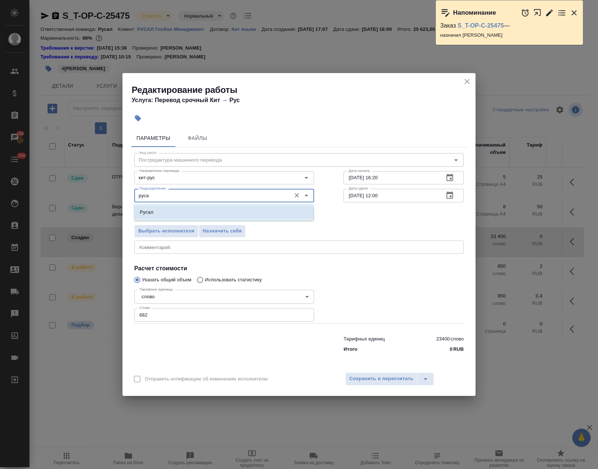
click at [209, 210] on li "Русал" at bounding box center [224, 212] width 180 height 13
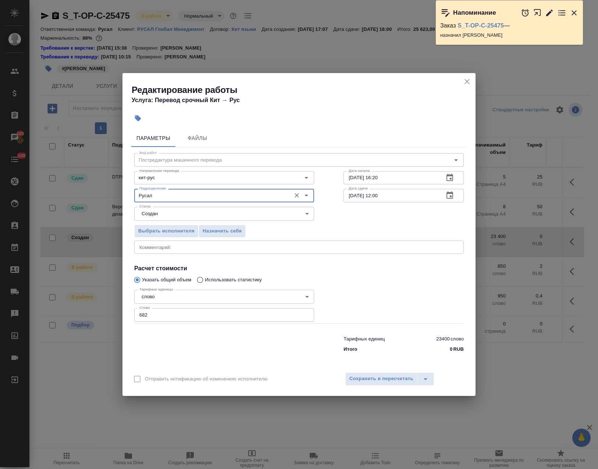
type input "Русал"
click at [176, 212] on body "🙏 .cls-1 fill:#fff; AWATERA Avdeenko Kirill Клиенты Спецификации Заказы 100 Чат…" at bounding box center [299, 234] width 598 height 469
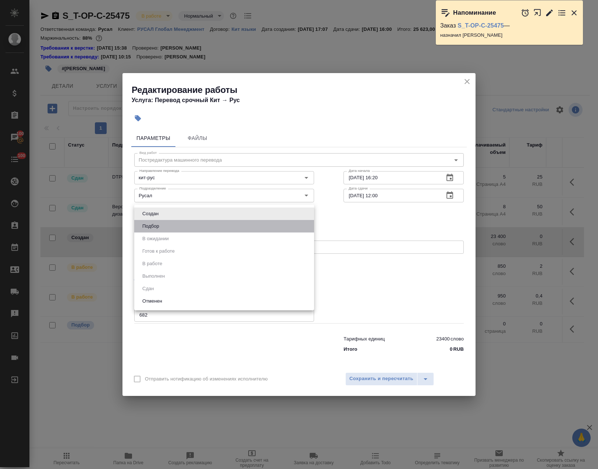
click at [162, 225] on li "Подбор" at bounding box center [224, 226] width 180 height 12
type input "recruiting"
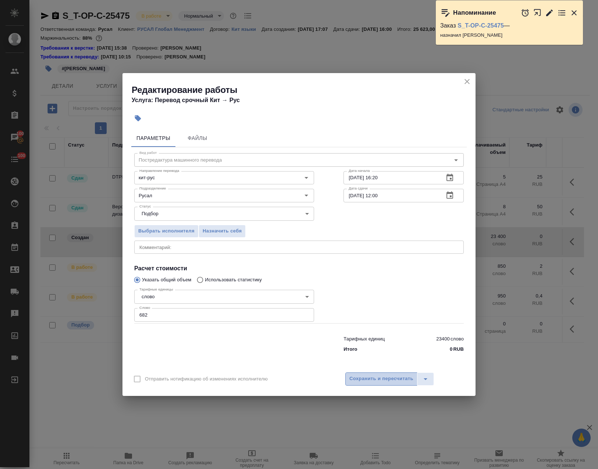
click at [371, 381] on span "Сохранить и пересчитать" at bounding box center [381, 379] width 64 height 8
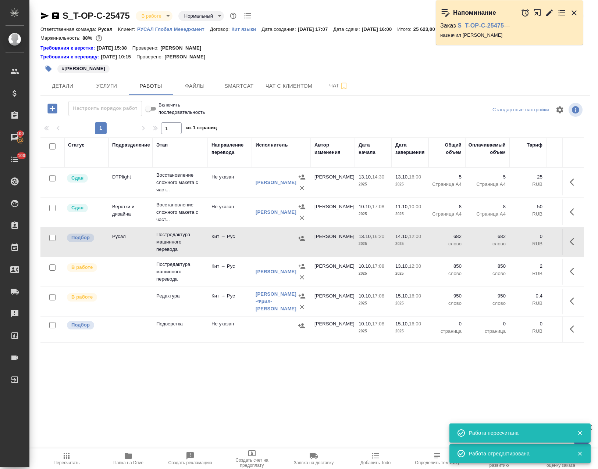
click at [568, 235] on button "button" at bounding box center [574, 242] width 18 height 18
click at [517, 240] on icon "button" at bounding box center [519, 241] width 9 height 9
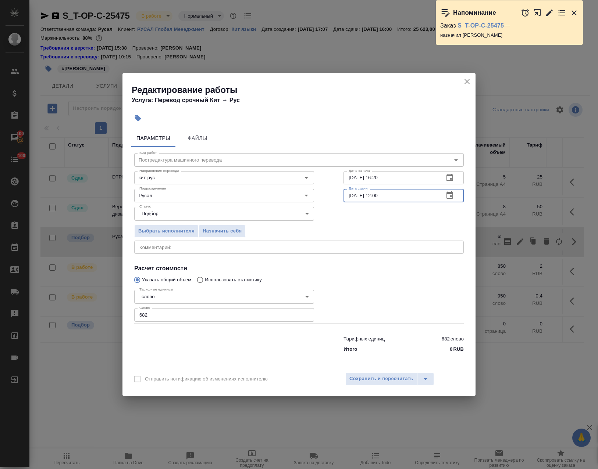
drag, startPoint x: 376, startPoint y: 193, endPoint x: 380, endPoint y: 198, distance: 6.9
click at [380, 198] on input "14.10.2025 12:00" at bounding box center [390, 195] width 94 height 13
type input "14.10.2025 13:30"
click at [366, 380] on span "Сохранить и пересчитать" at bounding box center [381, 379] width 64 height 8
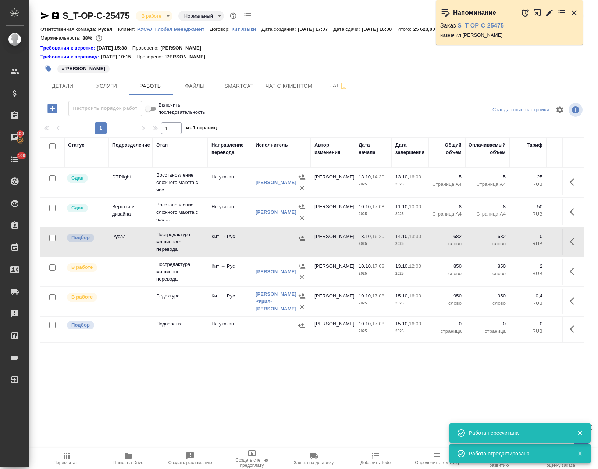
click at [304, 238] on icon "button" at bounding box center [301, 238] width 7 height 7
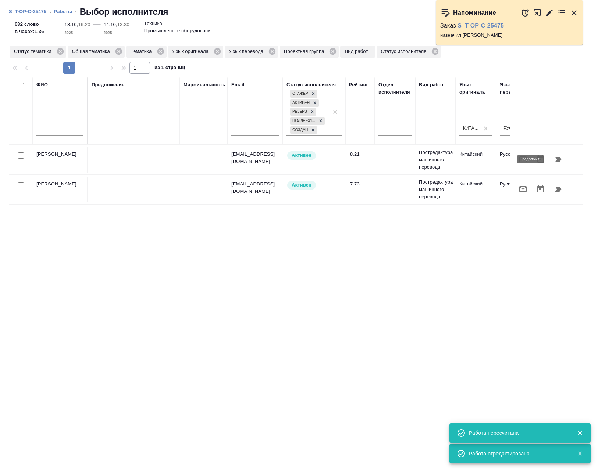
click at [560, 161] on icon "button" at bounding box center [557, 159] width 9 height 9
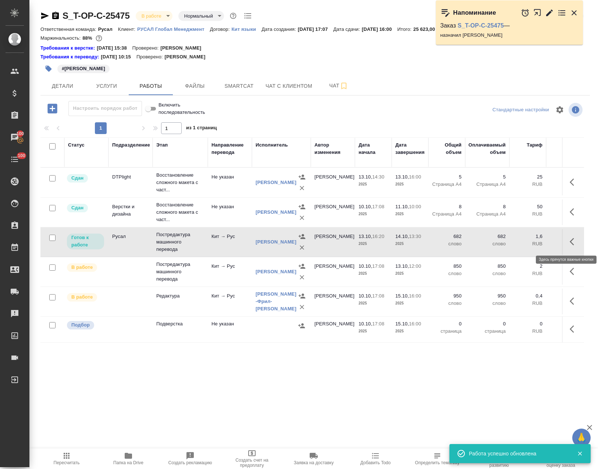
click at [569, 242] on icon "button" at bounding box center [573, 241] width 9 height 9
click at [491, 241] on icon "button" at bounding box center [494, 241] width 7 height 7
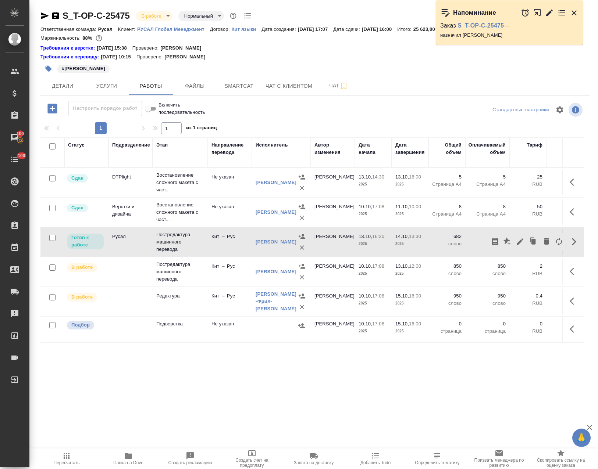
click at [214, 305] on td "Кит → Рус" at bounding box center [230, 302] width 44 height 26
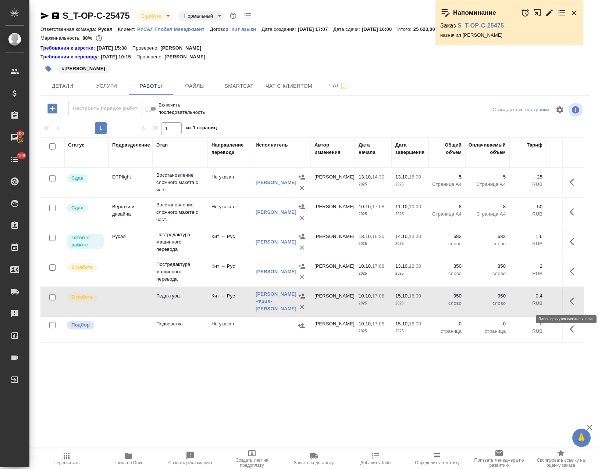
click at [569, 304] on icon "button" at bounding box center [573, 301] width 9 height 9
click at [516, 301] on icon "button" at bounding box center [519, 301] width 7 height 7
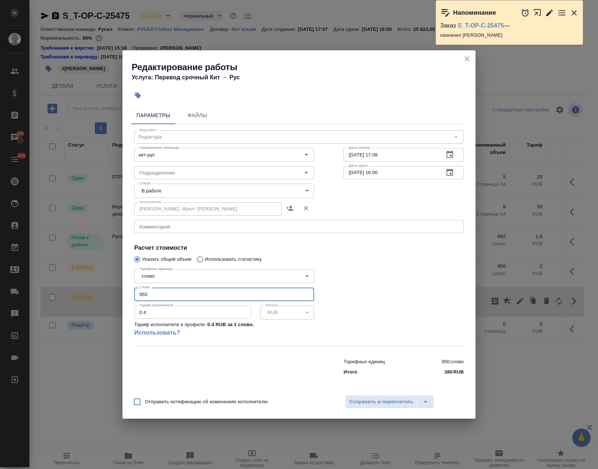
drag, startPoint x: 168, startPoint y: 290, endPoint x: 64, endPoint y: 290, distance: 103.6
click at [114, 297] on div "Редактирование работы Услуга: Перевод срочный Кит → Рус Параметры Файлы Вид раб…" at bounding box center [299, 234] width 598 height 469
type input "1500"
click at [205, 402] on span "Отправить нотификацию об изменениях исполнителю" at bounding box center [206, 401] width 123 height 7
click at [145, 402] on input "Отправить нотификацию об изменениях исполнителю" at bounding box center [136, 401] width 15 height 15
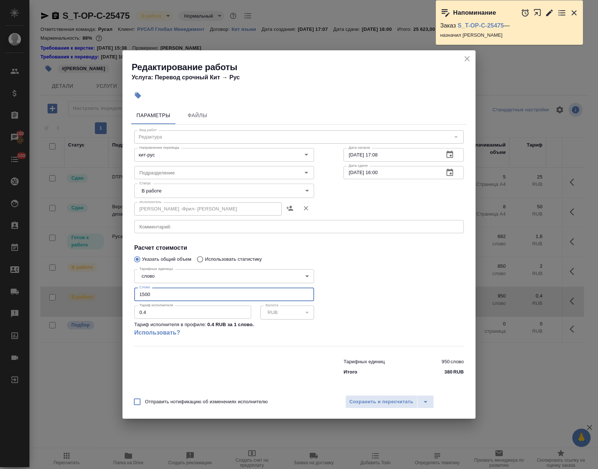
checkbox input "true"
click at [393, 400] on span "Сохранить и пересчитать" at bounding box center [381, 402] width 64 height 8
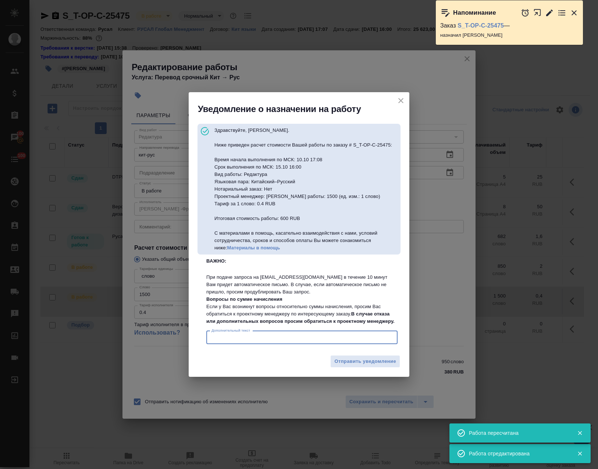
click at [257, 340] on textarea "Дополнительный текст" at bounding box center [301, 338] width 181 height 6
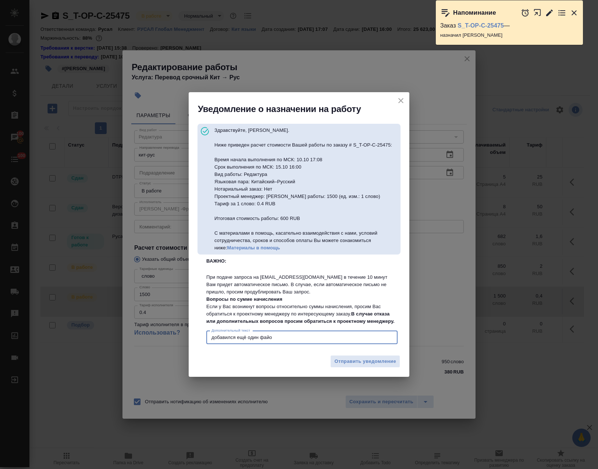
type textarea "добавился ещё один файо"
click at [401, 96] on icon "close" at bounding box center [400, 100] width 9 height 9
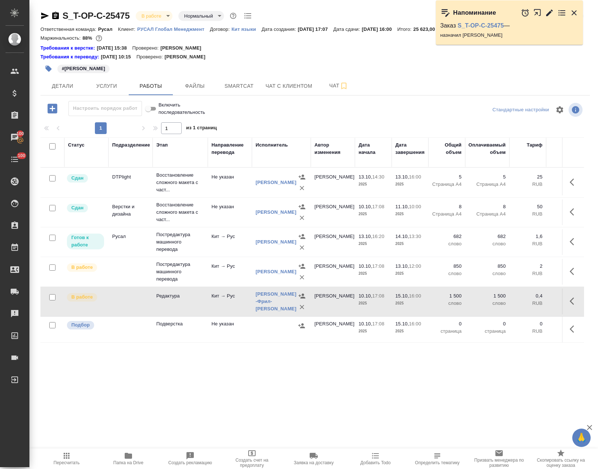
click at [52, 109] on icon "button" at bounding box center [52, 108] width 13 height 13
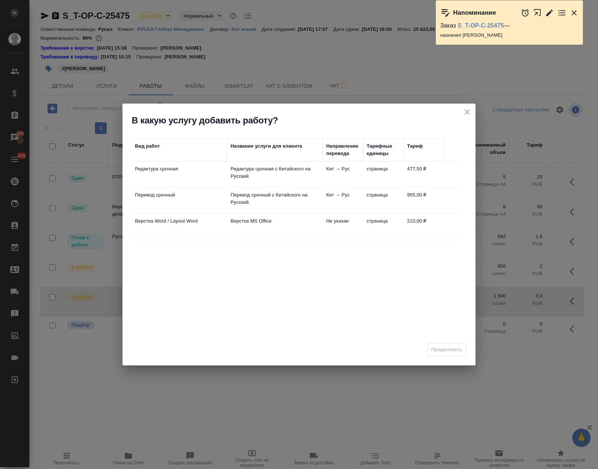
click at [196, 183] on td "Редактура срочная" at bounding box center [179, 175] width 96 height 26
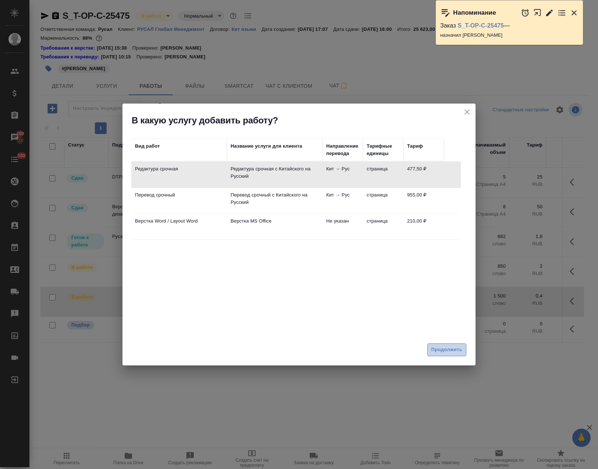
click at [443, 349] on span "Продолжить" at bounding box center [446, 350] width 31 height 8
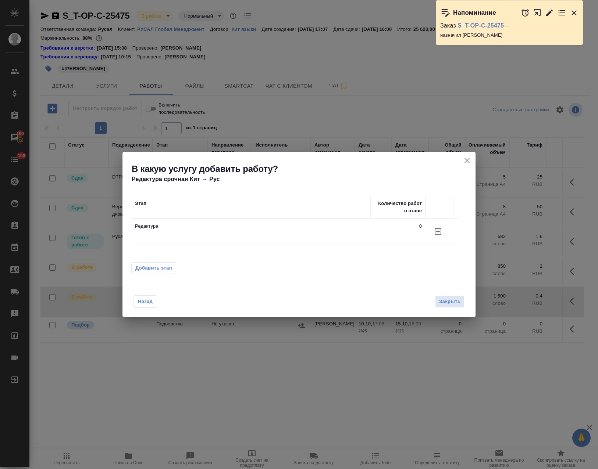
click at [435, 227] on icon "button" at bounding box center [437, 231] width 9 height 9
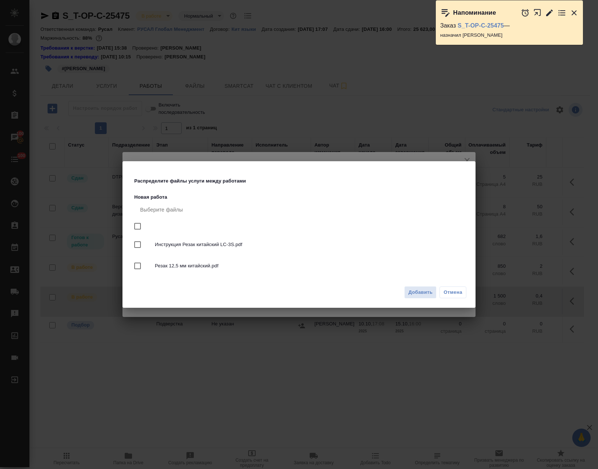
click at [245, 263] on span "Резак 12,5 мм китайский.pdf" at bounding box center [308, 265] width 306 height 7
checkbox input "true"
click at [421, 289] on button "Добавить" at bounding box center [420, 292] width 32 height 13
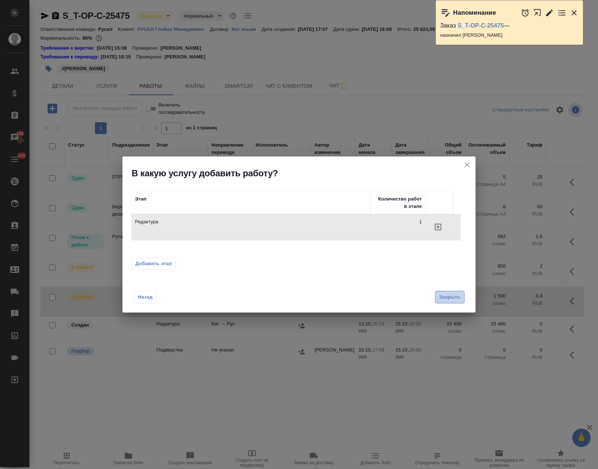
click at [452, 296] on span "Закрыть" at bounding box center [449, 297] width 21 height 8
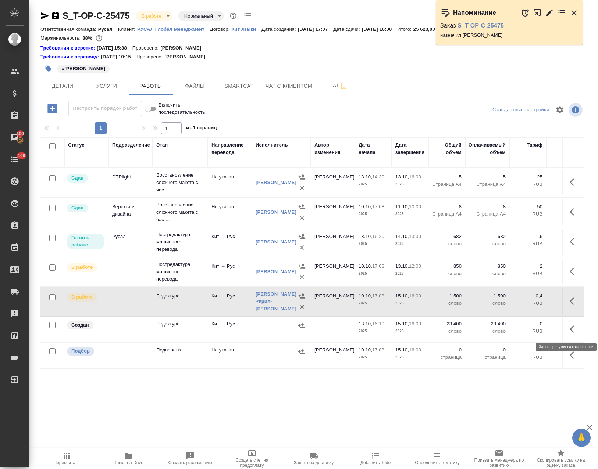
click at [569, 329] on icon "button" at bounding box center [573, 329] width 9 height 9
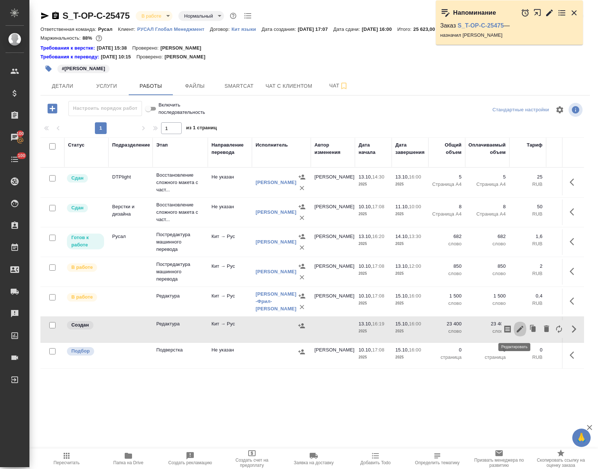
click at [515, 326] on icon "button" at bounding box center [519, 329] width 9 height 9
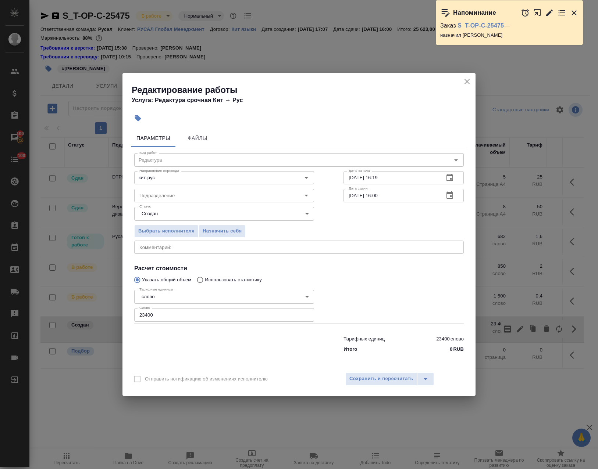
drag, startPoint x: 126, startPoint y: 320, endPoint x: 46, endPoint y: 313, distance: 80.8
click at [45, 314] on div "Редактирование работы Услуга: Редактура срочная Кит → Рус Параметры Файлы Вид р…" at bounding box center [299, 234] width 598 height 469
paste input "915"
type input "915"
drag, startPoint x: 314, startPoint y: 191, endPoint x: 268, endPoint y: 189, distance: 45.6
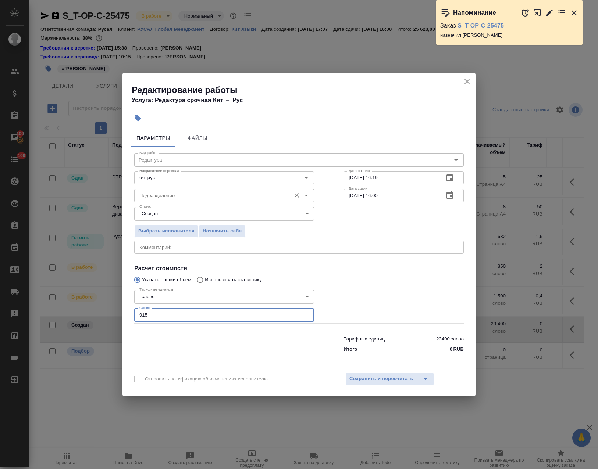
click at [266, 189] on div "Подразделение Подразделение Дата сдачи 15.10.2025 16:00 Дата сдачи" at bounding box center [298, 194] width 359 height 47
click at [410, 179] on input "13.10.2025 16:19" at bounding box center [390, 177] width 94 height 13
drag, startPoint x: 399, startPoint y: 176, endPoint x: 472, endPoint y: 197, distance: 76.2
click at [354, 183] on input "13.10.2025 16:19" at bounding box center [390, 177] width 94 height 13
click at [455, 177] on button "button" at bounding box center [450, 178] width 18 height 18
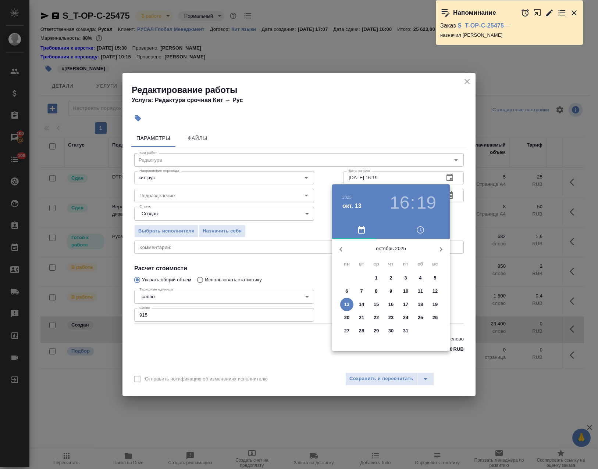
click at [362, 304] on p "14" at bounding box center [362, 304] width 6 height 7
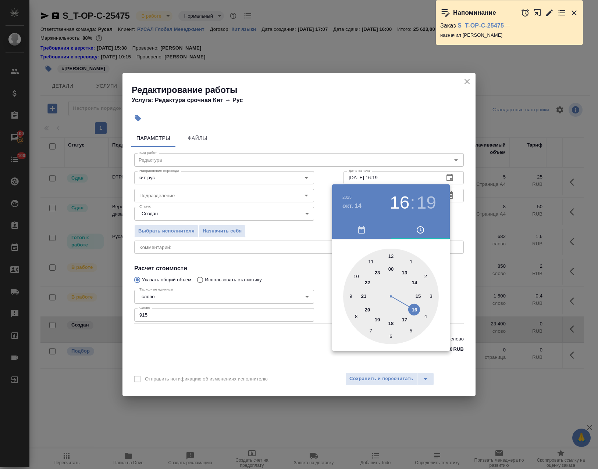
click at [405, 270] on div at bounding box center [391, 297] width 96 height 96
click at [390, 258] on div at bounding box center [391, 297] width 96 height 96
type input "14.10.2025 13:00"
drag, startPoint x: 405, startPoint y: 167, endPoint x: 405, endPoint y: 177, distance: 9.6
click at [405, 169] on div at bounding box center [299, 234] width 598 height 469
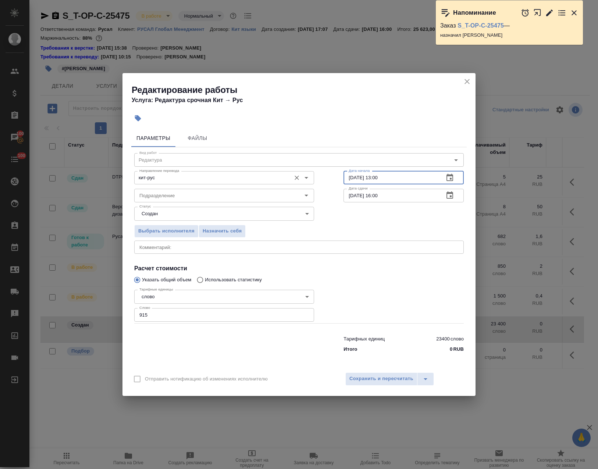
drag, startPoint x: 404, startPoint y: 175, endPoint x: 310, endPoint y: 175, distance: 93.3
drag, startPoint x: 397, startPoint y: 197, endPoint x: 292, endPoint y: 202, distance: 105.6
click at [292, 202] on div "Подразделение Подразделение Дата сдачи 15.10.2025 16:00 Дата сдачи" at bounding box center [298, 194] width 359 height 47
paste input "4.10.2025 13"
drag, startPoint x: 391, startPoint y: 196, endPoint x: 376, endPoint y: 200, distance: 15.4
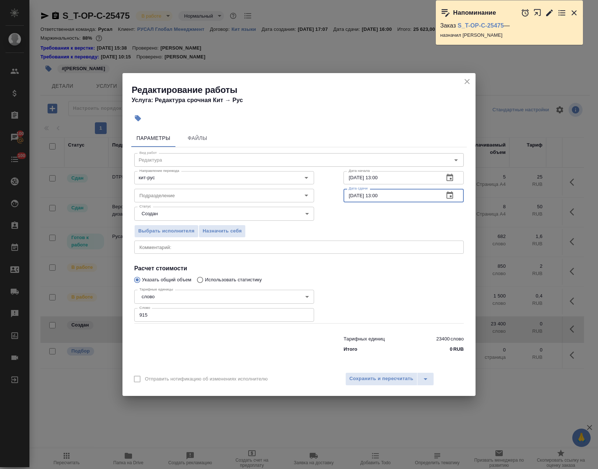
click at [376, 200] on input "14.10.2025 13:00" at bounding box center [390, 195] width 94 height 13
type input "14.10.2025 15:00"
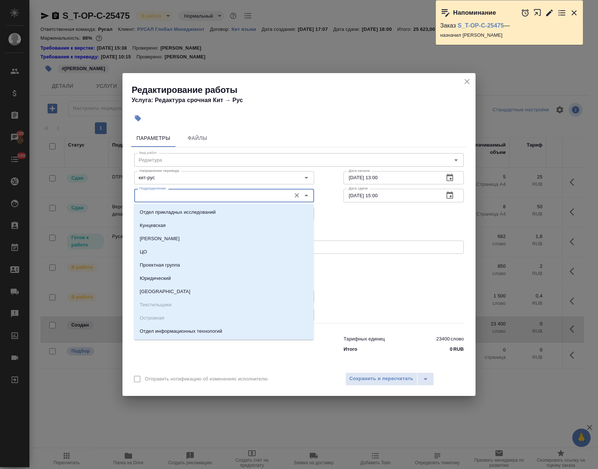
click at [238, 193] on input "Подразделение" at bounding box center [211, 195] width 151 height 9
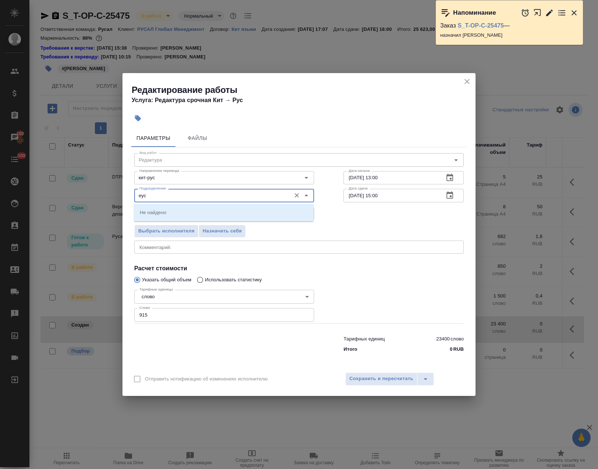
drag, startPoint x: 148, startPoint y: 196, endPoint x: 55, endPoint y: 192, distance: 93.0
click at [65, 193] on div "Редактирование работы Услуга: Редактура срочная Кит → Рус Параметры Файлы Вид р…" at bounding box center [299, 234] width 598 height 469
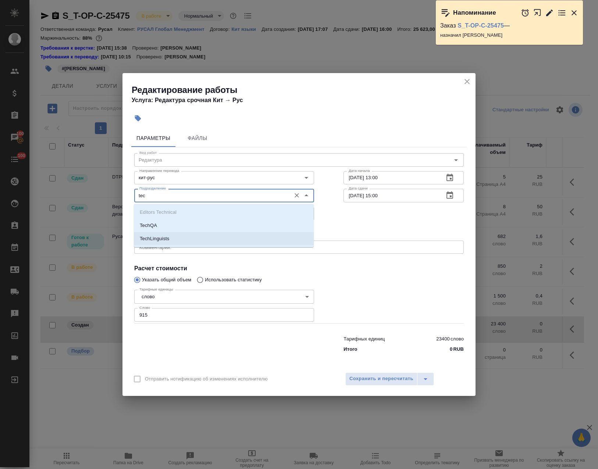
click at [203, 238] on li "TechLinguists" at bounding box center [224, 238] width 180 height 13
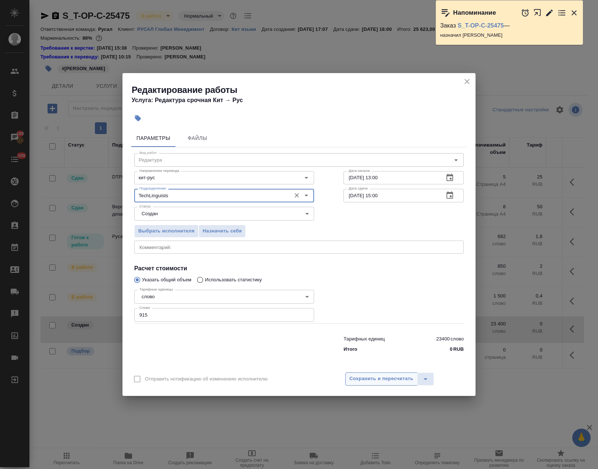
type input "TechLinguists"
click at [387, 382] on span "Сохранить и пересчитать" at bounding box center [381, 379] width 64 height 8
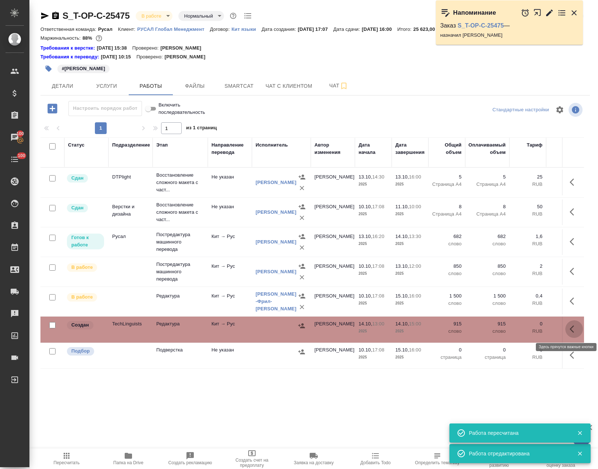
click at [569, 327] on icon "button" at bounding box center [573, 329] width 9 height 9
click at [504, 329] on icon "button" at bounding box center [507, 329] width 7 height 7
click at [113, 397] on div "Статус Подразделение Этап Направление перевода Исполнитель Автор изменения Дата…" at bounding box center [311, 357] width 543 height 441
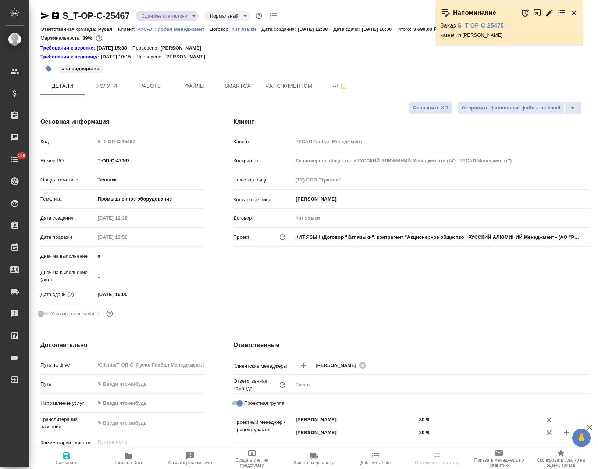
select select "RU"
click at [130, 460] on span "Папка на Drive" at bounding box center [128, 462] width 30 height 5
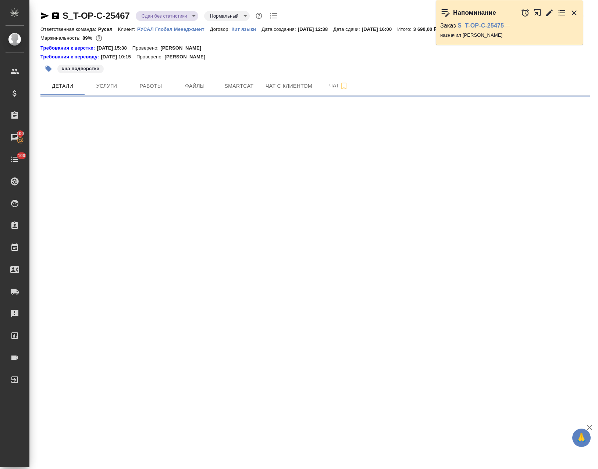
select select "RU"
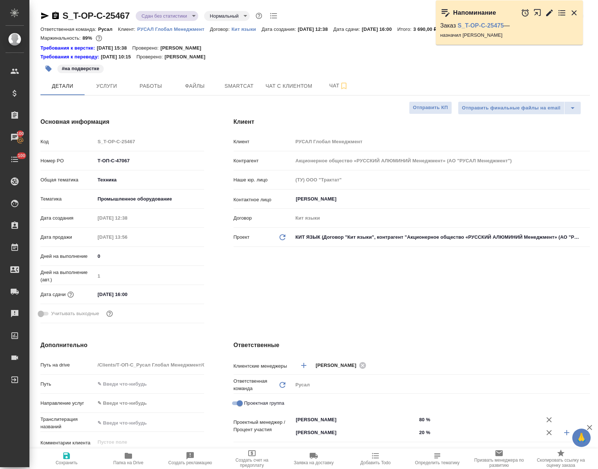
type textarea "x"
click at [136, 449] on div "Отправить финальные файлы на email Отправить КП Основная информация Код S_T-OP-…" at bounding box center [314, 447] width 549 height 693
click at [132, 457] on icon "button" at bounding box center [128, 456] width 7 height 6
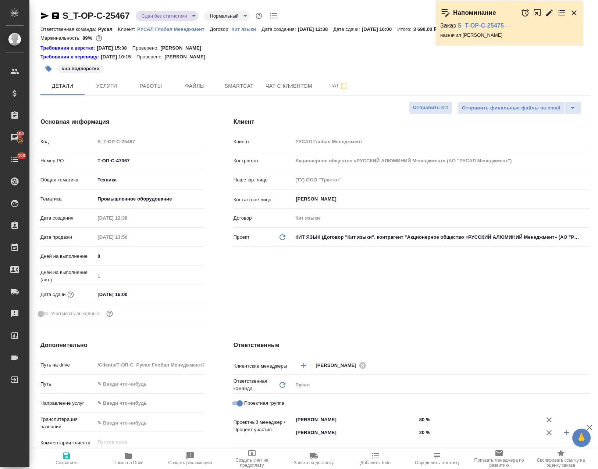
type textarea "x"
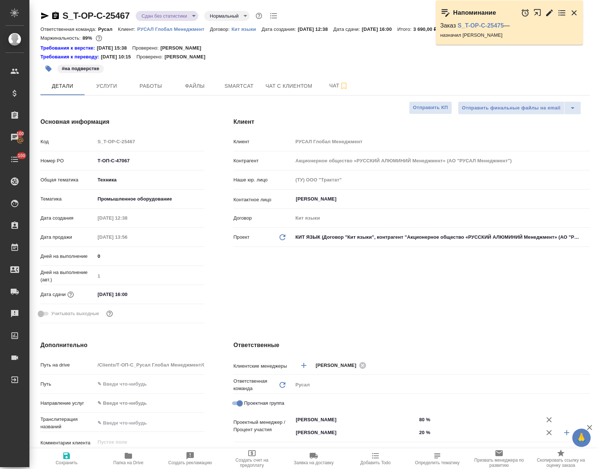
type textarea "x"
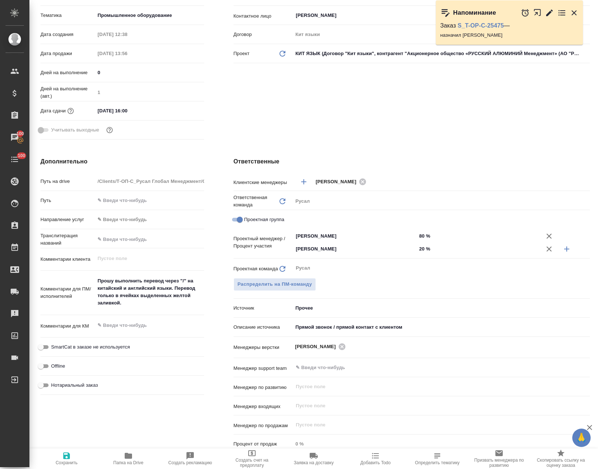
type textarea "x"
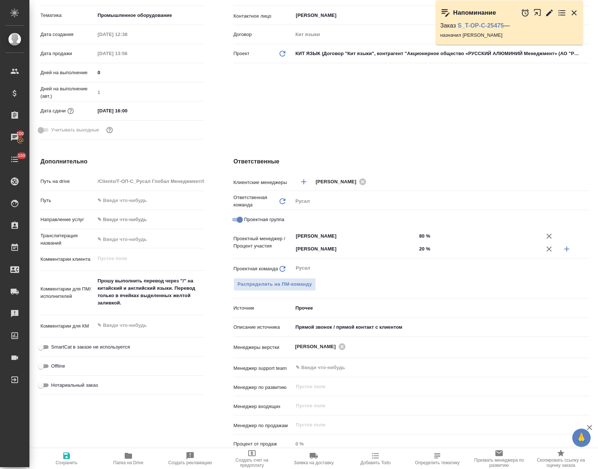
type textarea "x"
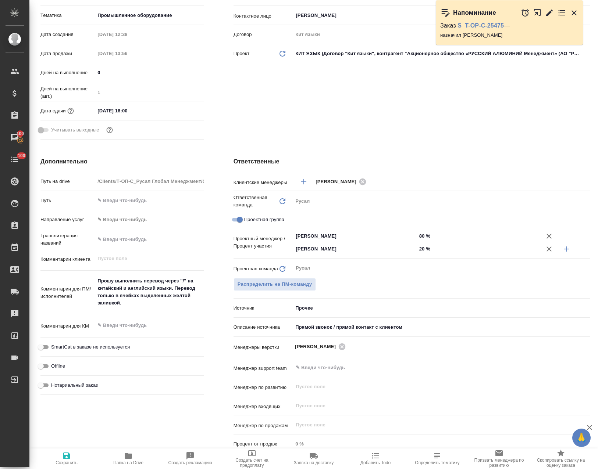
type textarea "x"
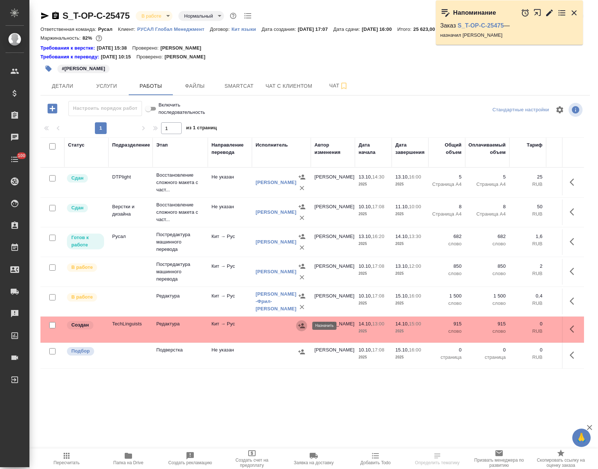
click at [301, 323] on icon "button" at bounding box center [301, 325] width 7 height 7
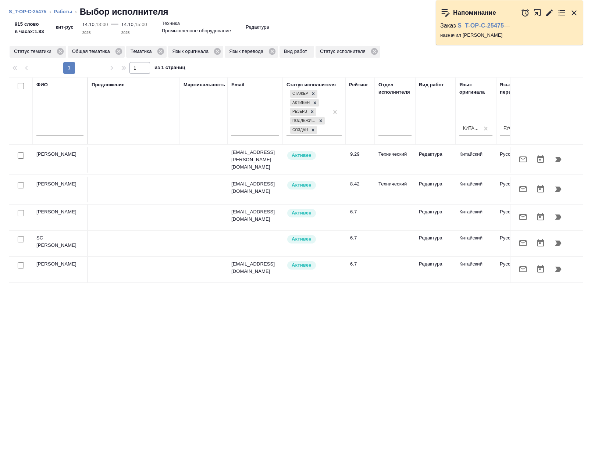
click at [58, 130] on input "text" at bounding box center [59, 130] width 47 height 9
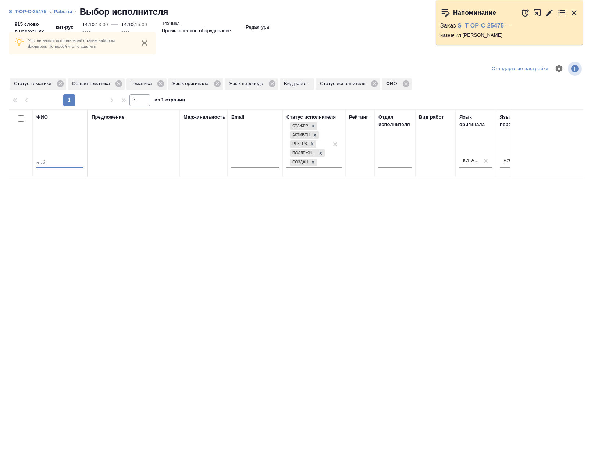
scroll to position [19, 0]
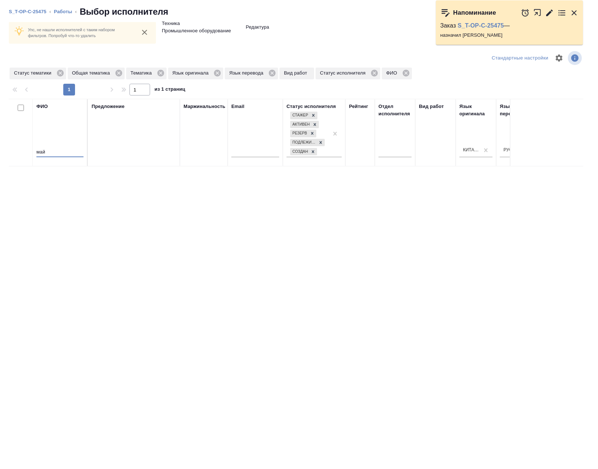
type input "май"
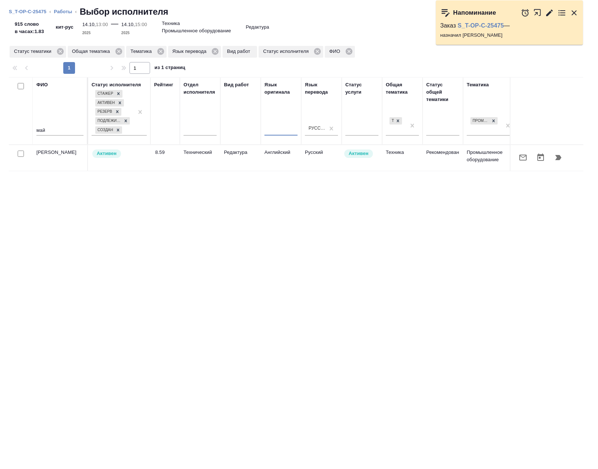
scroll to position [0, 0]
click at [556, 160] on icon "button" at bounding box center [558, 157] width 6 height 5
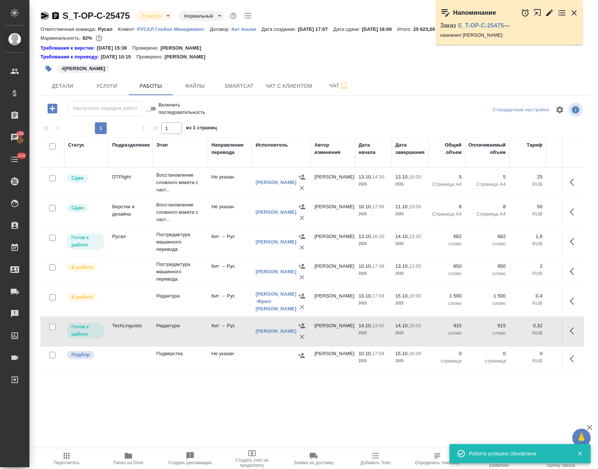
click at [45, 15] on icon "button" at bounding box center [45, 15] width 8 height 7
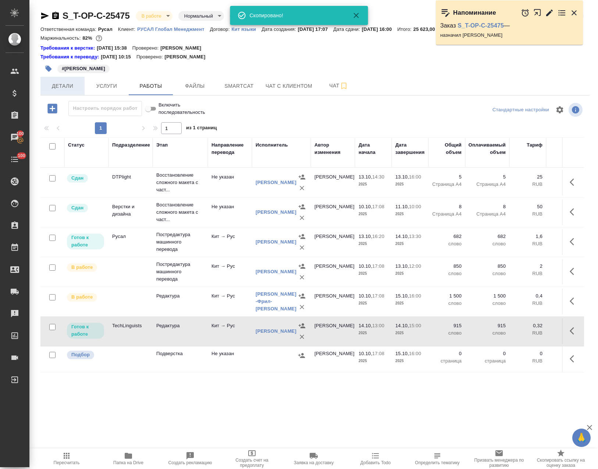
click at [71, 84] on span "Детали" at bounding box center [62, 86] width 35 height 9
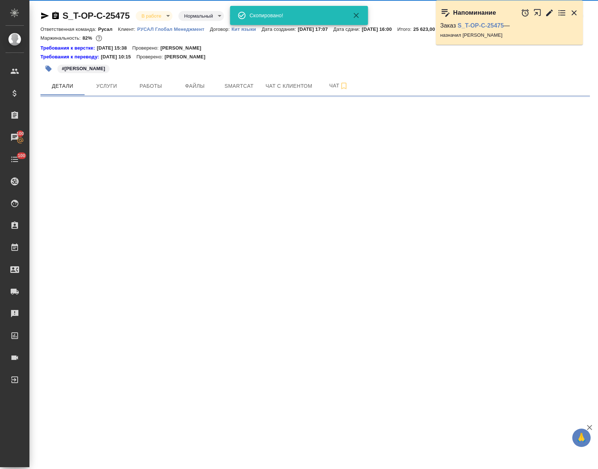
select select "RU"
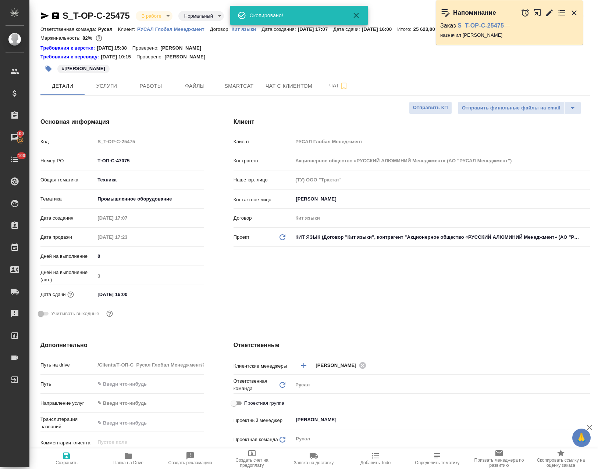
type textarea "x"
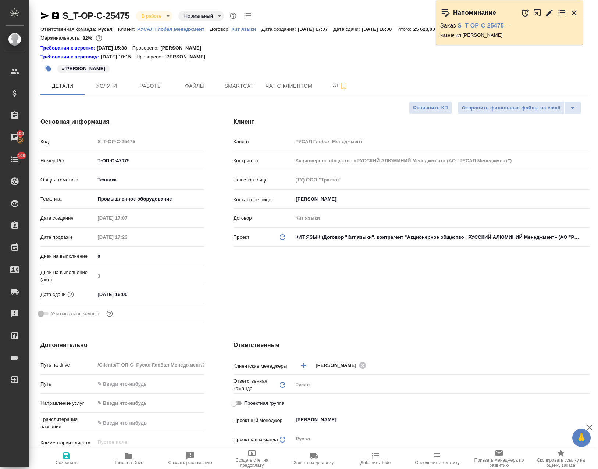
click at [232, 402] on input "Проектная группа" at bounding box center [233, 403] width 26 height 9
checkbox input "true"
type textarea "x"
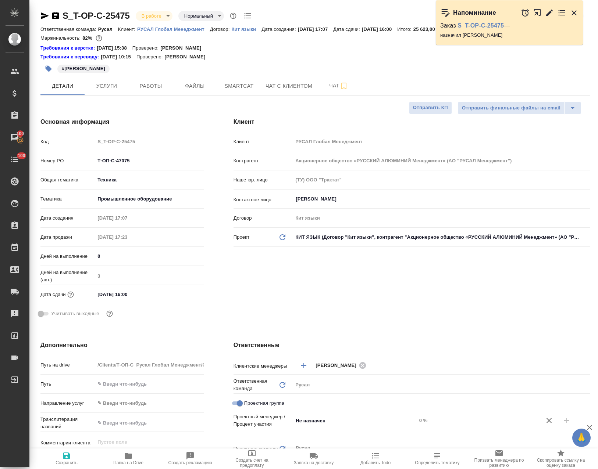
click at [312, 412] on div "Проектная группа" at bounding box center [411, 405] width 356 height 17
click at [318, 419] on input "Не назначен" at bounding box center [342, 420] width 95 height 9
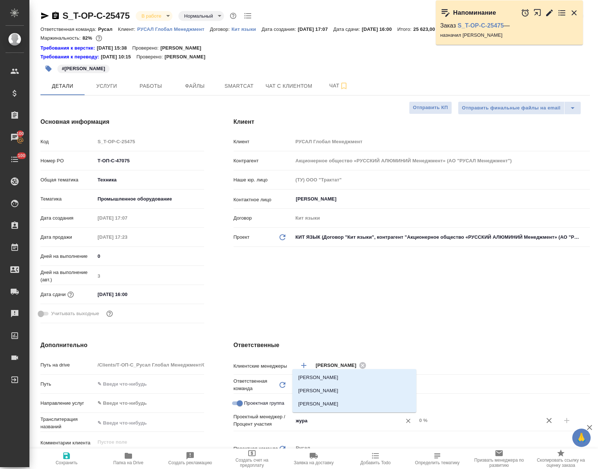
type input "журав"
click at [372, 390] on li "[PERSON_NAME]" at bounding box center [354, 390] width 124 height 13
type textarea "x"
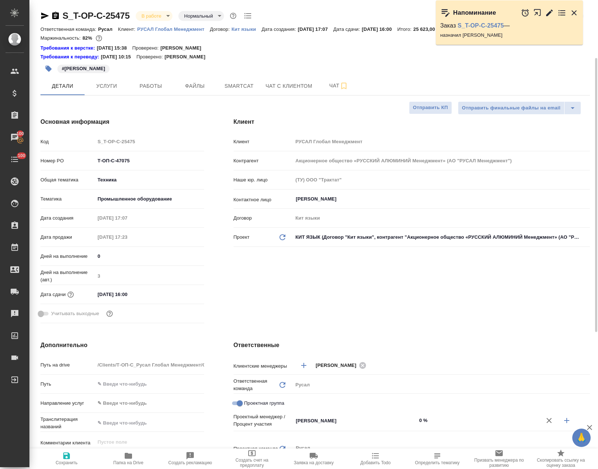
scroll to position [73, 0]
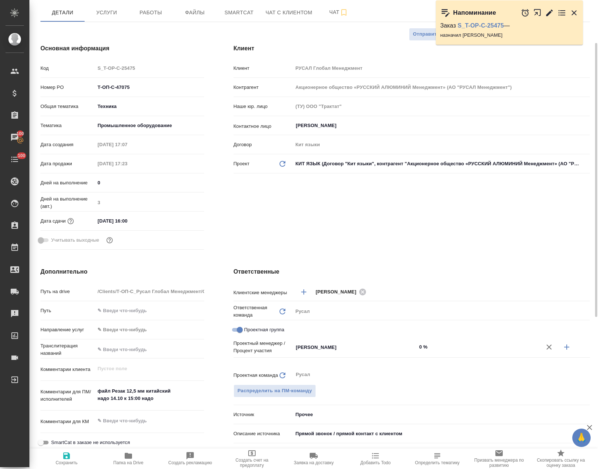
click at [568, 349] on icon "button" at bounding box center [566, 347] width 9 height 9
type textarea "x"
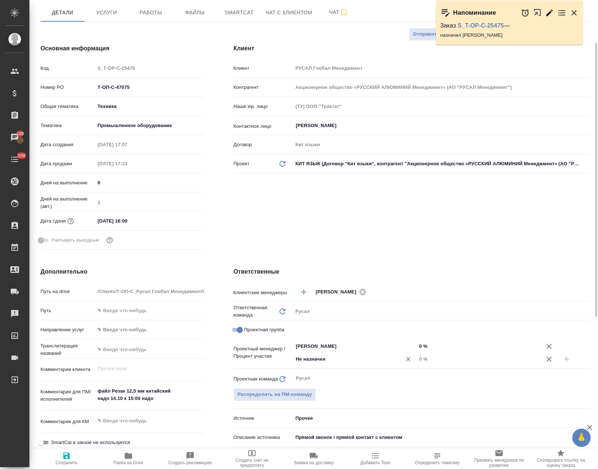
click at [307, 355] on input "Не назначен" at bounding box center [342, 359] width 95 height 9
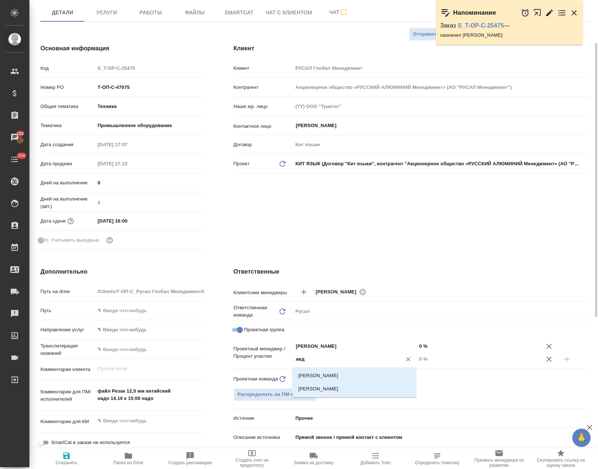
type input "авде"
click at [354, 394] on li "[PERSON_NAME]" at bounding box center [354, 389] width 124 height 13
type textarea "x"
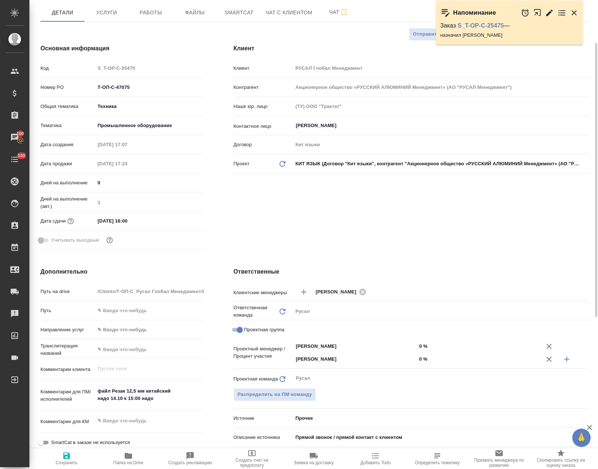
click at [420, 346] on input "0 %" at bounding box center [478, 346] width 124 height 11
type textarea "x"
type input "500 %"
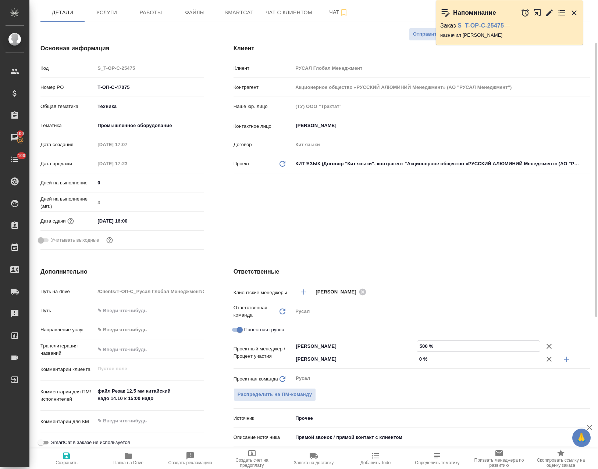
type textarea "x"
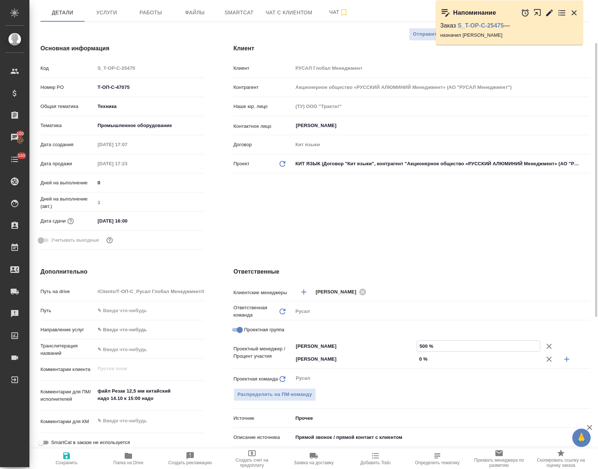
type textarea "x"
type input "50 %"
click at [434, 364] on input "0 %" at bounding box center [478, 359] width 124 height 11
type input "250 %"
type textarea "x"
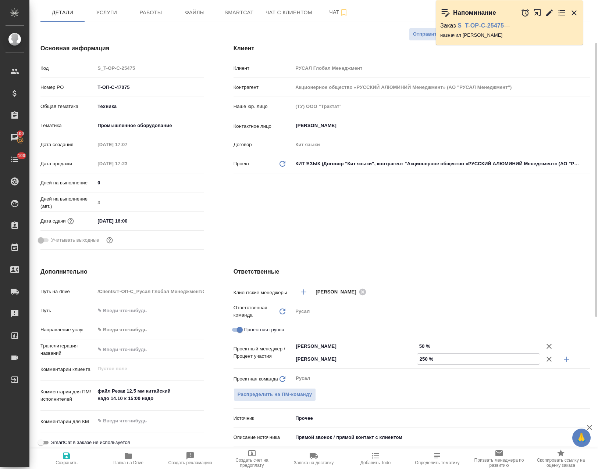
type textarea "x"
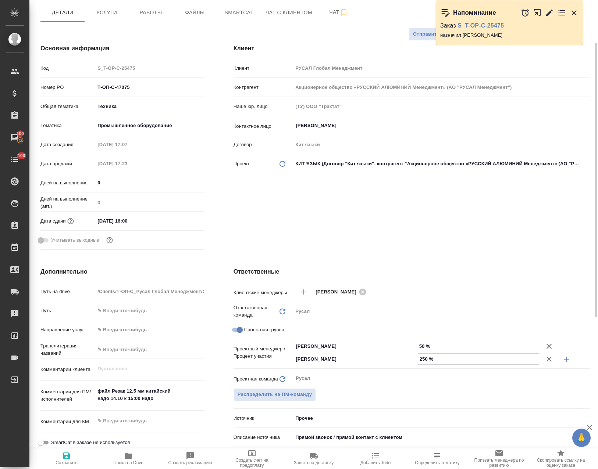
type input "20 %"
type textarea "x"
type input "0 %"
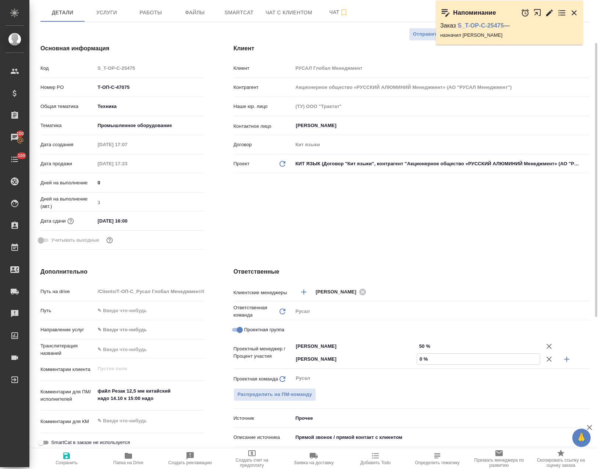
type textarea "x"
type input "50 %"
click at [62, 457] on span "Сохранить" at bounding box center [66, 459] width 53 height 14
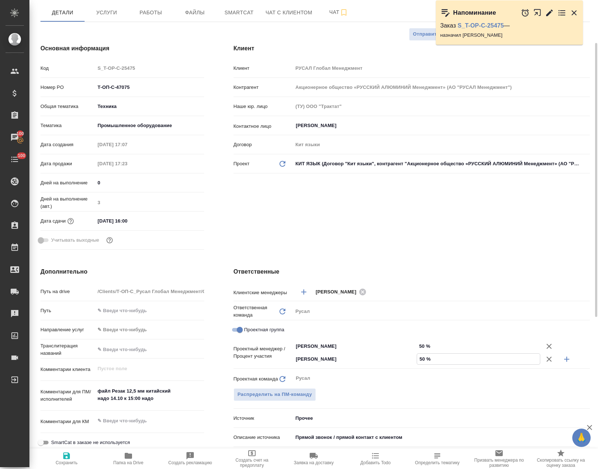
type textarea "x"
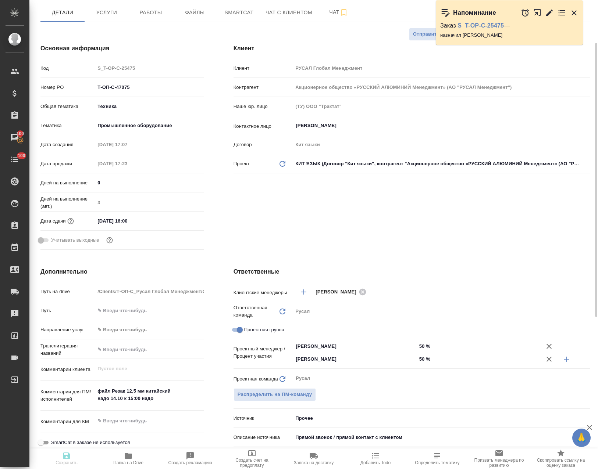
type textarea "x"
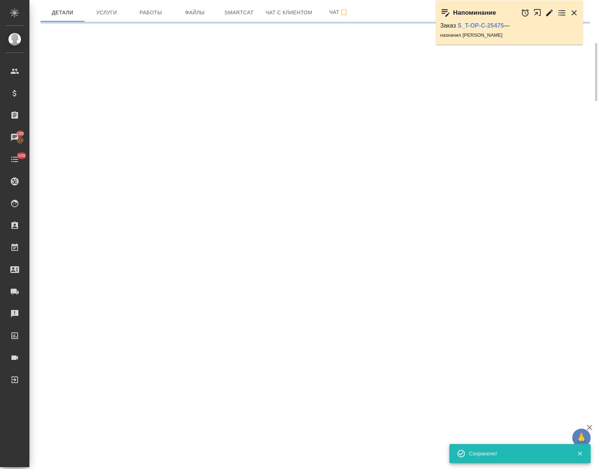
select select "RU"
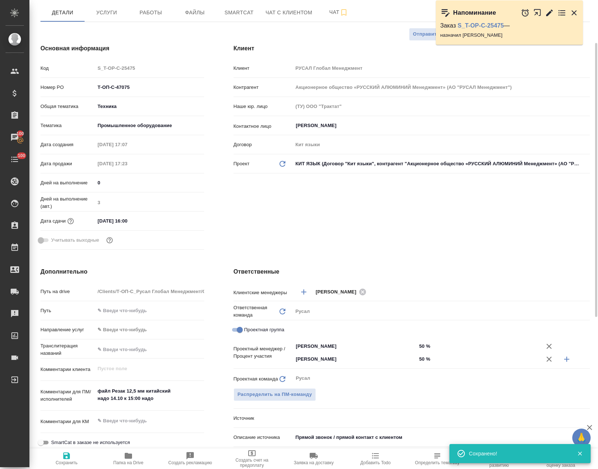
type textarea "x"
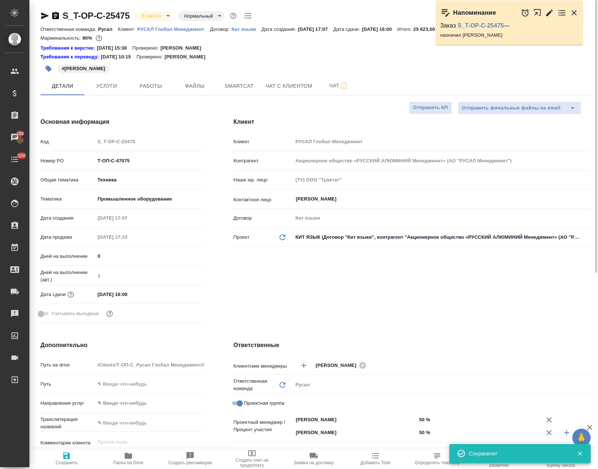
click at [43, 17] on icon "button" at bounding box center [45, 15] width 8 height 7
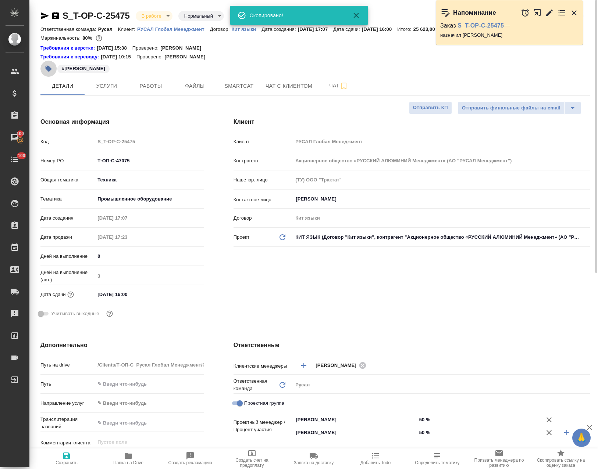
click at [46, 65] on icon "button" at bounding box center [48, 68] width 7 height 7
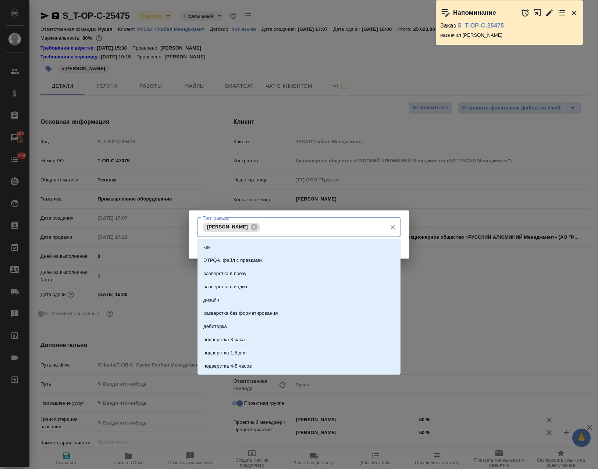
type input "🔄️"
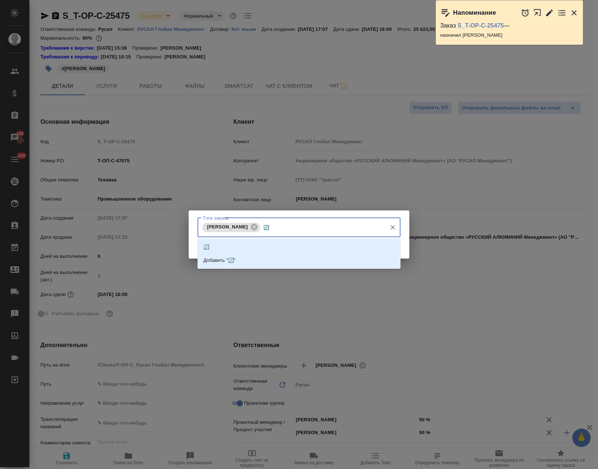
click at [262, 228] on input "🔄️" at bounding box center [322, 227] width 121 height 12
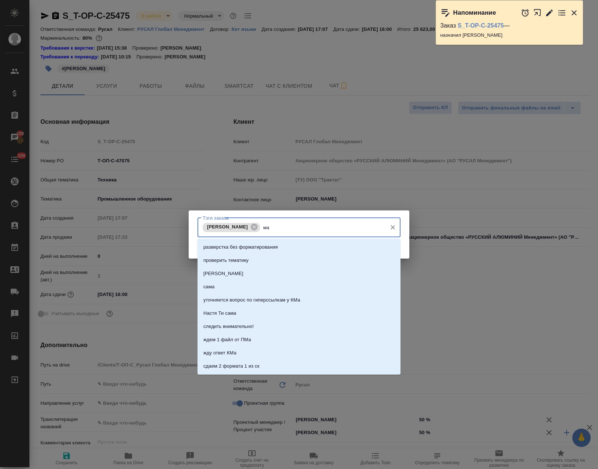
type input "м"
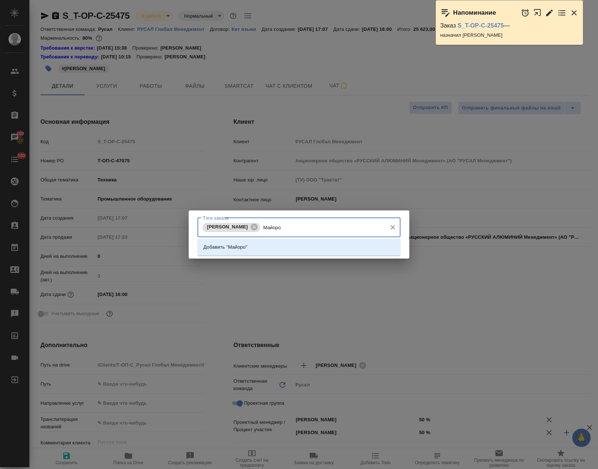
type input "[PERSON_NAME]"
click at [299, 252] on li "Добавить "[PERSON_NAME]"" at bounding box center [298, 247] width 203 height 13
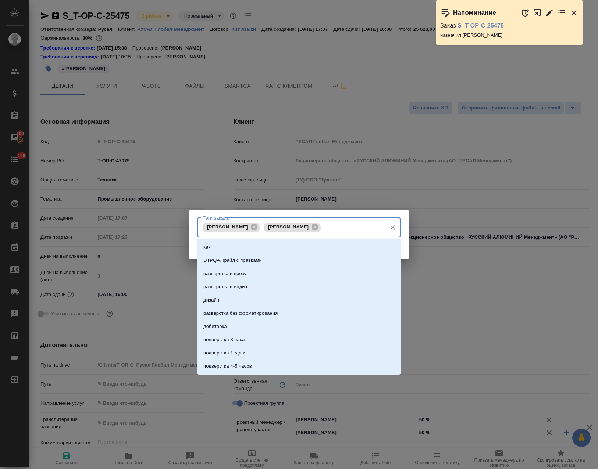
type input "🔄️"
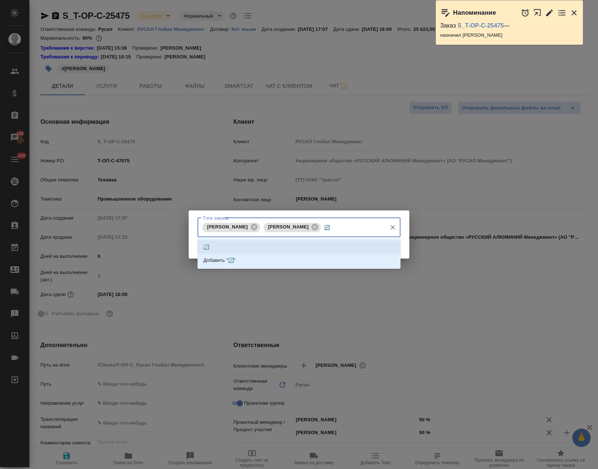
click at [204, 247] on p "🔄️" at bounding box center [206, 247] width 6 height 7
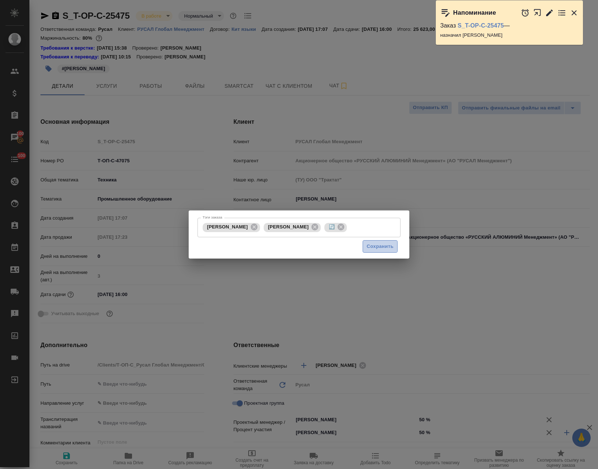
click at [380, 244] on span "Сохранить" at bounding box center [379, 247] width 27 height 8
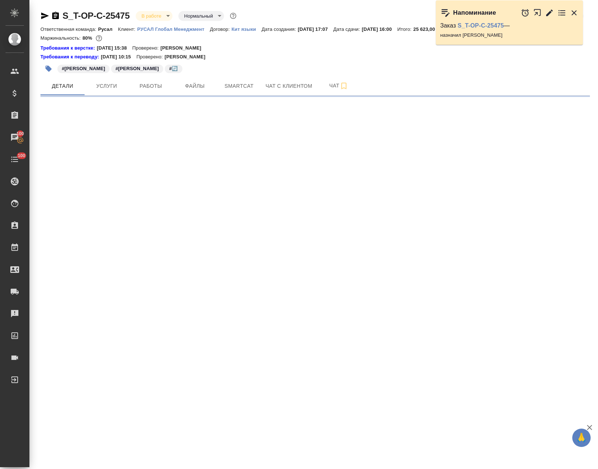
select select "RU"
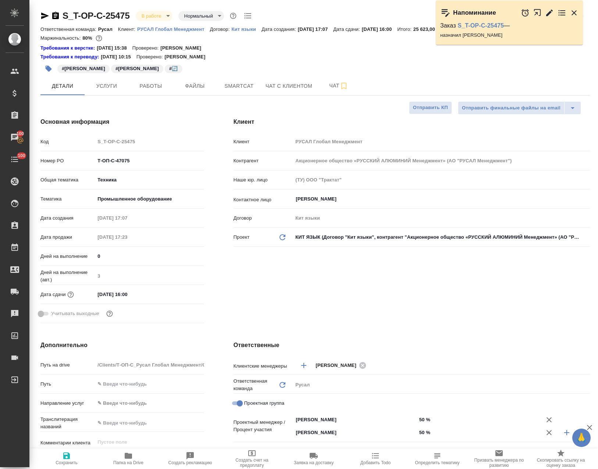
type textarea "x"
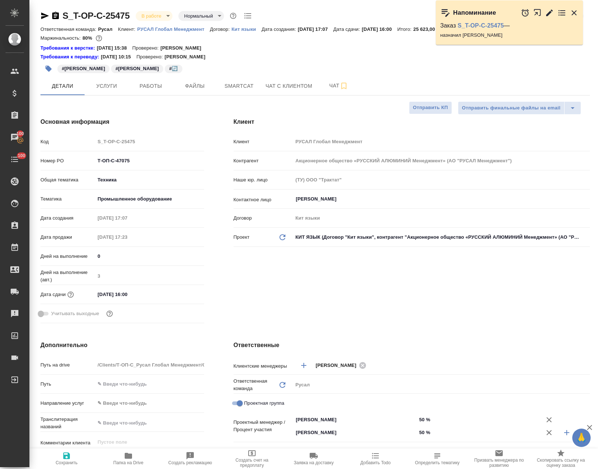
type textarea "x"
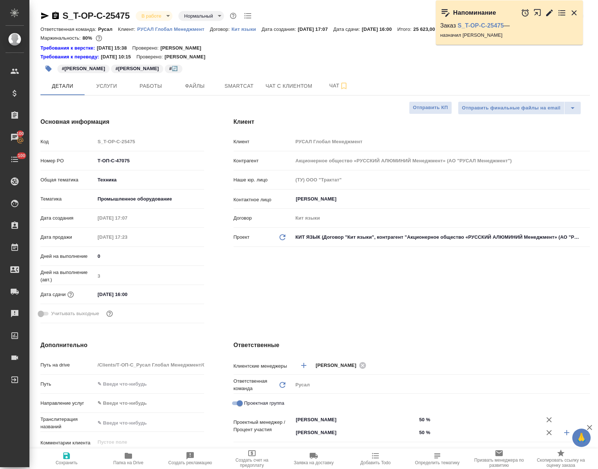
type textarea "x"
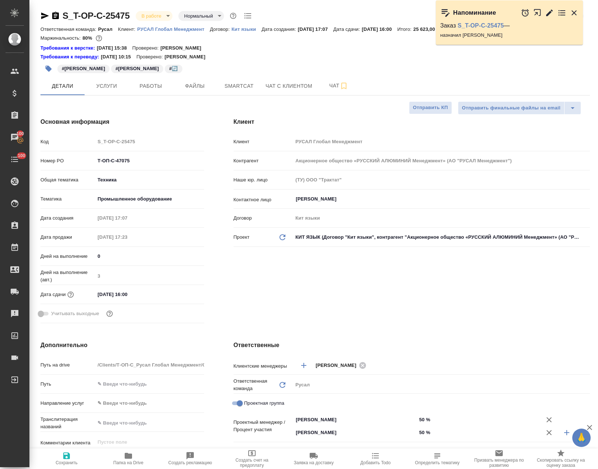
type textarea "x"
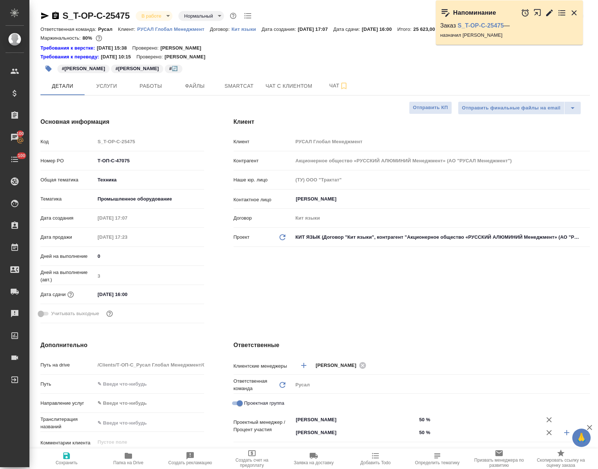
type textarea "x"
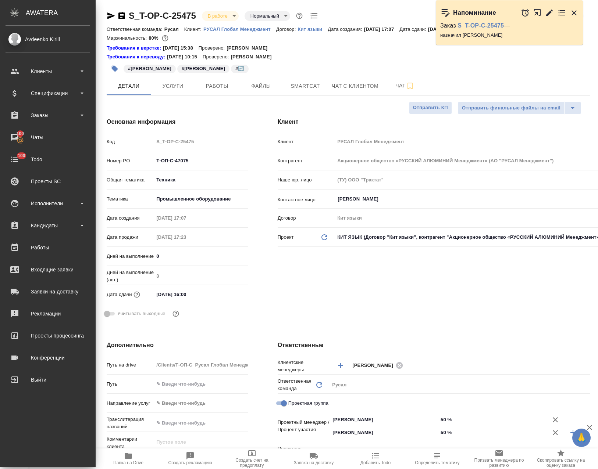
type textarea "x"
